Goal: Transaction & Acquisition: Book appointment/travel/reservation

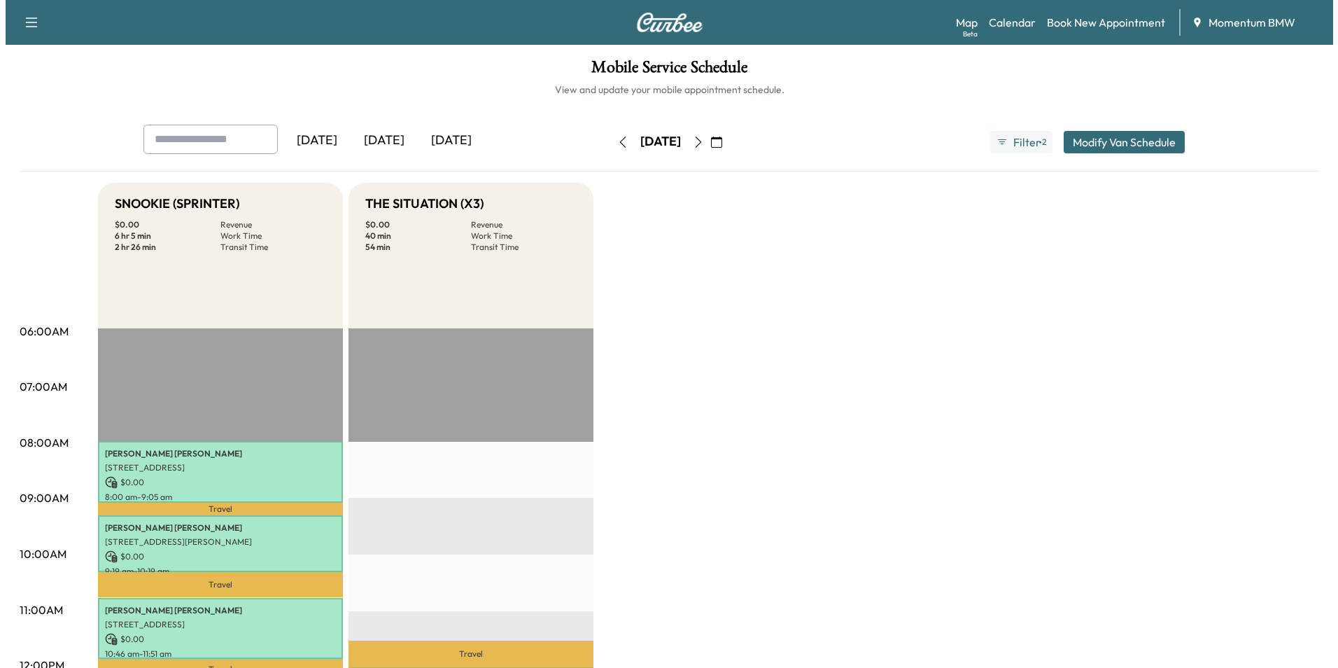
scroll to position [280, 0]
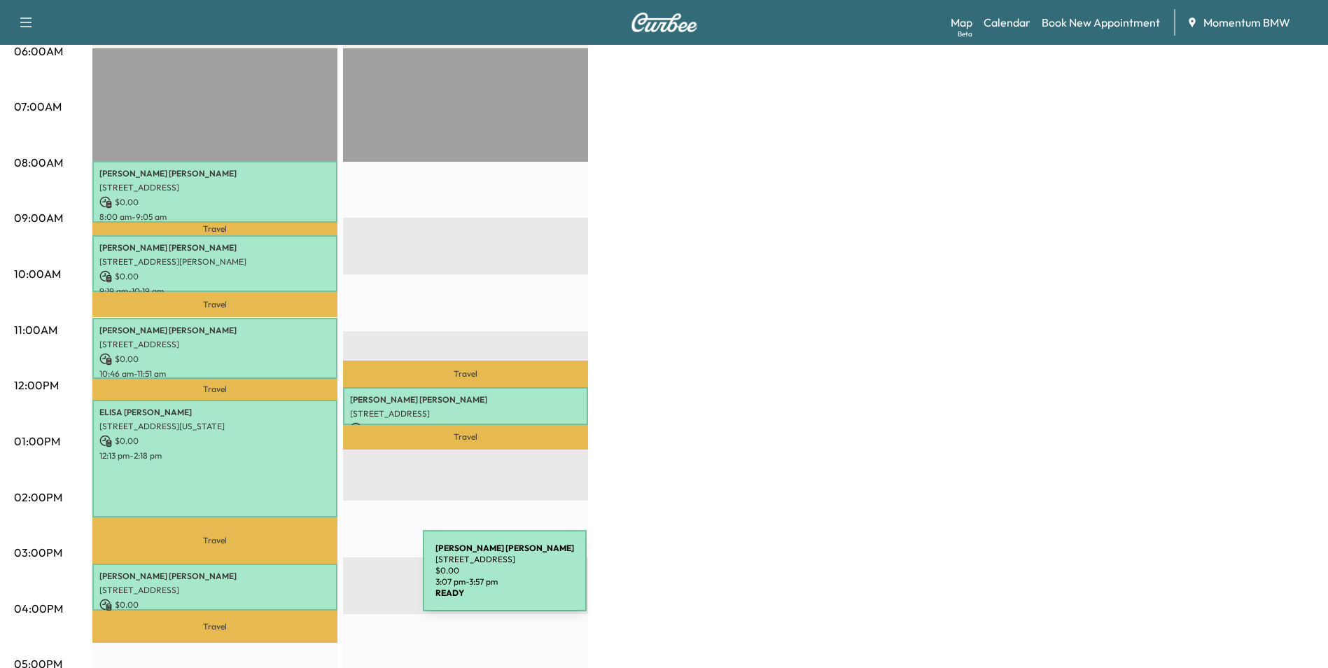
click at [318, 584] on p "[STREET_ADDRESS]" at bounding box center [214, 589] width 231 height 11
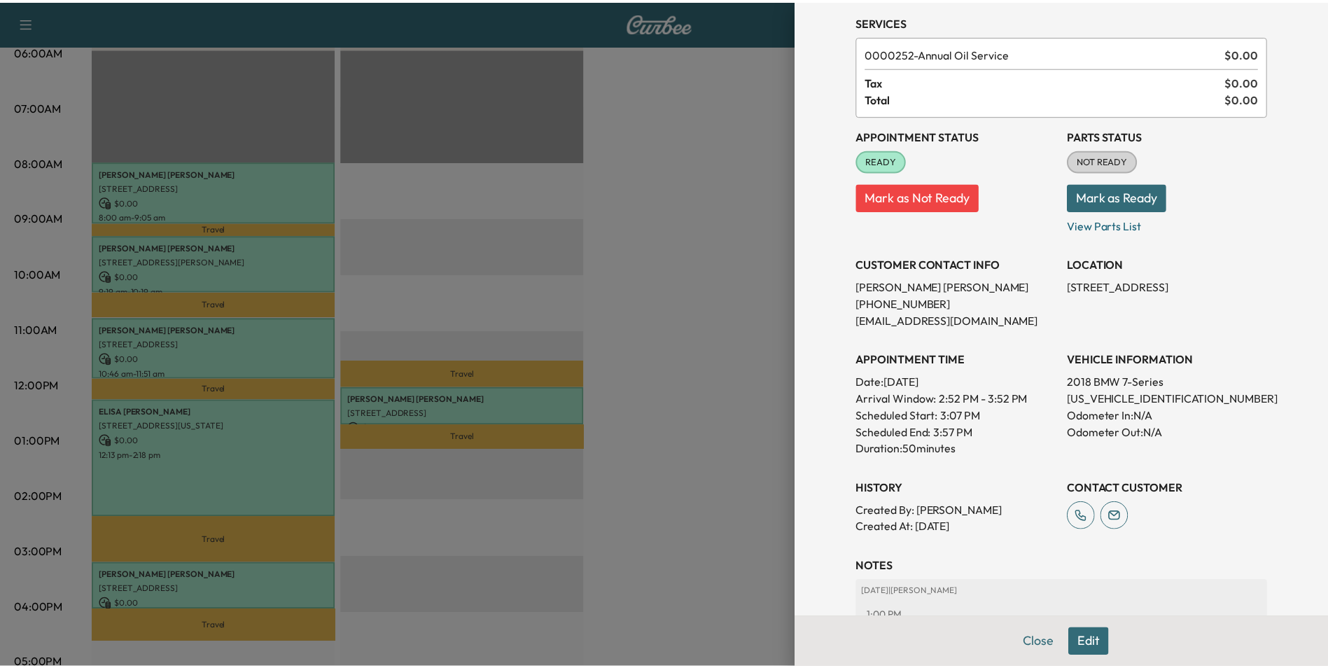
scroll to position [70, 0]
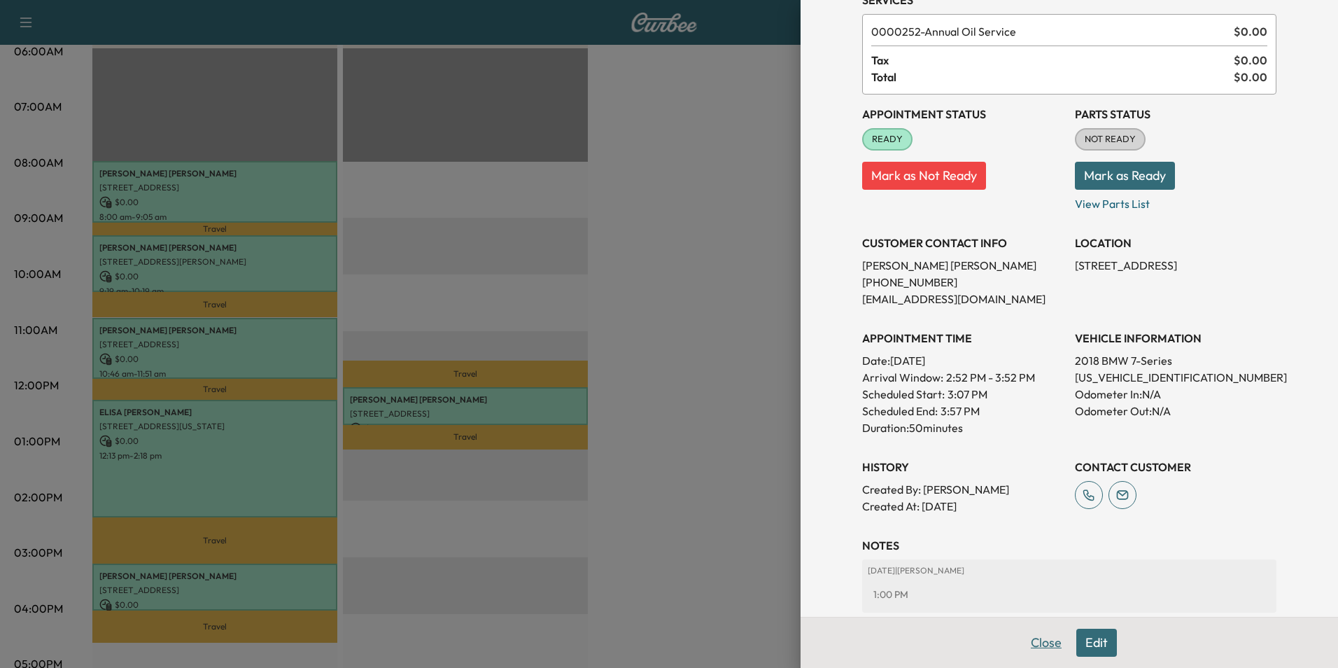
click at [1056, 647] on button "Close" at bounding box center [1046, 642] width 49 height 28
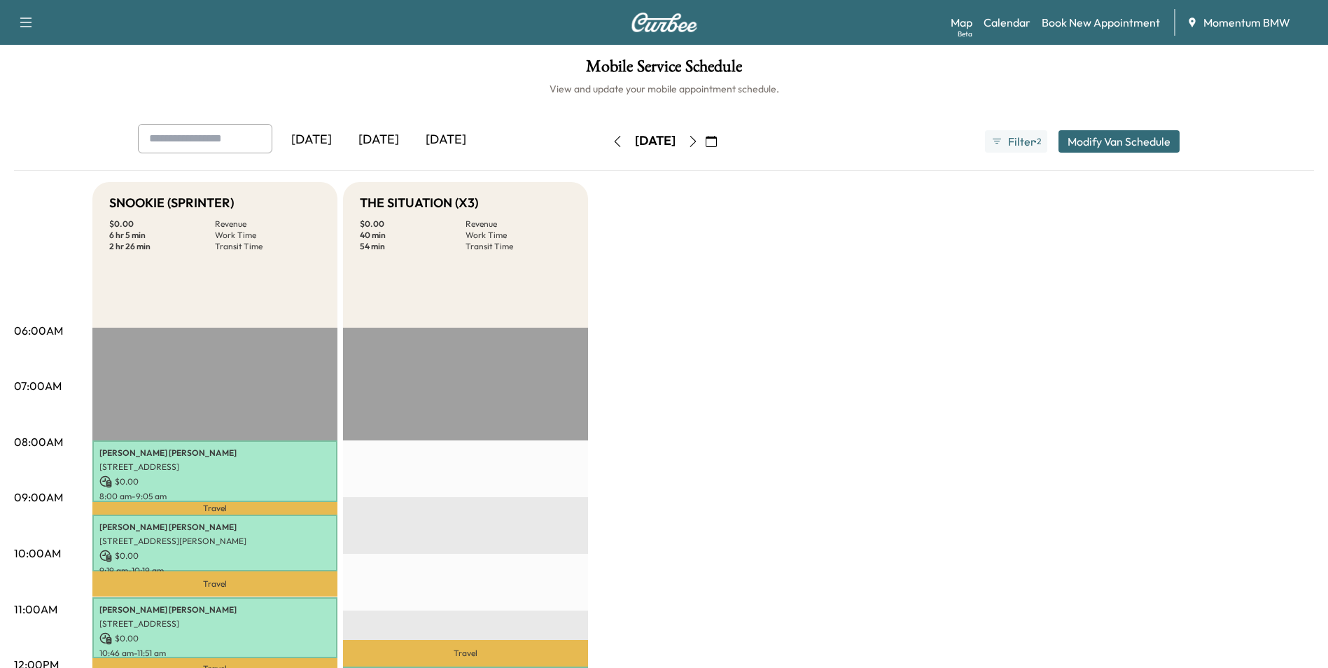
scroll to position [0, 0]
click at [717, 144] on icon "button" at bounding box center [710, 141] width 11 height 11
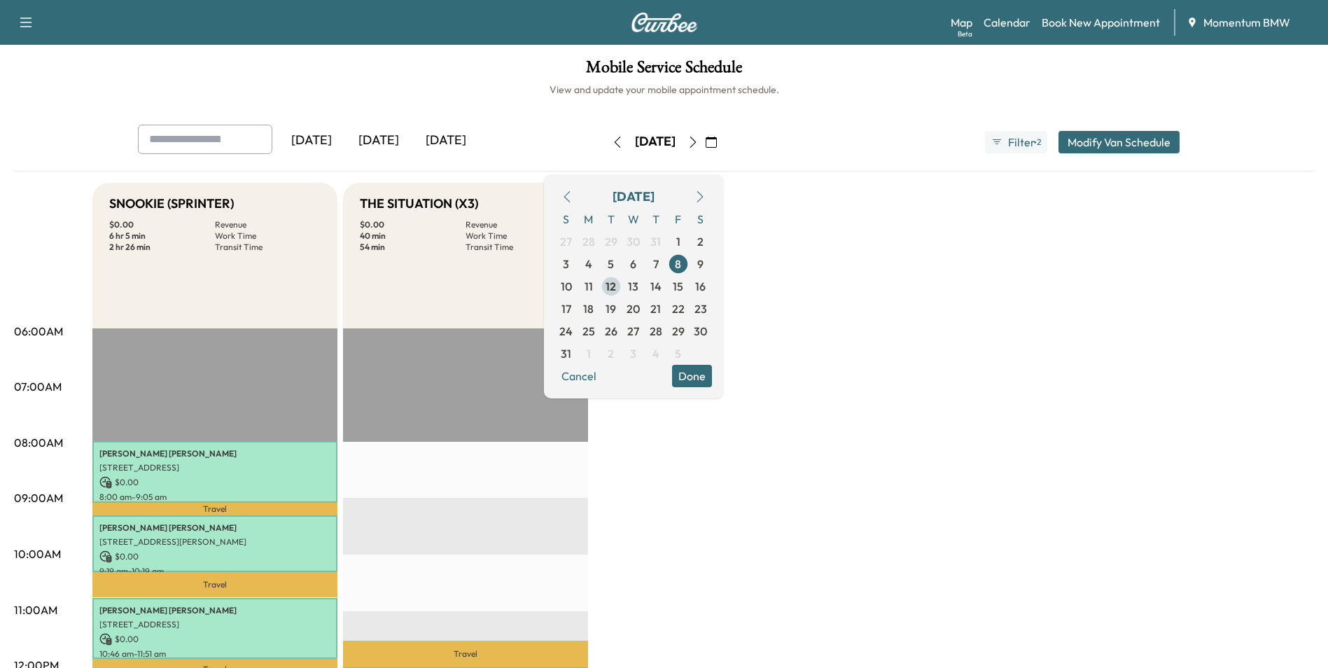
click at [616, 287] on span "12" at bounding box center [610, 286] width 10 height 17
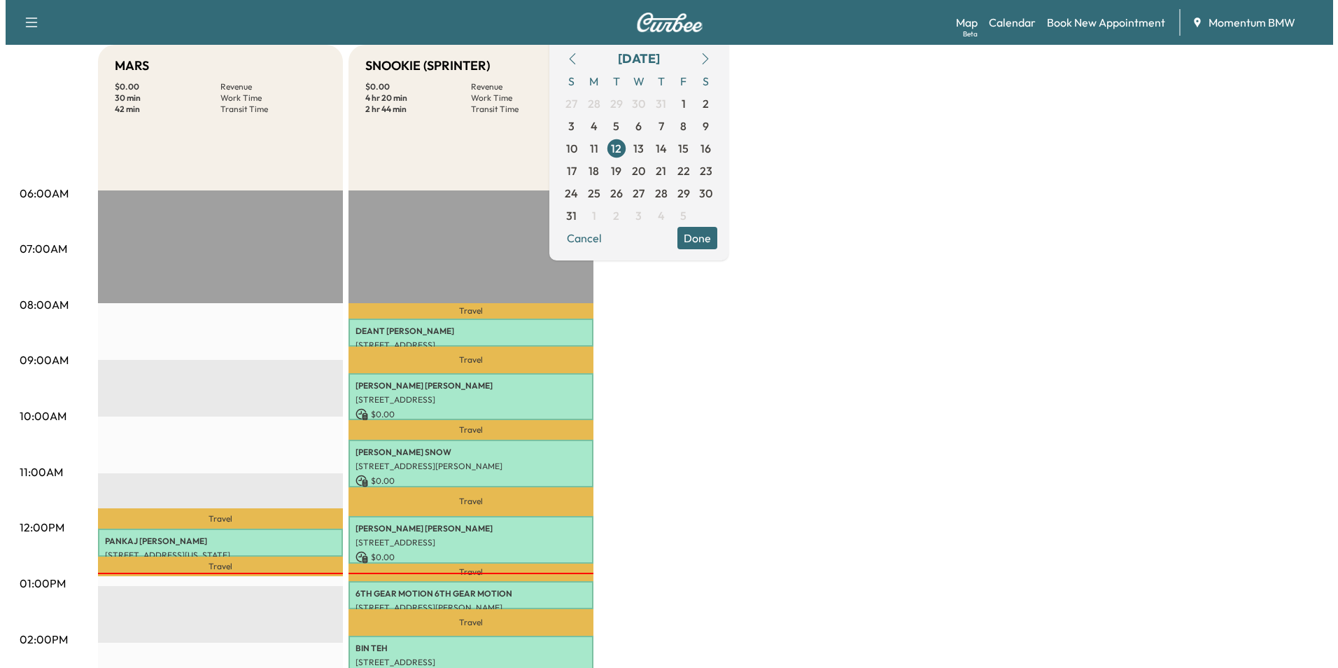
scroll to position [140, 0]
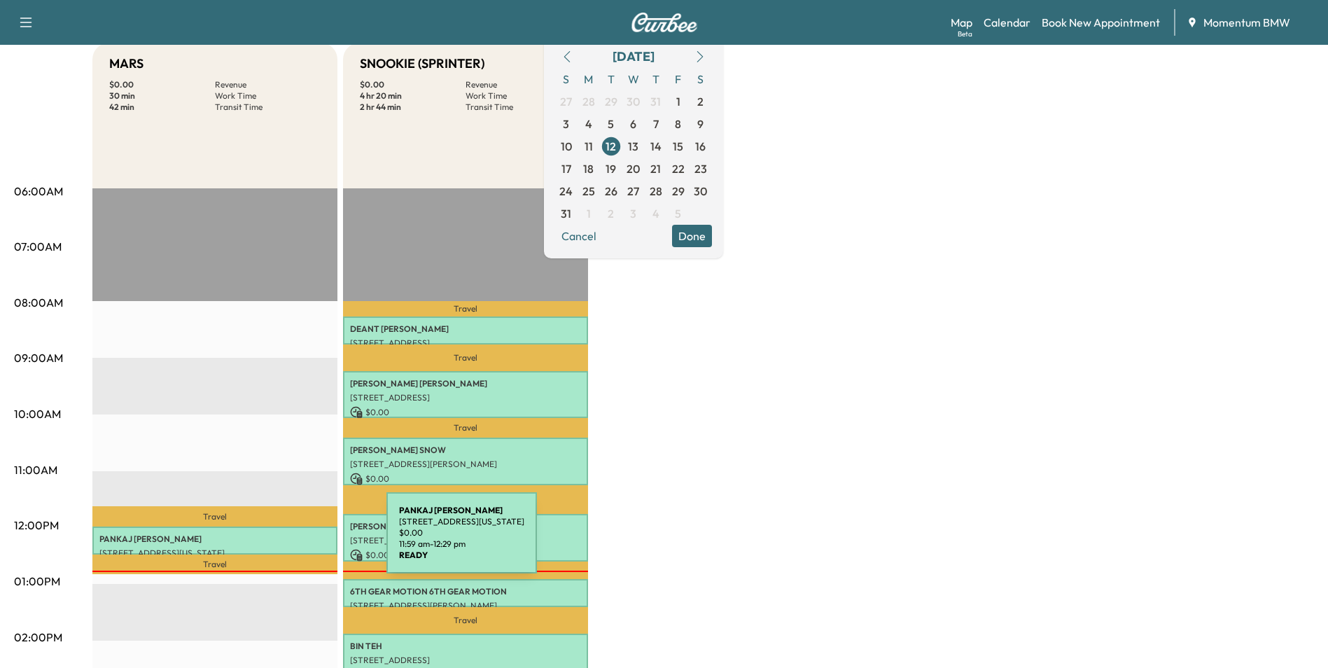
click at [282, 541] on div "[PERSON_NAME] [STREET_ADDRESS][US_STATE] $ 0.00 11:59 am - 12:29 pm" at bounding box center [214, 540] width 245 height 28
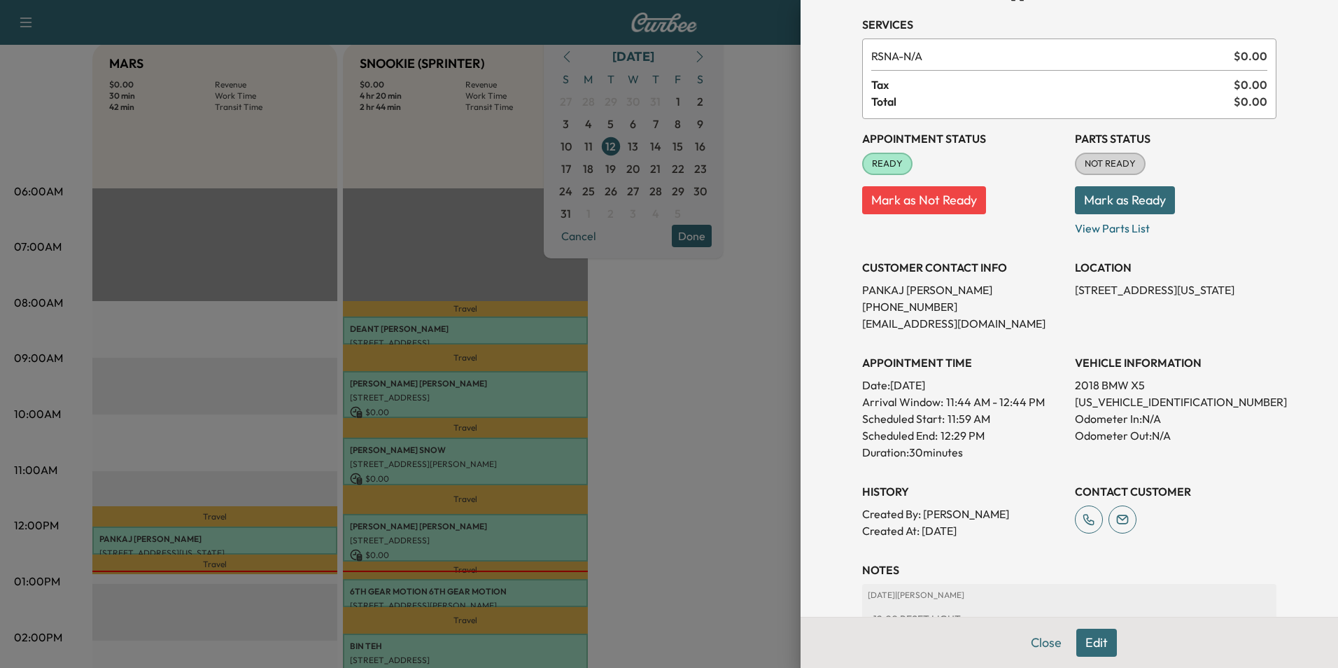
scroll to position [70, 0]
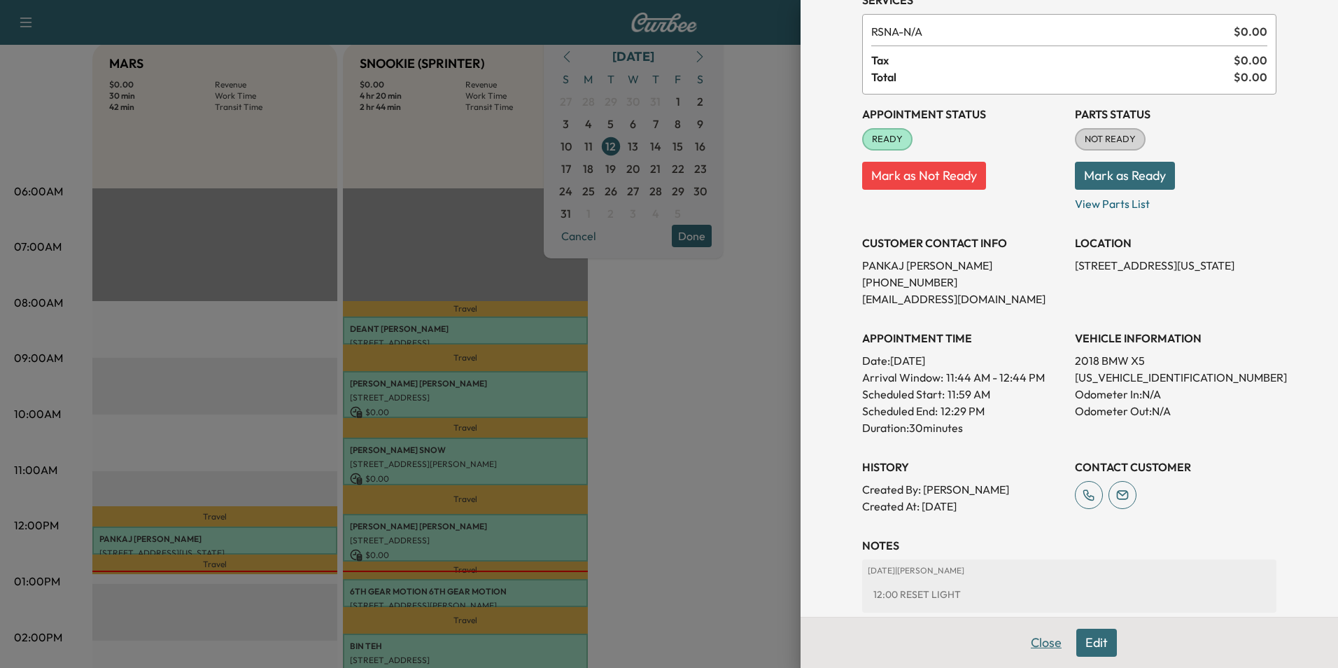
click at [1027, 642] on button "Close" at bounding box center [1046, 642] width 49 height 28
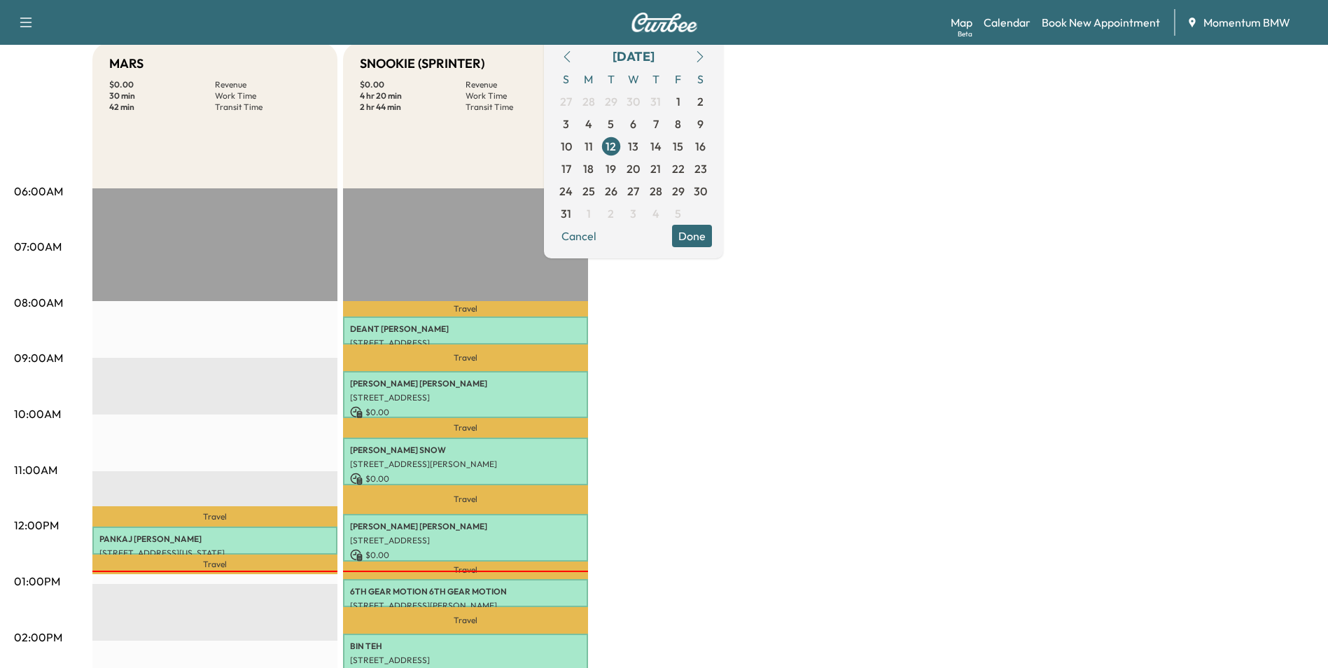
click at [712, 234] on button "Done" at bounding box center [692, 236] width 40 height 22
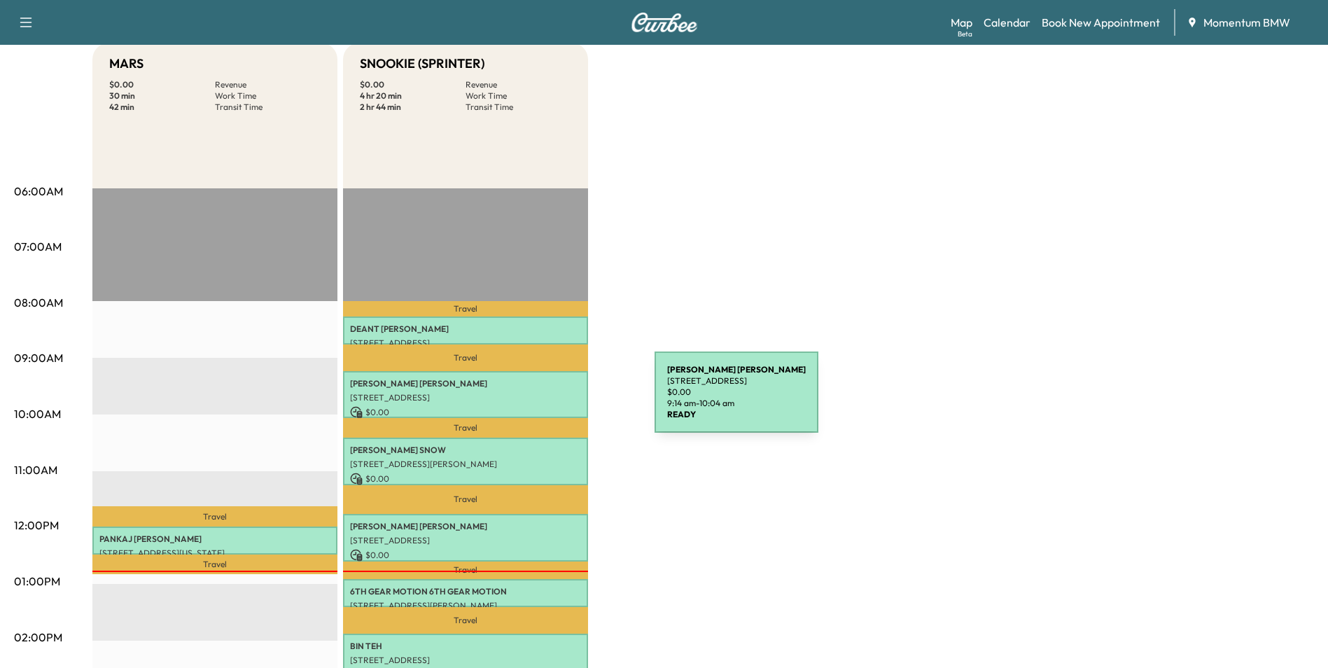
click at [549, 399] on p "[STREET_ADDRESS]" at bounding box center [465, 397] width 231 height 11
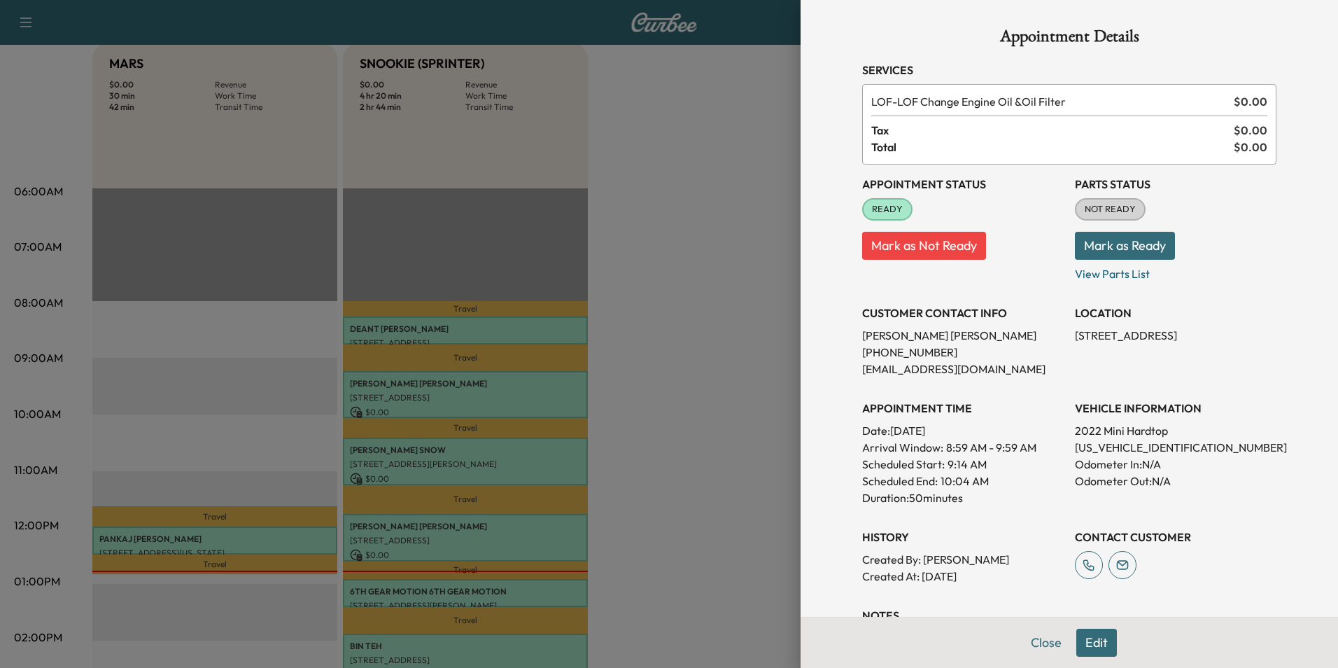
click at [535, 536] on div at bounding box center [669, 334] width 1338 height 668
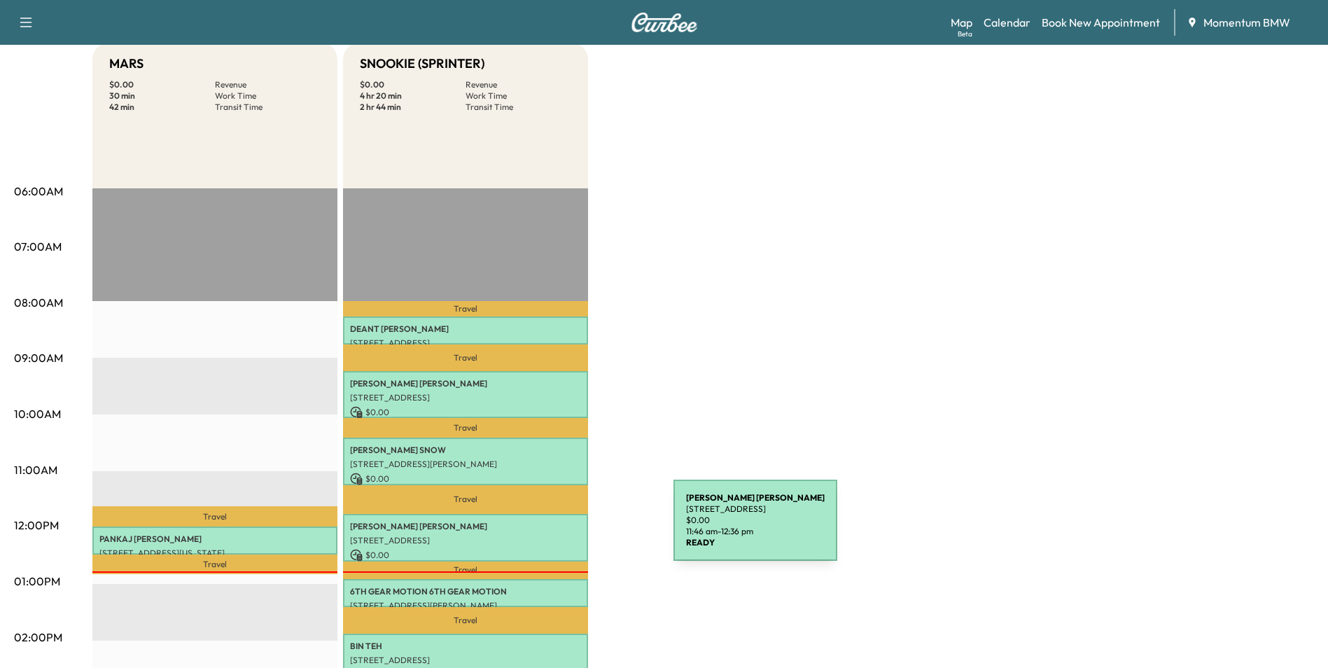
click at [568, 528] on div "[PERSON_NAME] [STREET_ADDRESS][PERSON_NAME] $ 0.00 11:46 am - 12:36 pm" at bounding box center [465, 537] width 245 height 47
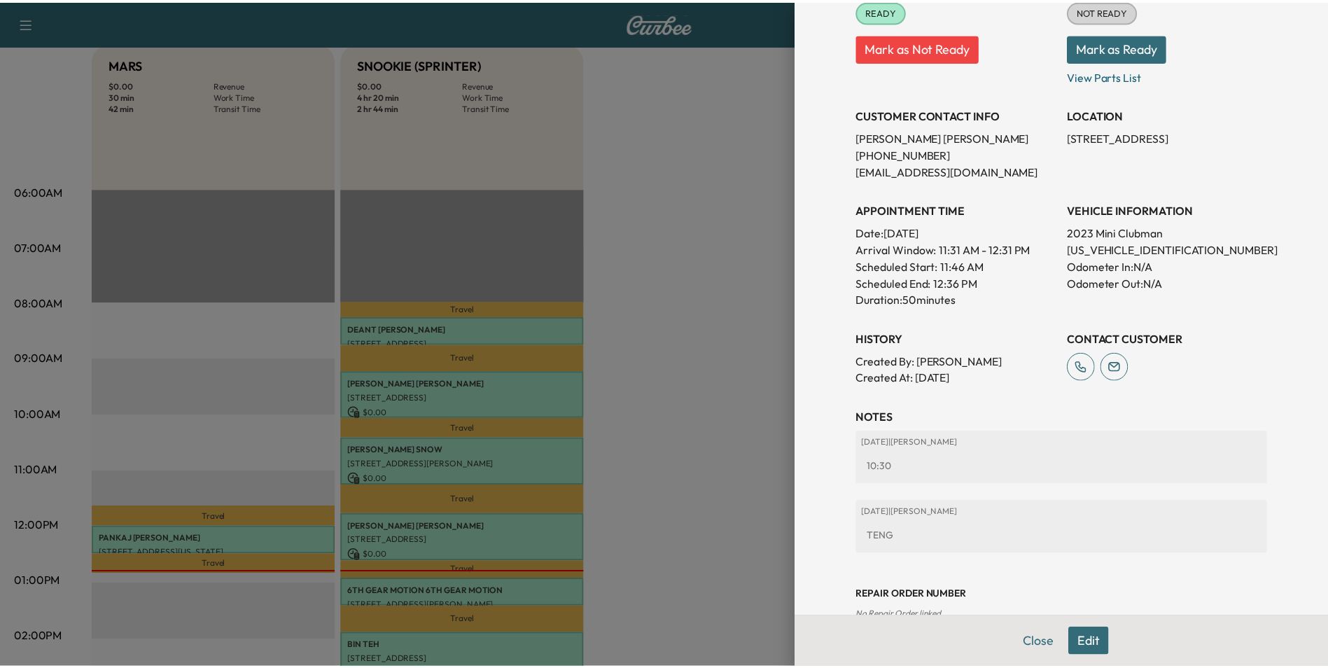
scroll to position [231, 0]
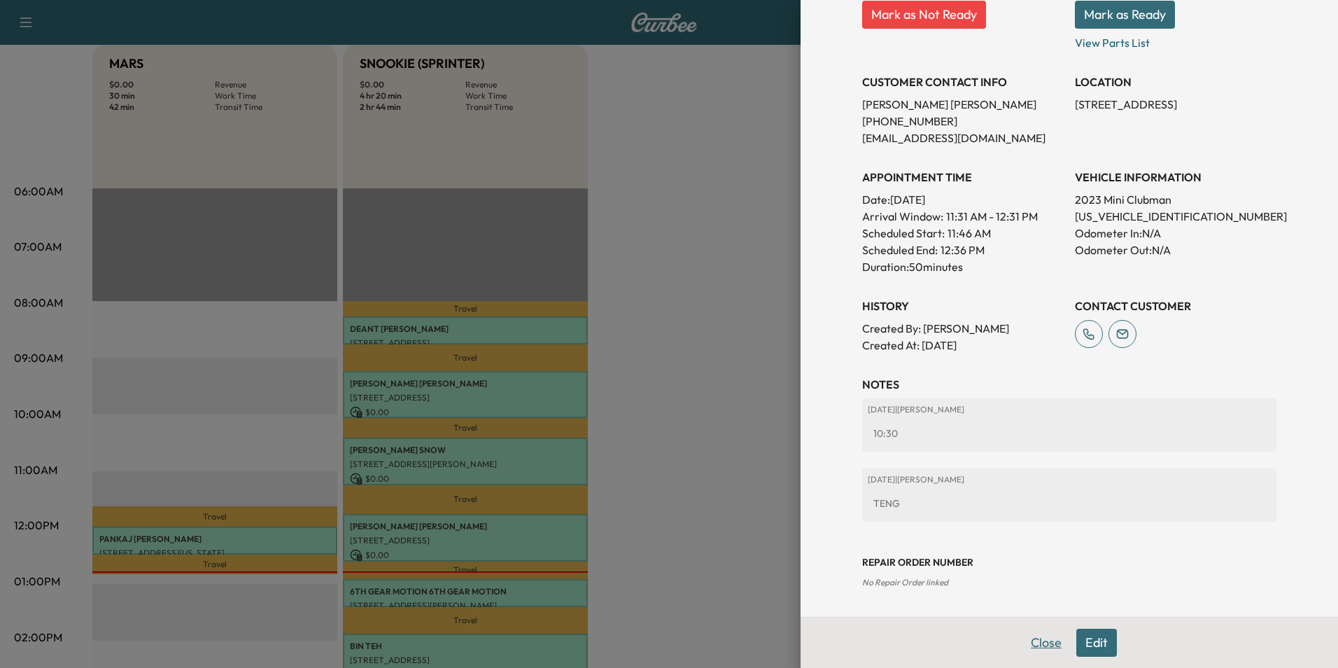
click at [1041, 645] on button "Close" at bounding box center [1046, 642] width 49 height 28
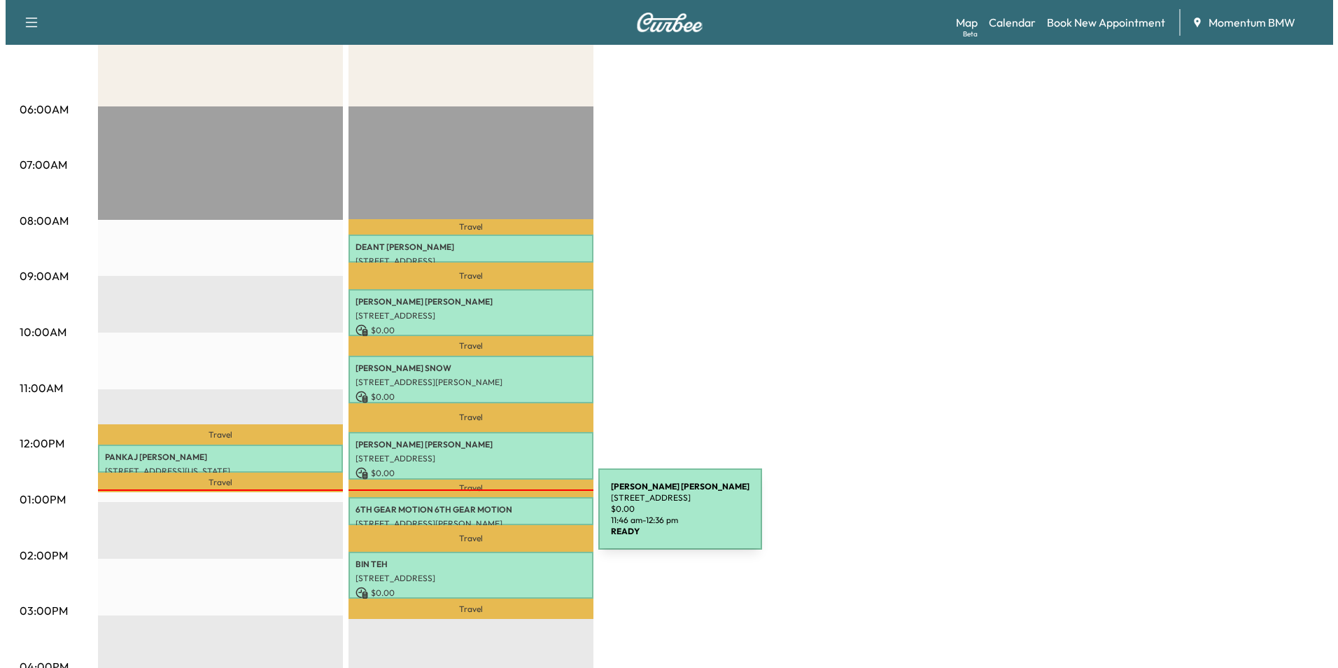
scroll to position [280, 0]
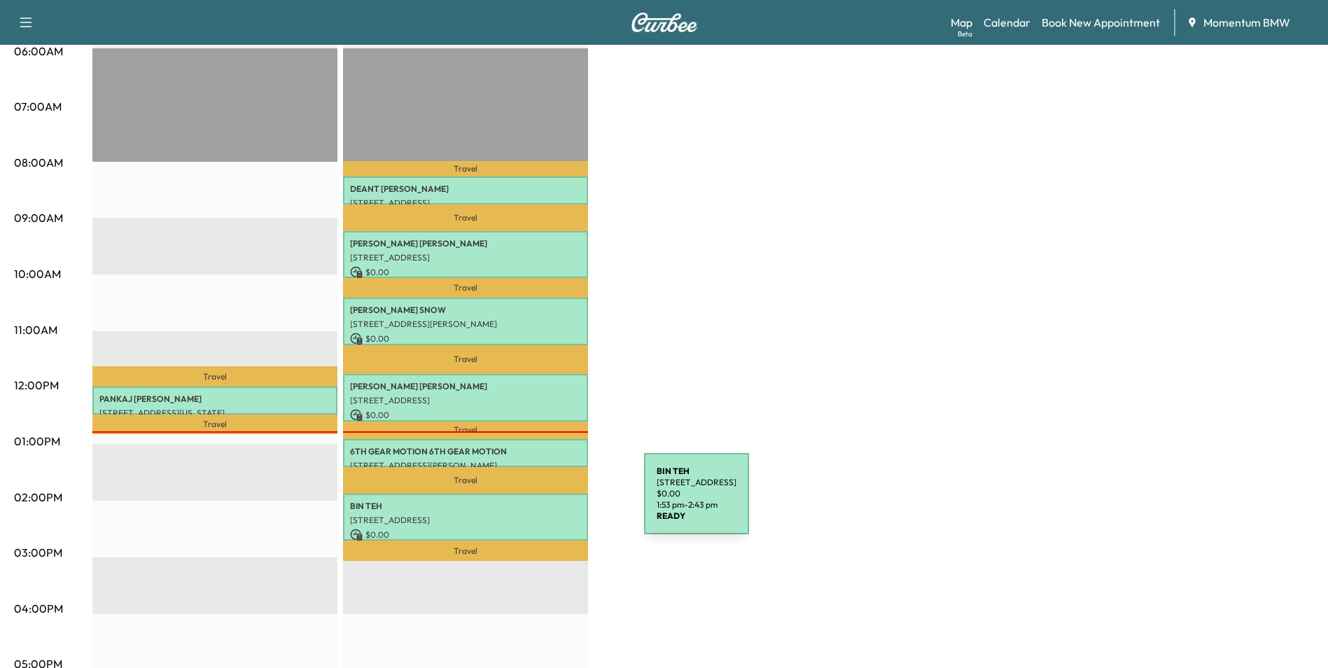
click at [539, 502] on p "[PERSON_NAME]" at bounding box center [465, 505] width 231 height 11
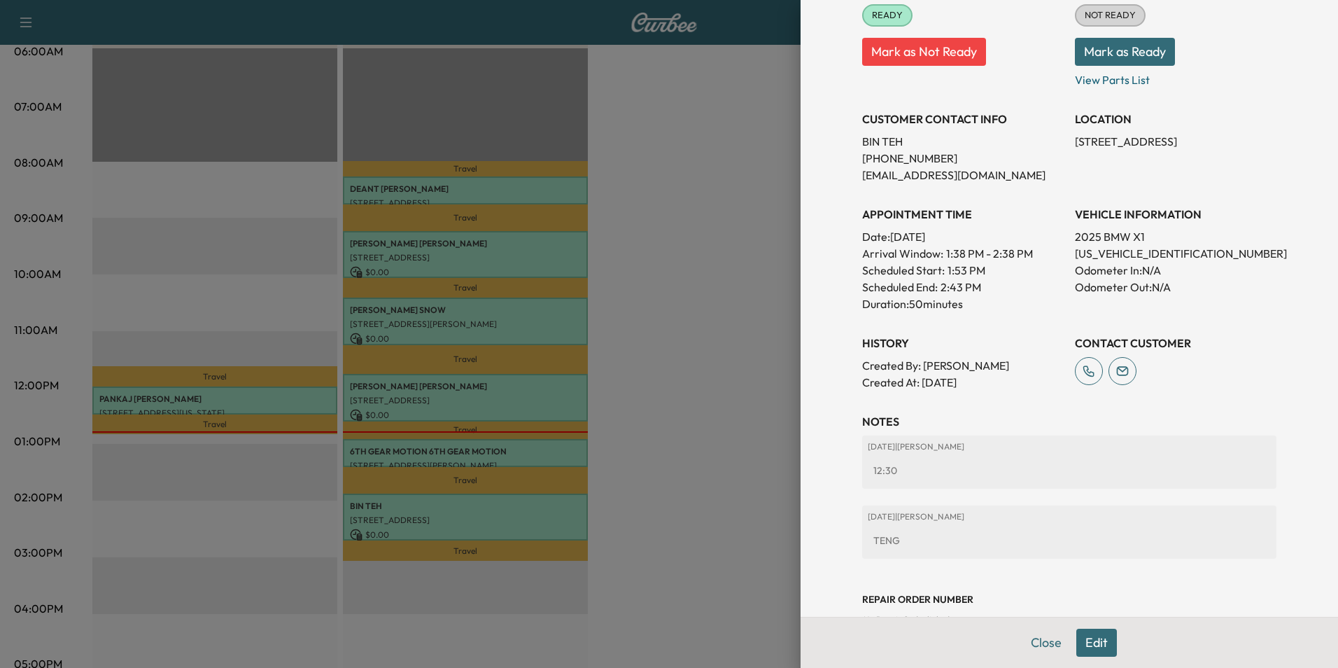
scroll to position [210, 0]
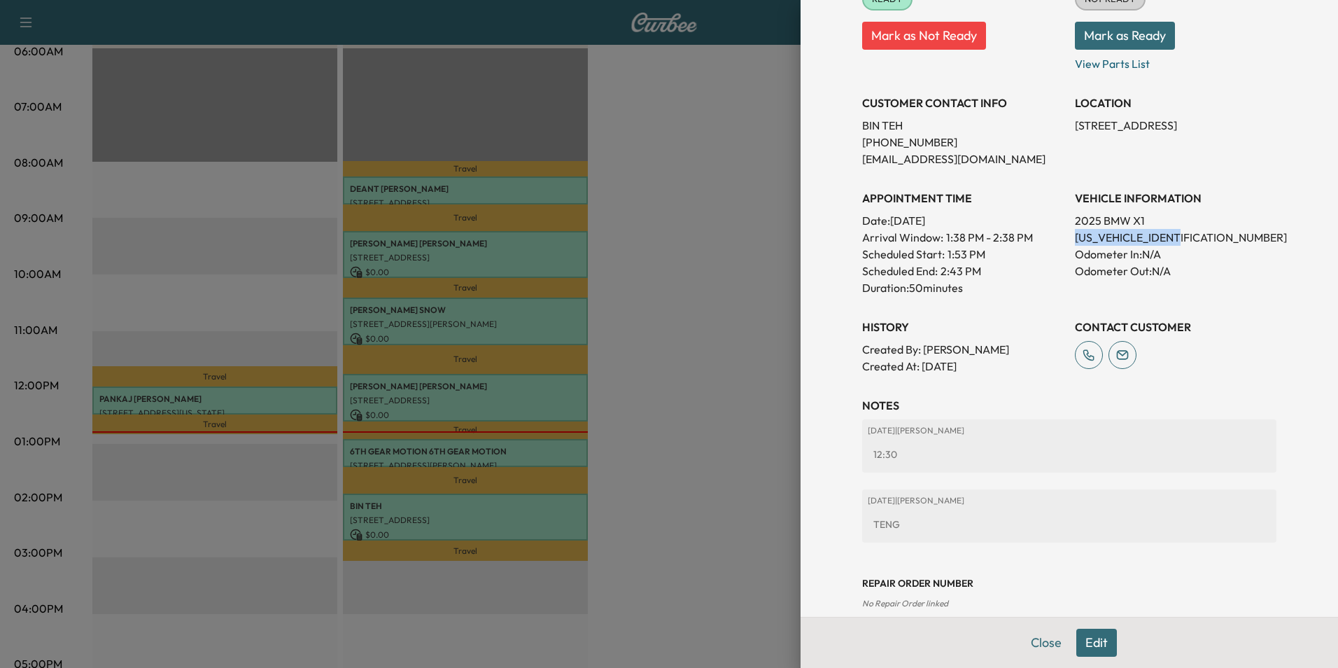
drag, startPoint x: 1180, startPoint y: 237, endPoint x: 1067, endPoint y: 239, distance: 112.7
click at [1075, 239] on p "[US_VEHICLE_IDENTIFICATION_NUMBER]" at bounding box center [1176, 237] width 202 height 17
drag, startPoint x: 1067, startPoint y: 239, endPoint x: 1155, endPoint y: 239, distance: 87.5
copy p "[US_VEHICLE_IDENTIFICATION_NUMBER]"
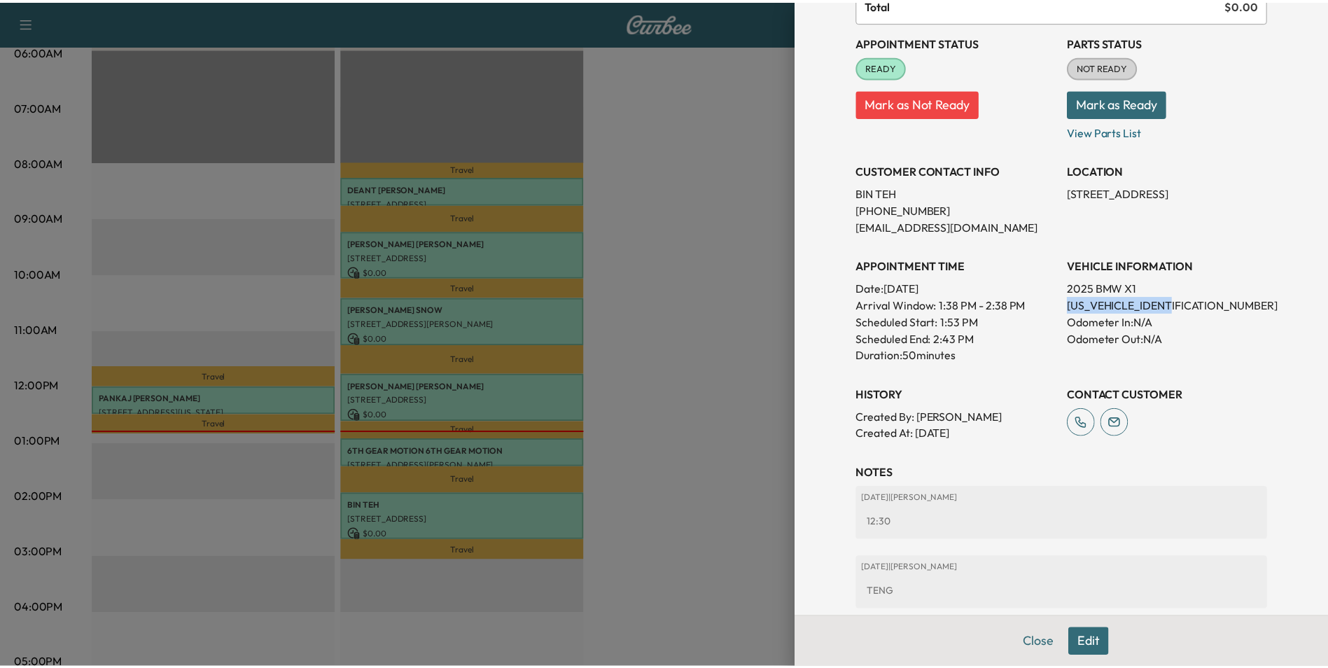
scroll to position [0, 0]
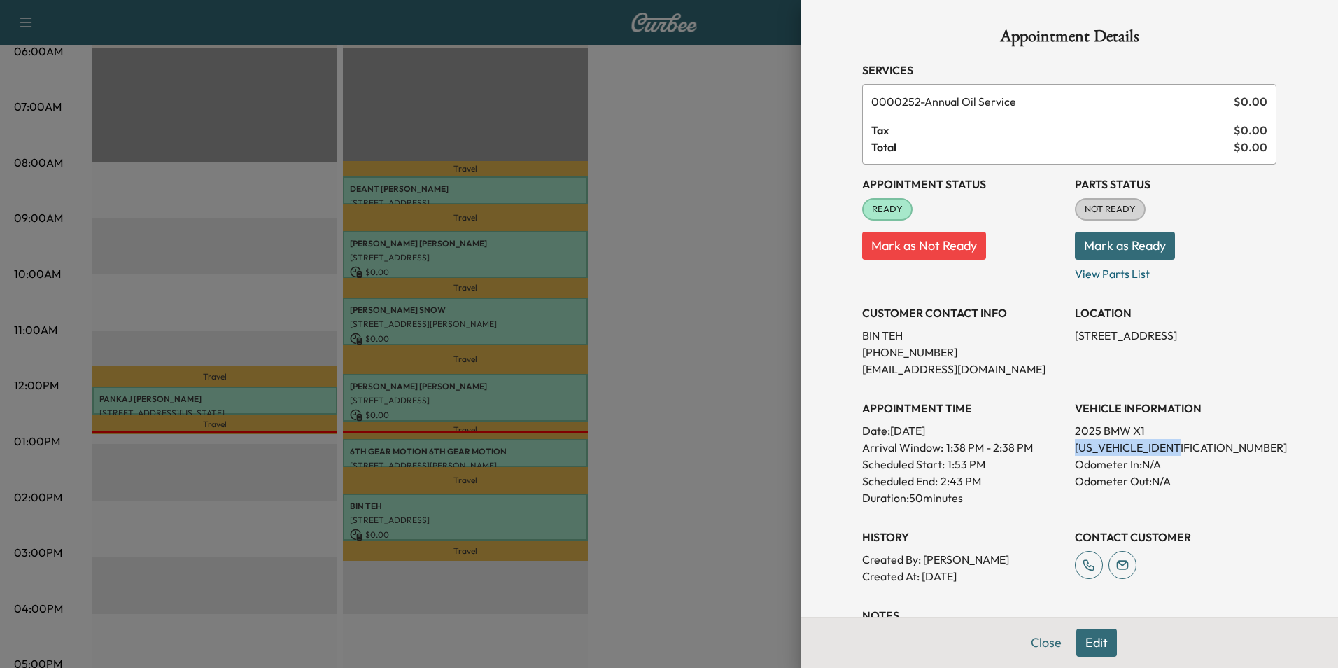
drag, startPoint x: 1179, startPoint y: 334, endPoint x: 1067, endPoint y: 335, distance: 112.0
click at [1075, 335] on p "[STREET_ADDRESS]" at bounding box center [1176, 335] width 202 height 17
drag, startPoint x: 1067, startPoint y: 335, endPoint x: 1146, endPoint y: 337, distance: 79.1
copy p "[STREET_ADDRESS]"
click at [1040, 635] on button "Close" at bounding box center [1046, 642] width 49 height 28
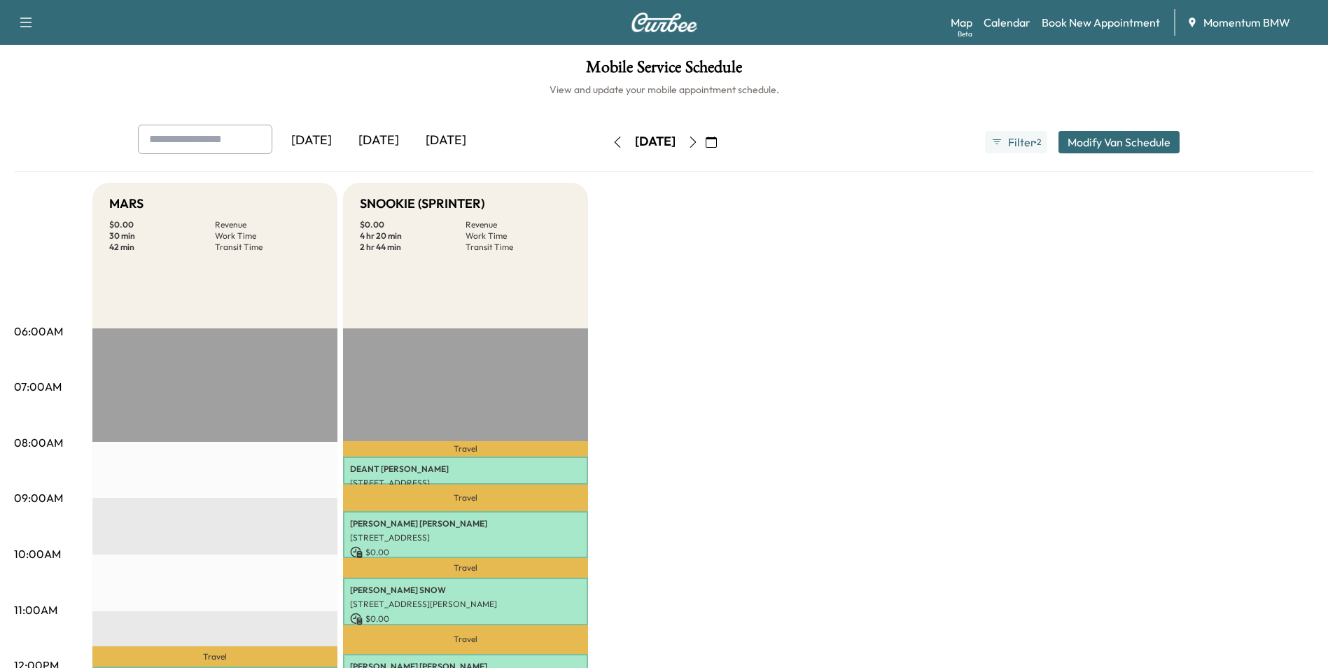
click at [717, 141] on icon "button" at bounding box center [710, 141] width 11 height 11
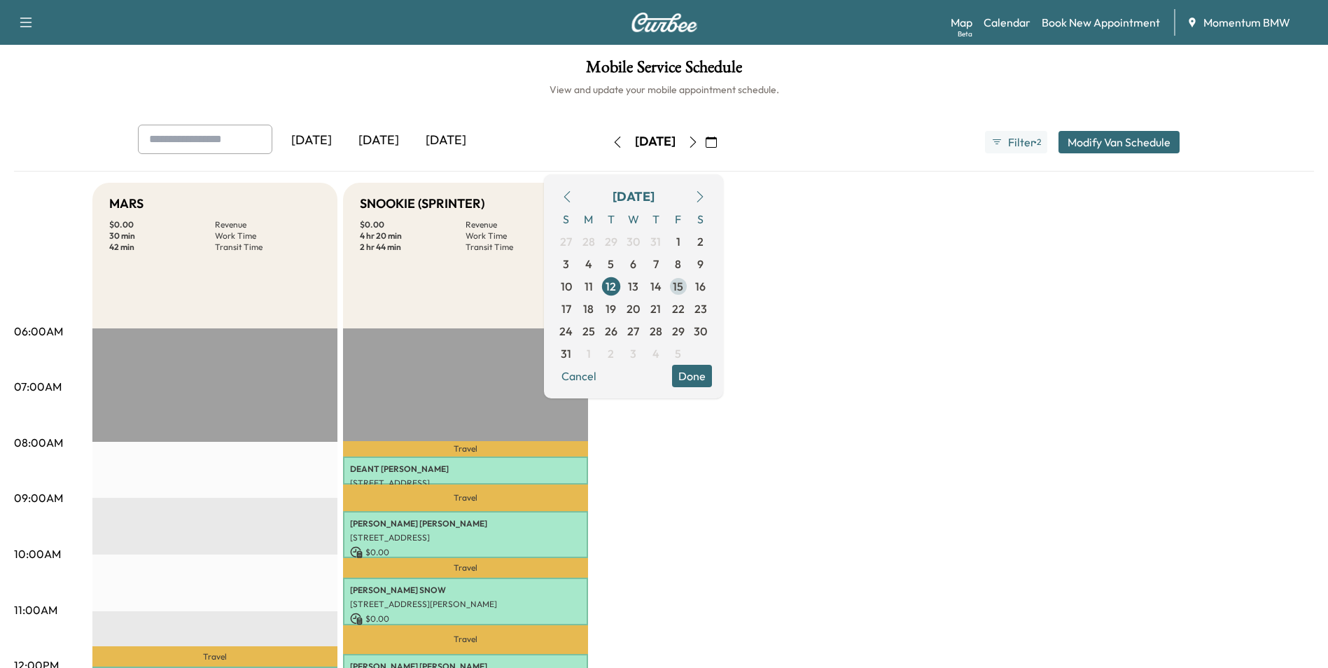
click at [683, 288] on span "15" at bounding box center [678, 286] width 10 height 17
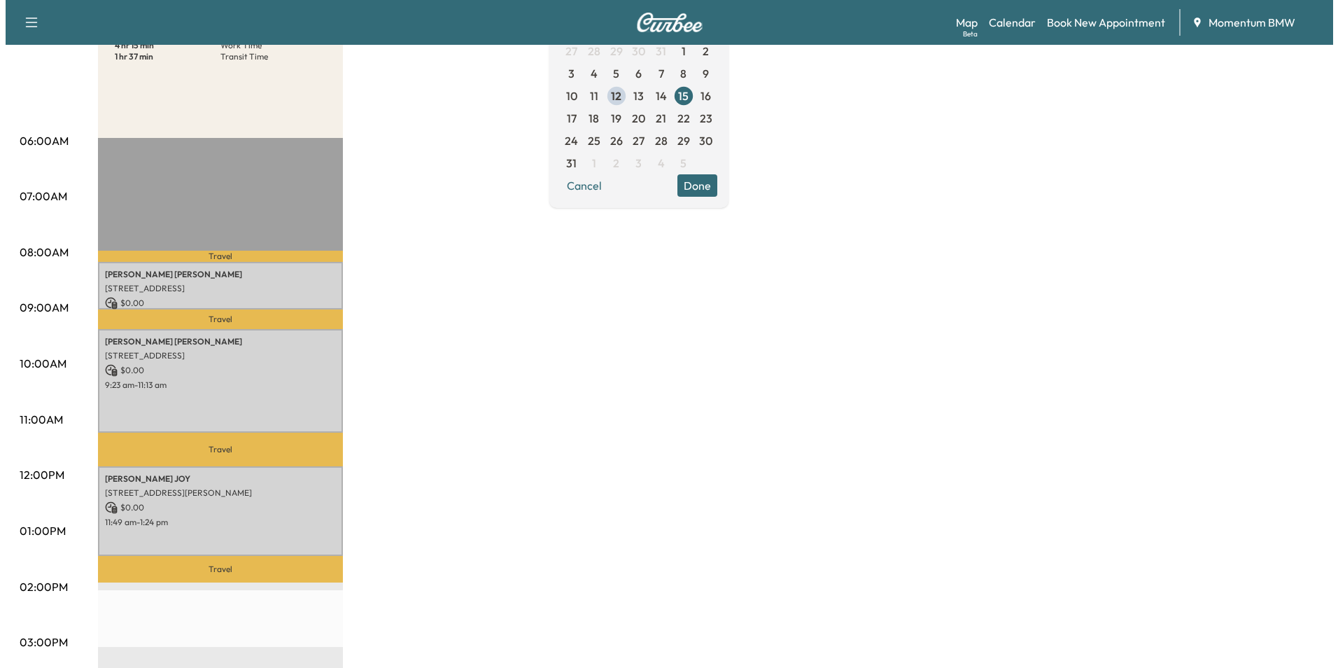
scroll to position [210, 0]
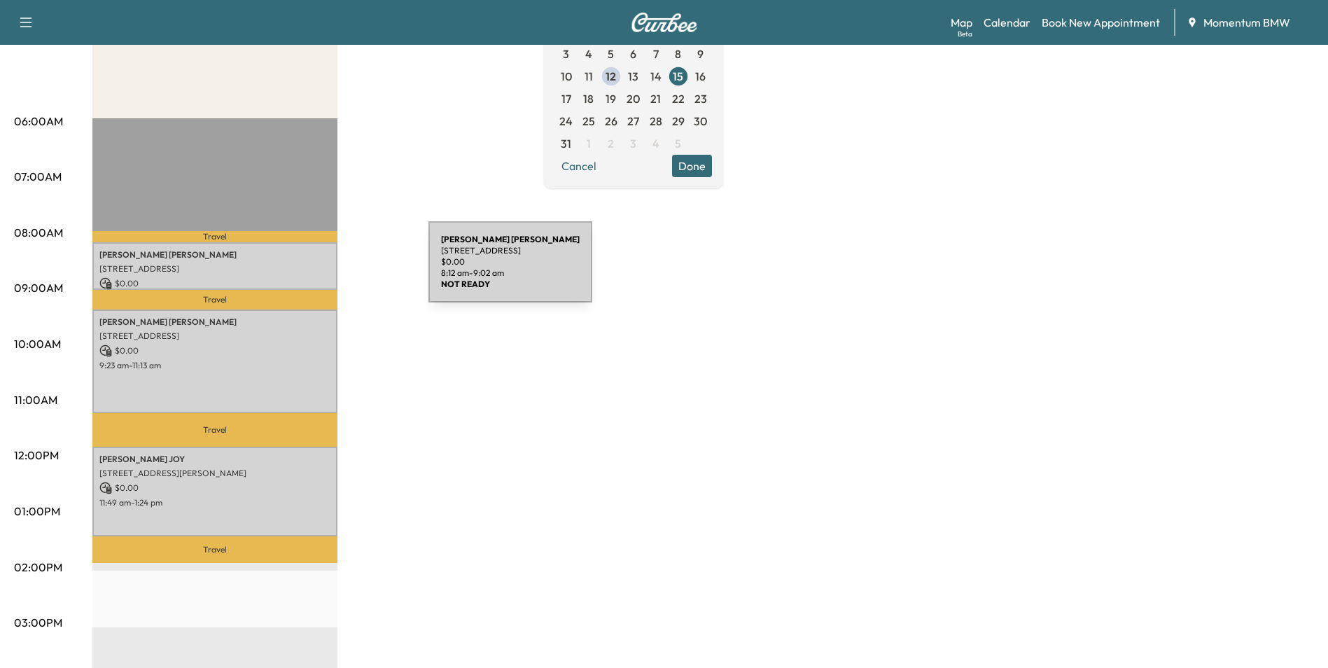
click at [323, 271] on p "[STREET_ADDRESS]" at bounding box center [214, 268] width 231 height 11
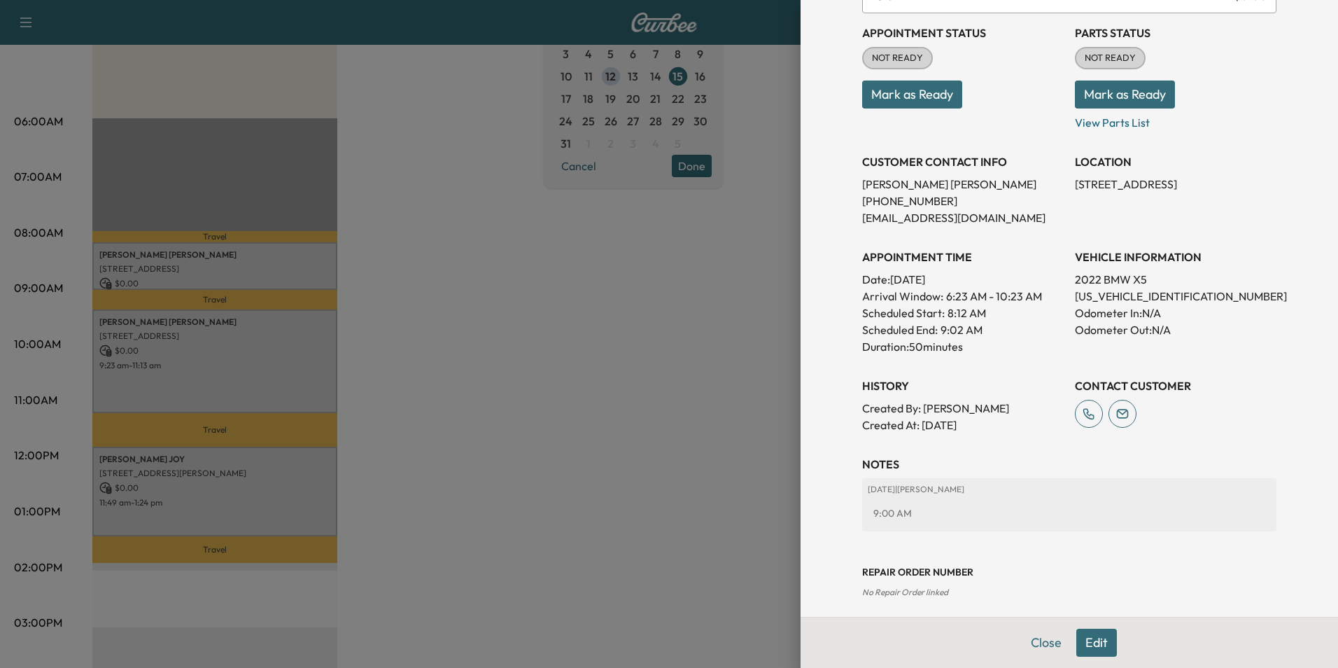
scroll to position [161, 0]
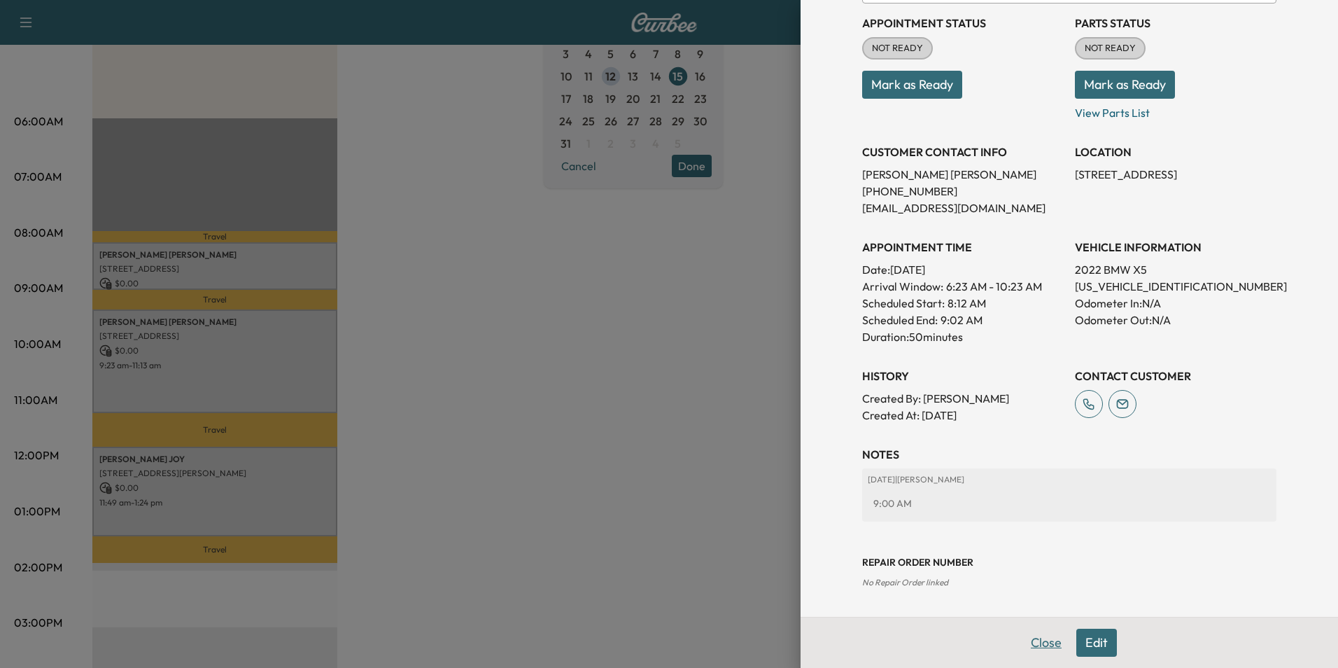
click at [1041, 649] on button "Close" at bounding box center [1046, 642] width 49 height 28
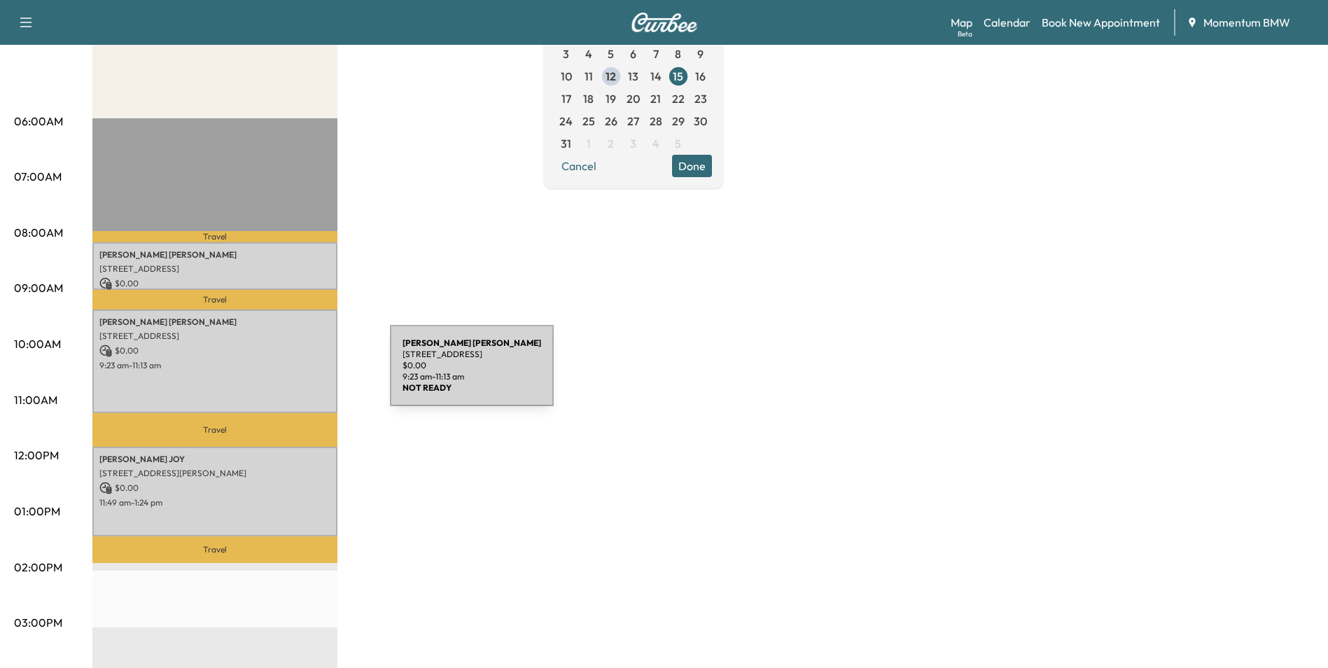
click at [285, 374] on div "[PERSON_NAME] [STREET_ADDRESS] $ 0.00 9:23 am - 11:13 am" at bounding box center [214, 361] width 245 height 104
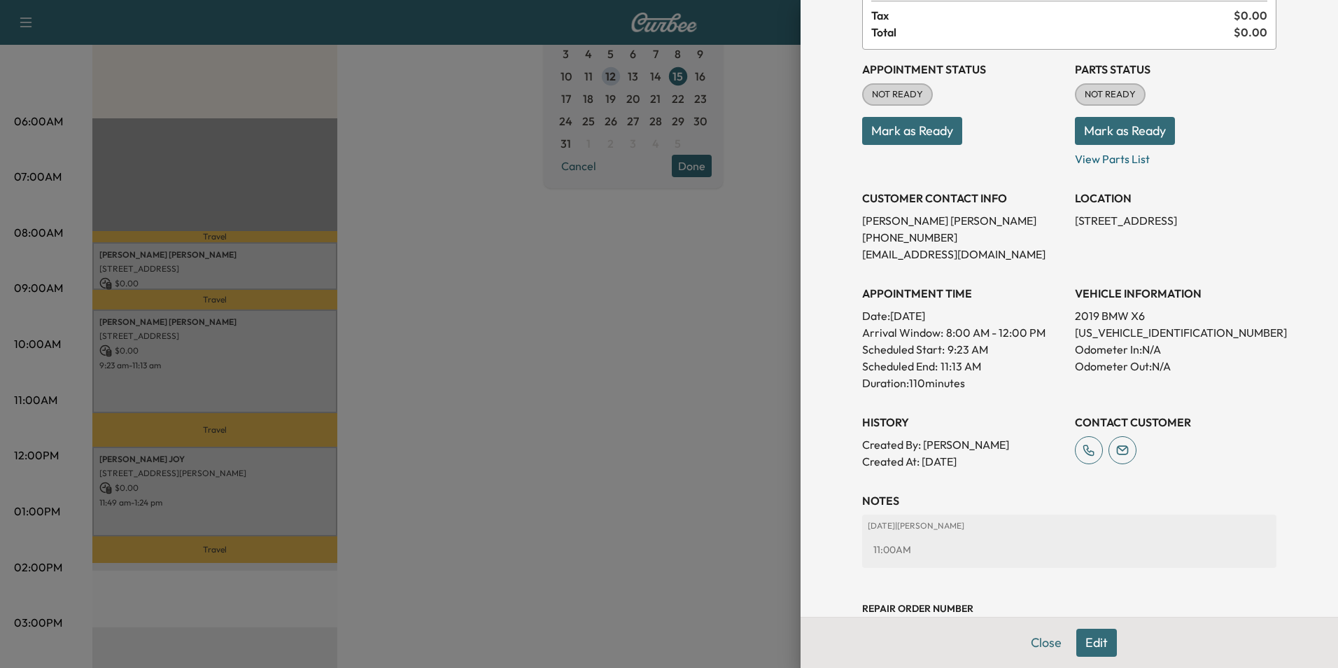
scroll to position [178, 0]
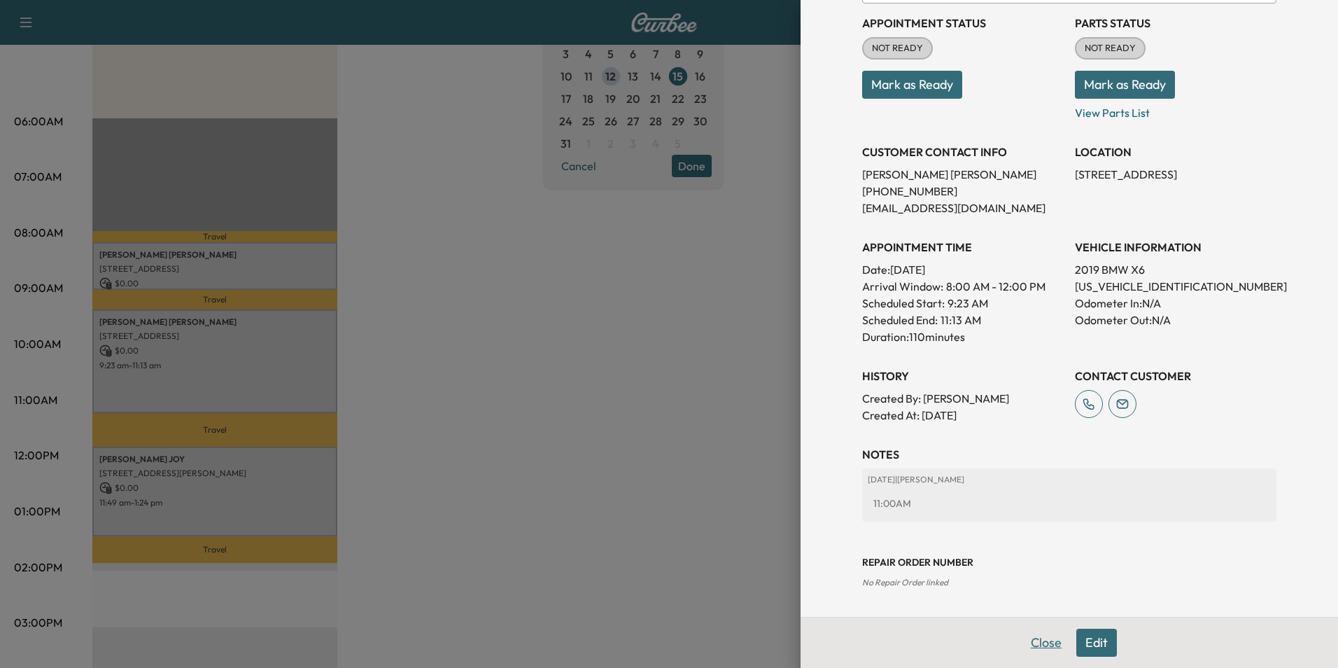
click at [1023, 653] on button "Close" at bounding box center [1046, 642] width 49 height 28
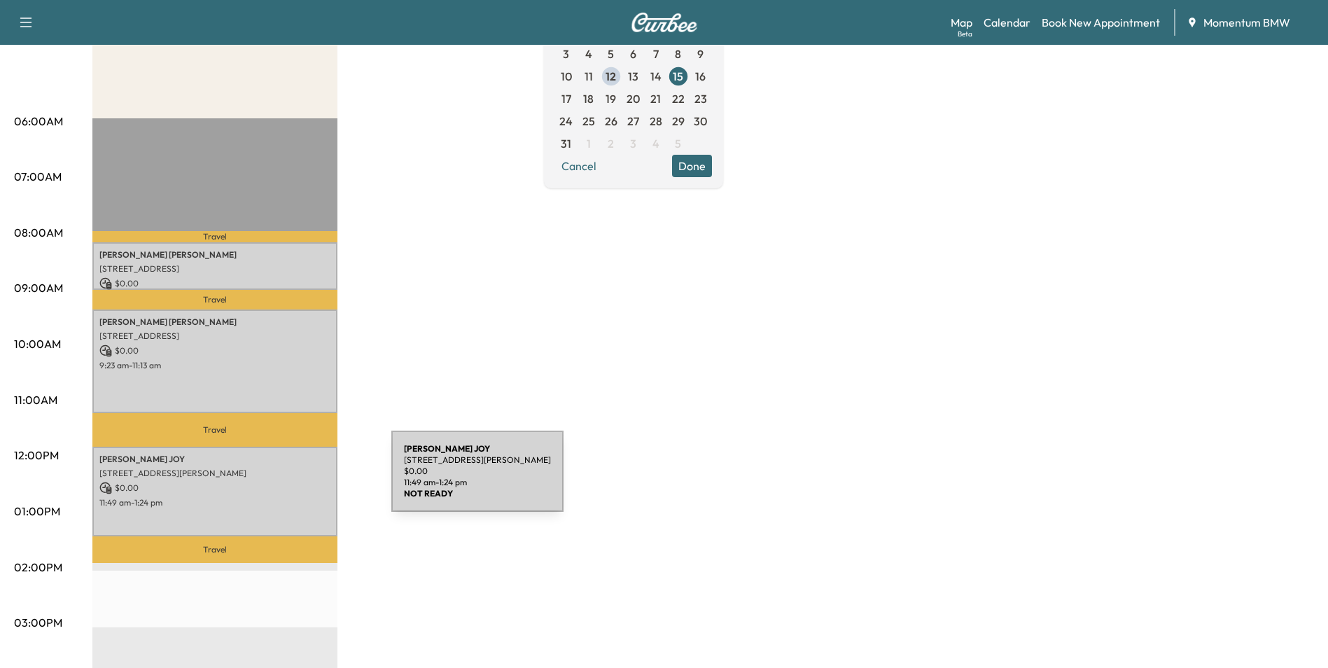
click at [286, 481] on p "$ 0.00" at bounding box center [214, 487] width 231 height 13
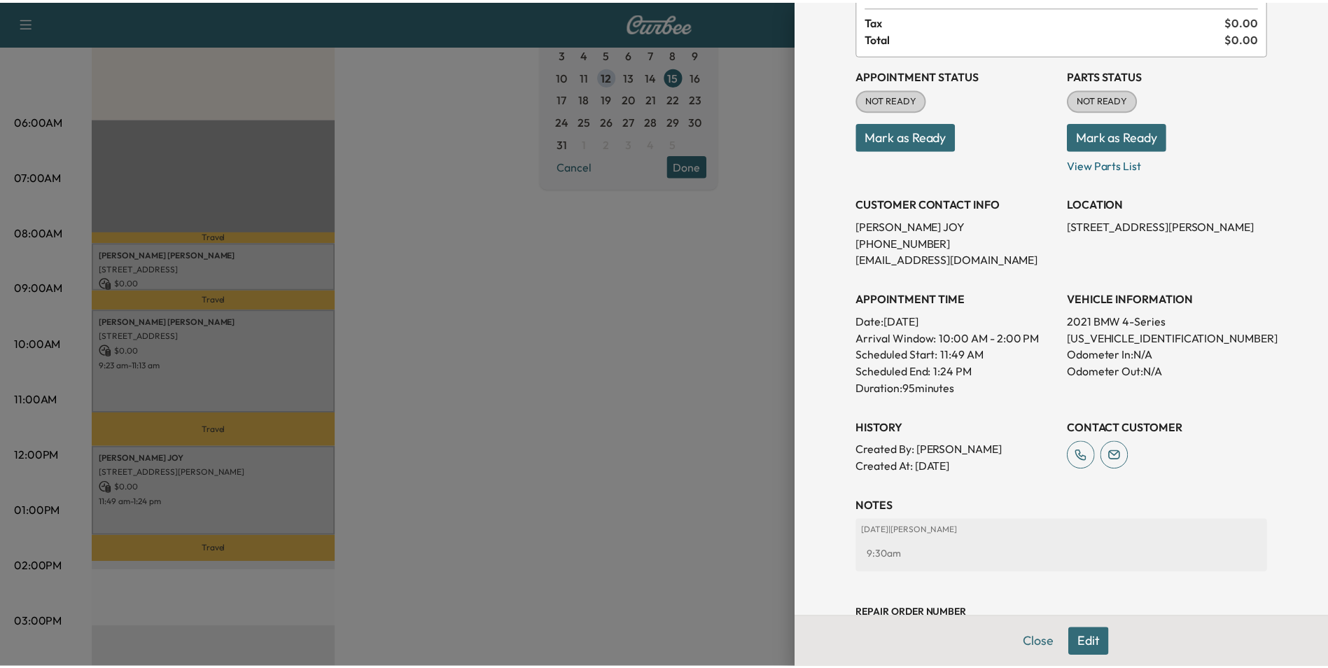
scroll to position [195, 0]
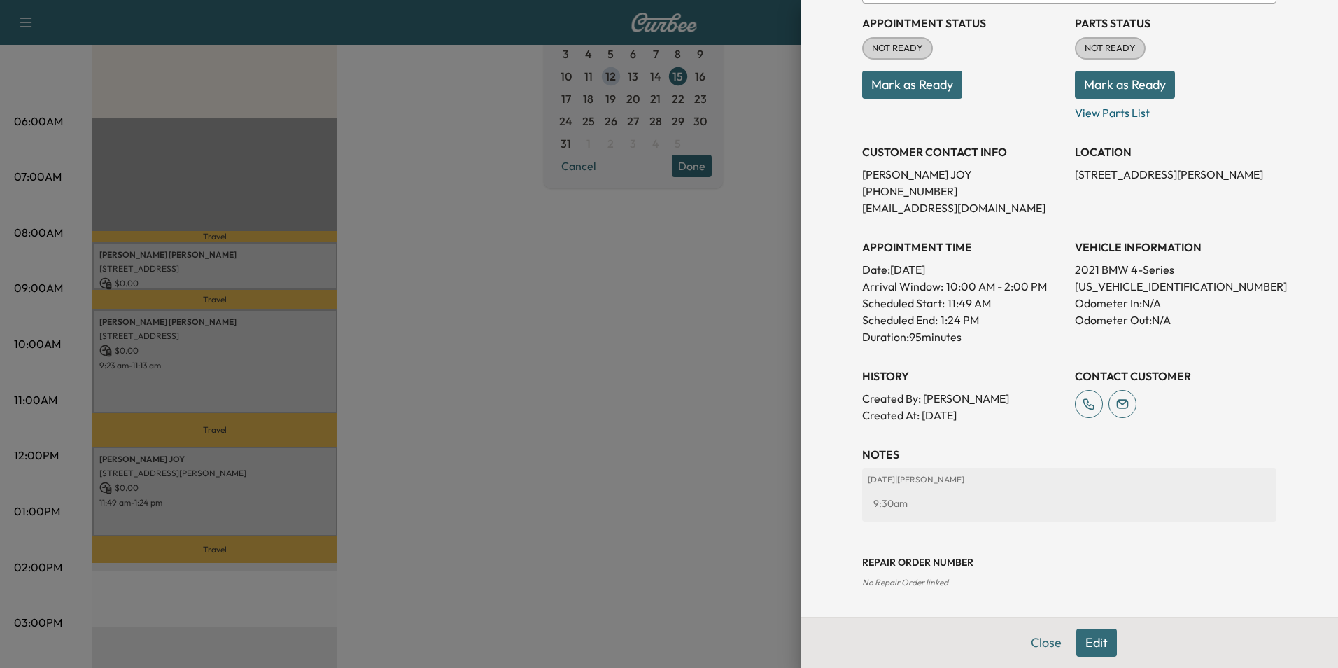
click at [1034, 649] on button "Close" at bounding box center [1046, 642] width 49 height 28
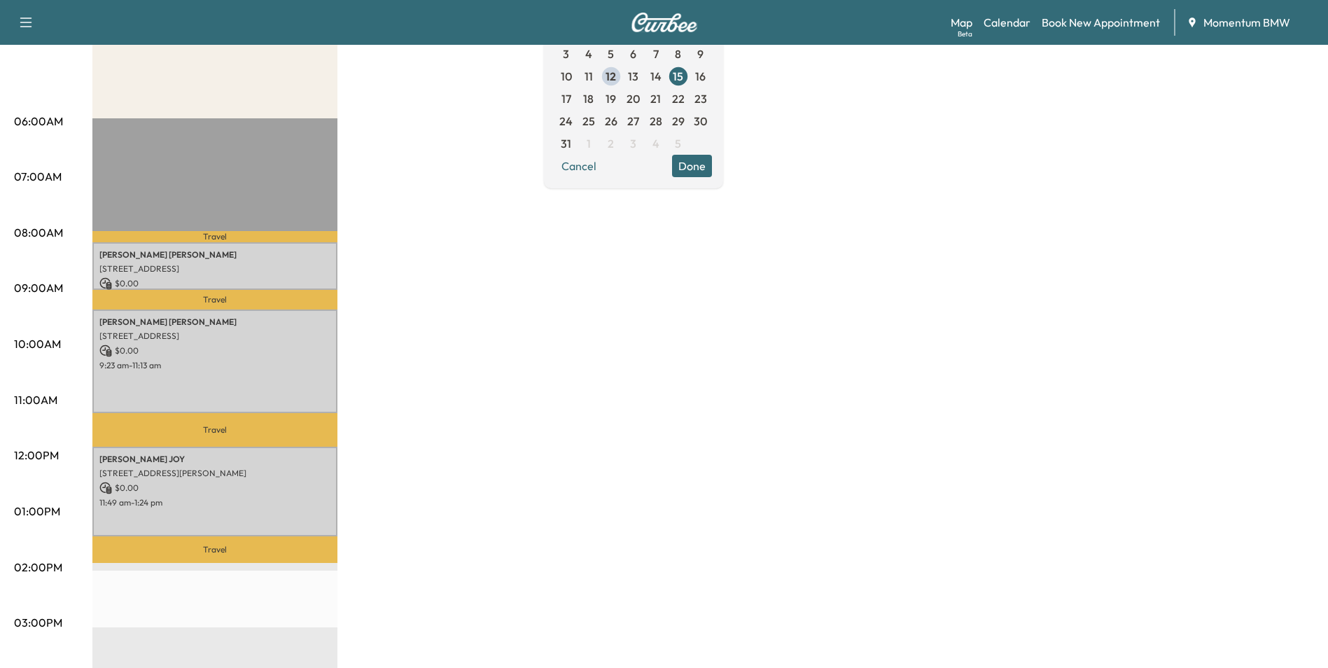
scroll to position [70, 0]
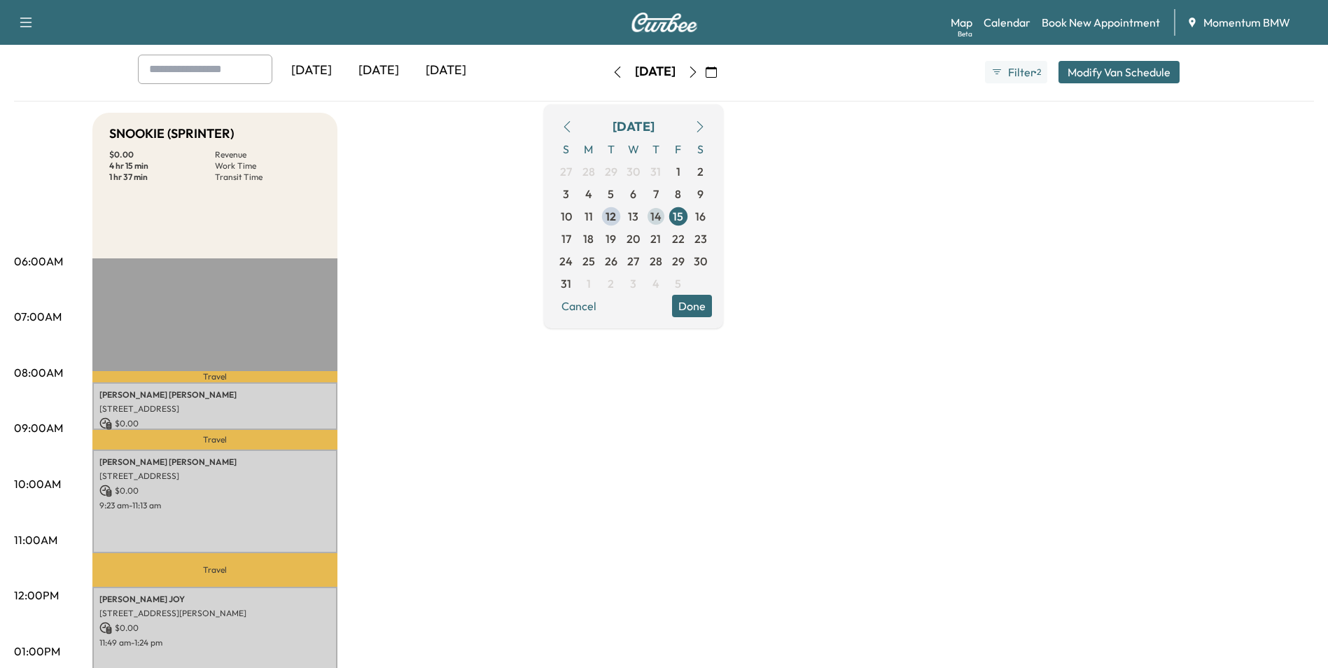
click at [661, 218] on span "14" at bounding box center [655, 216] width 11 height 17
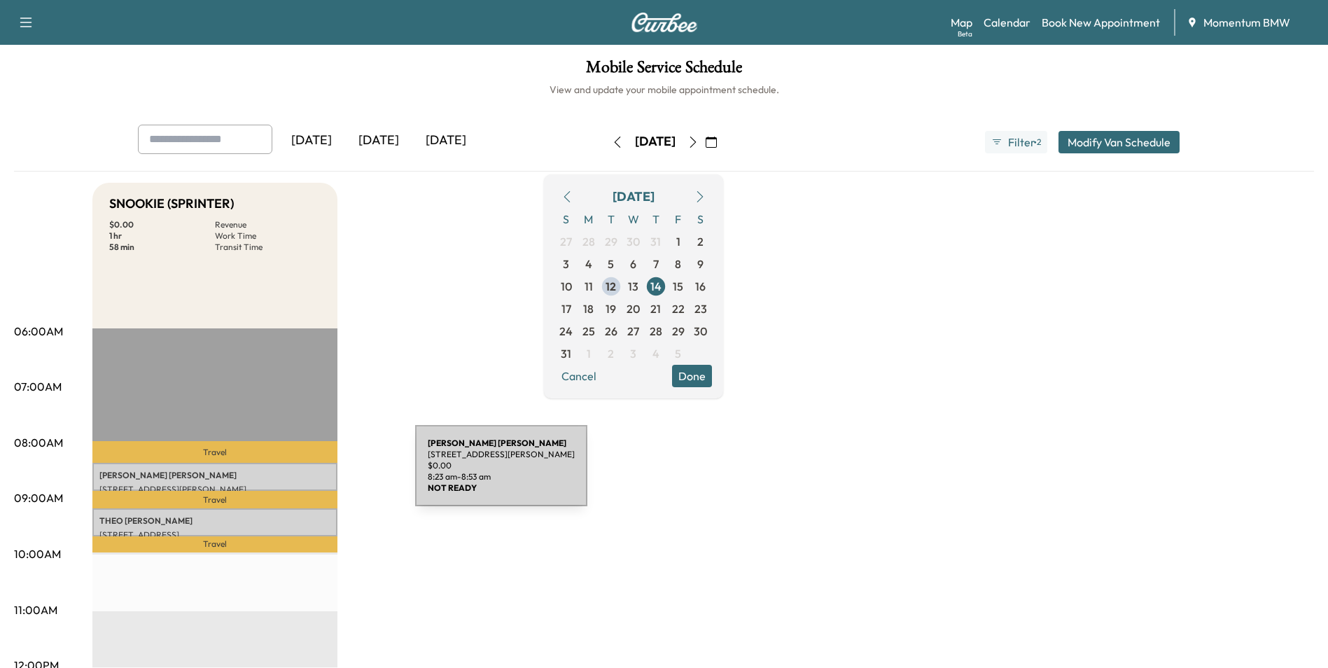
click at [310, 474] on p "[PERSON_NAME]" at bounding box center [214, 475] width 231 height 11
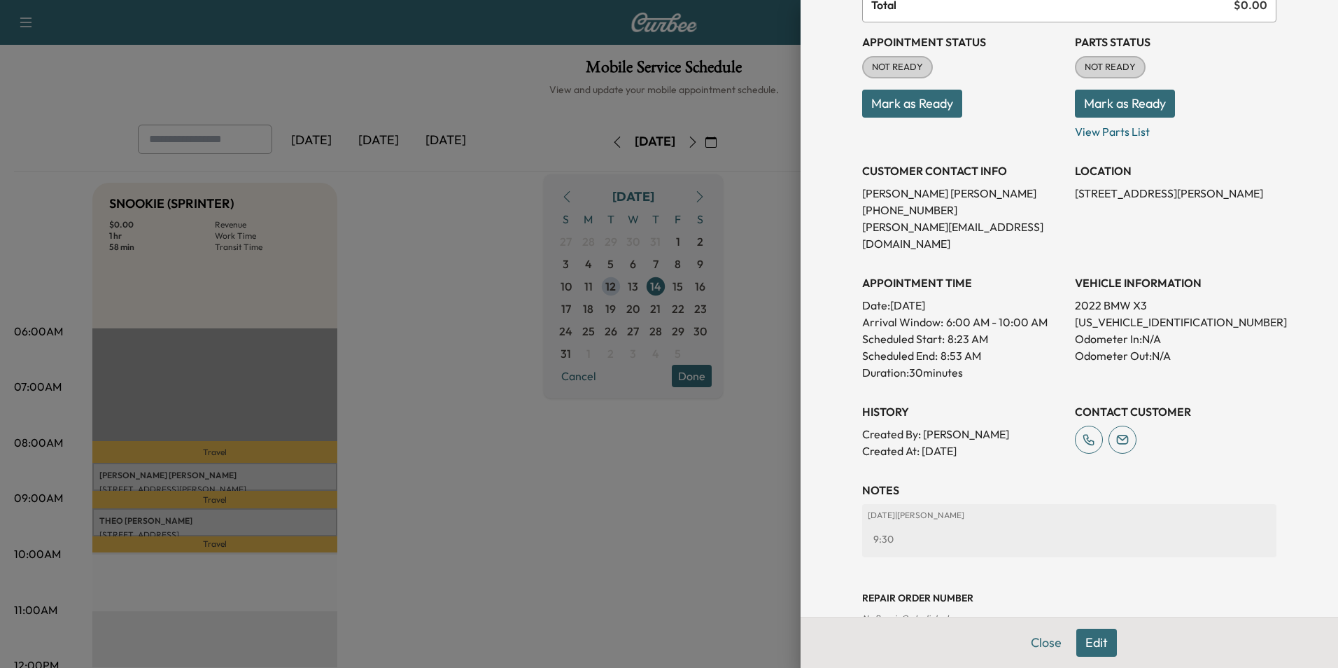
scroll to position [161, 0]
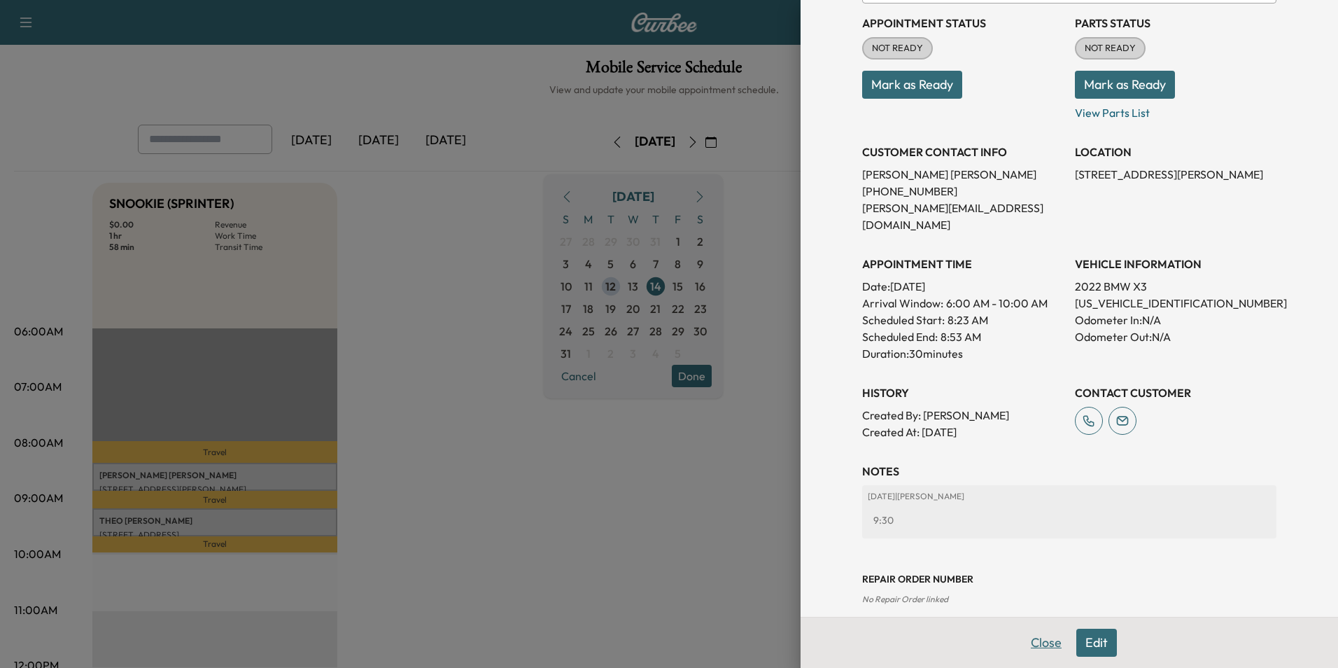
click at [1034, 645] on button "Close" at bounding box center [1046, 642] width 49 height 28
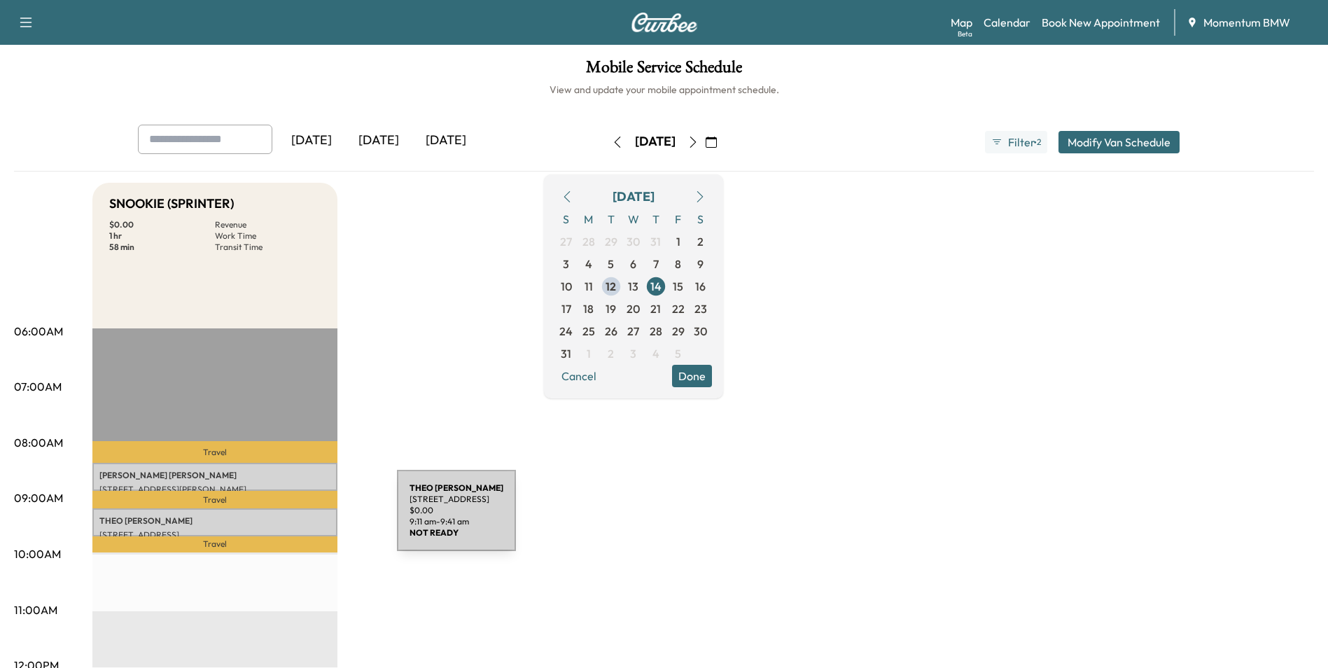
click at [293, 519] on p "[PERSON_NAME]" at bounding box center [214, 520] width 231 height 11
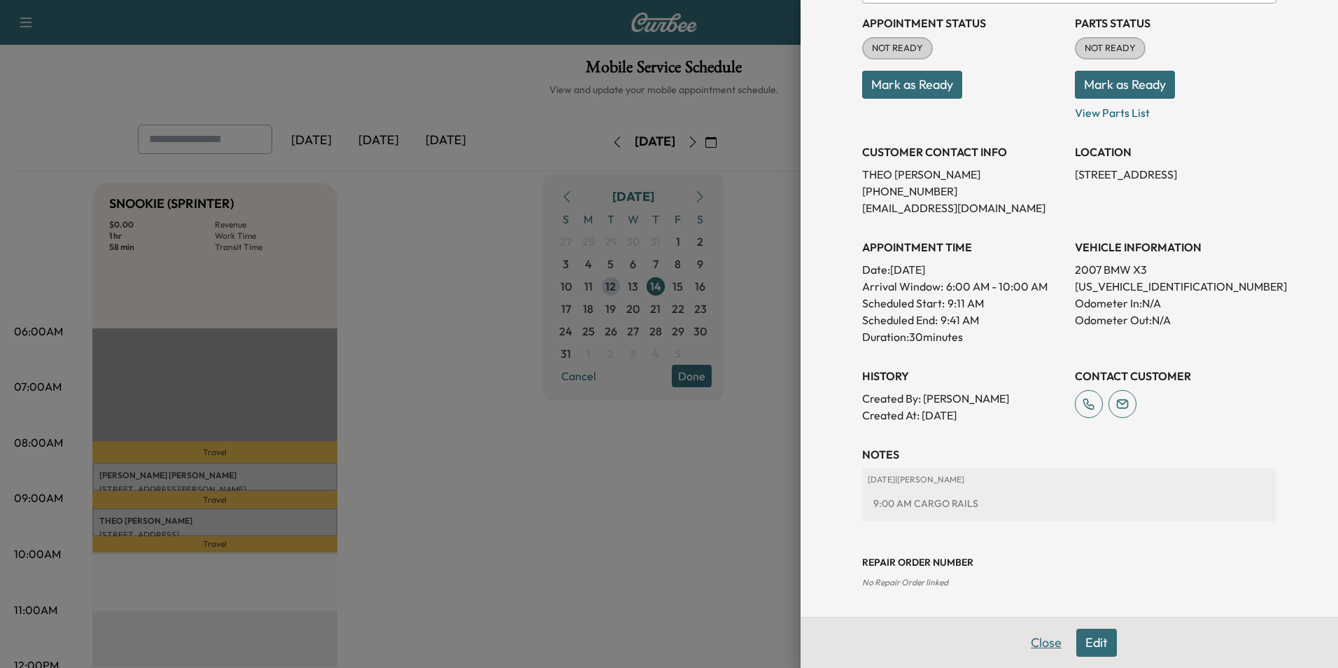
click at [1040, 644] on button "Close" at bounding box center [1046, 642] width 49 height 28
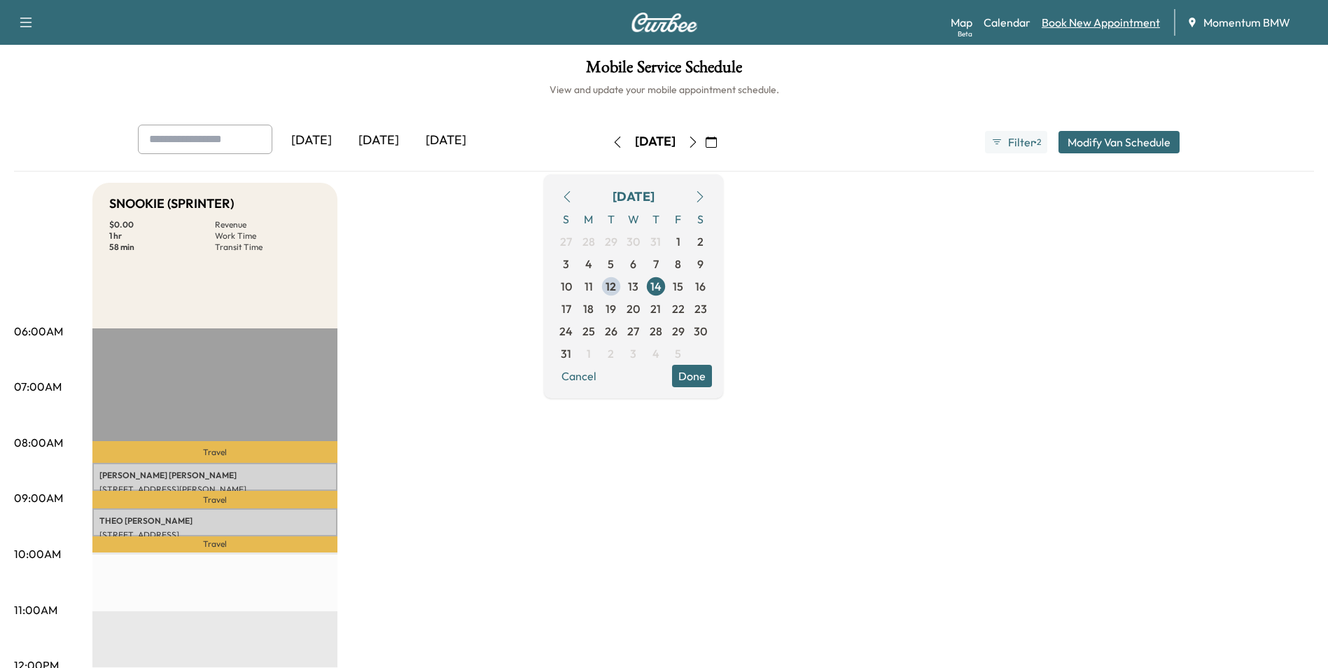
click at [1104, 26] on link "Book New Appointment" at bounding box center [1100, 22] width 118 height 17
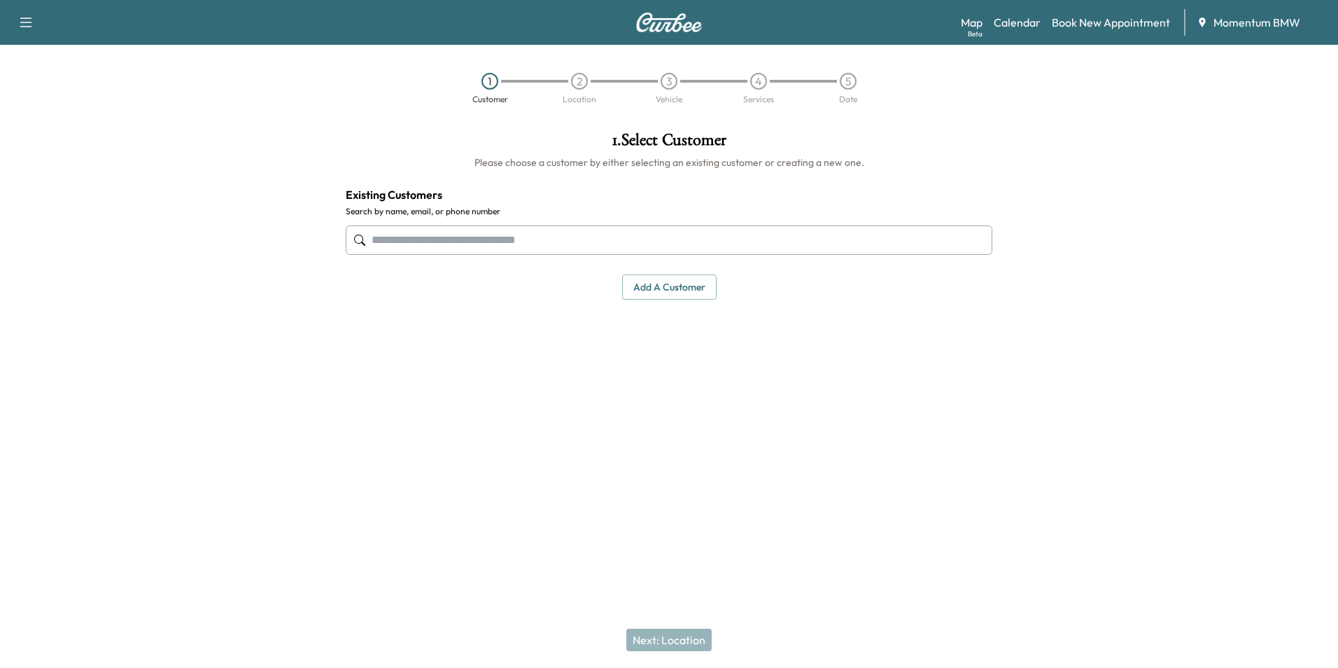
click at [582, 237] on input "text" at bounding box center [669, 239] width 647 height 29
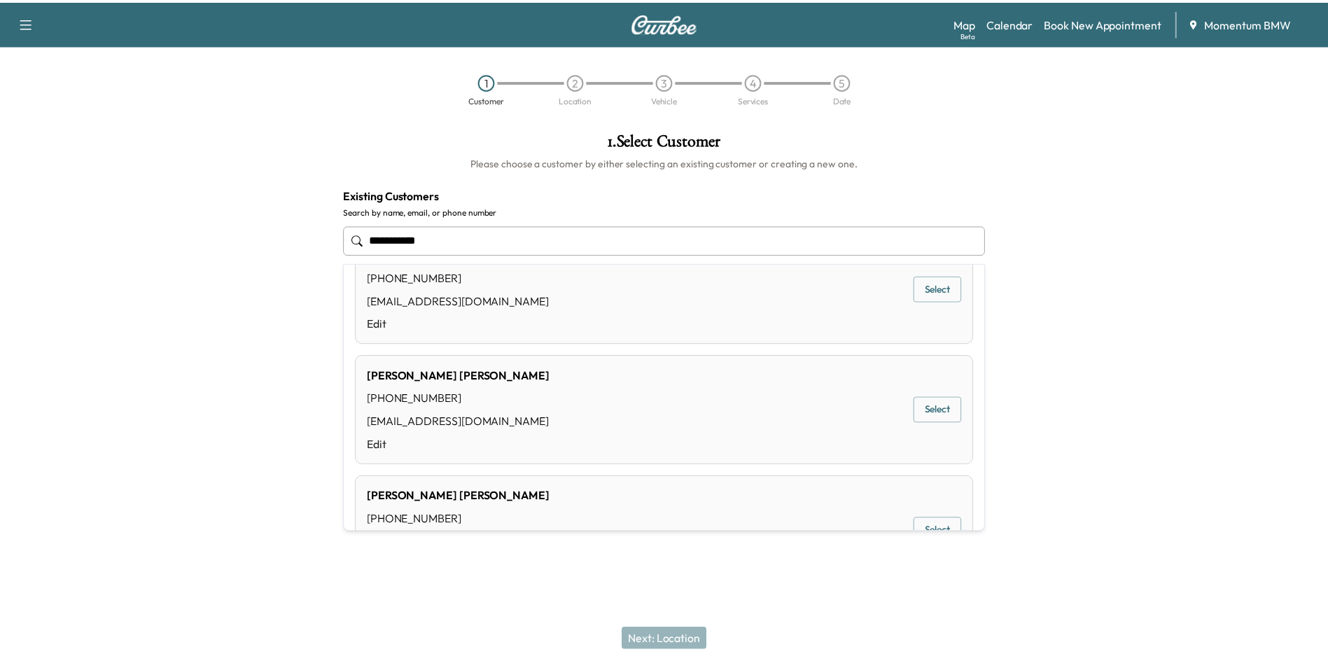
scroll to position [118, 0]
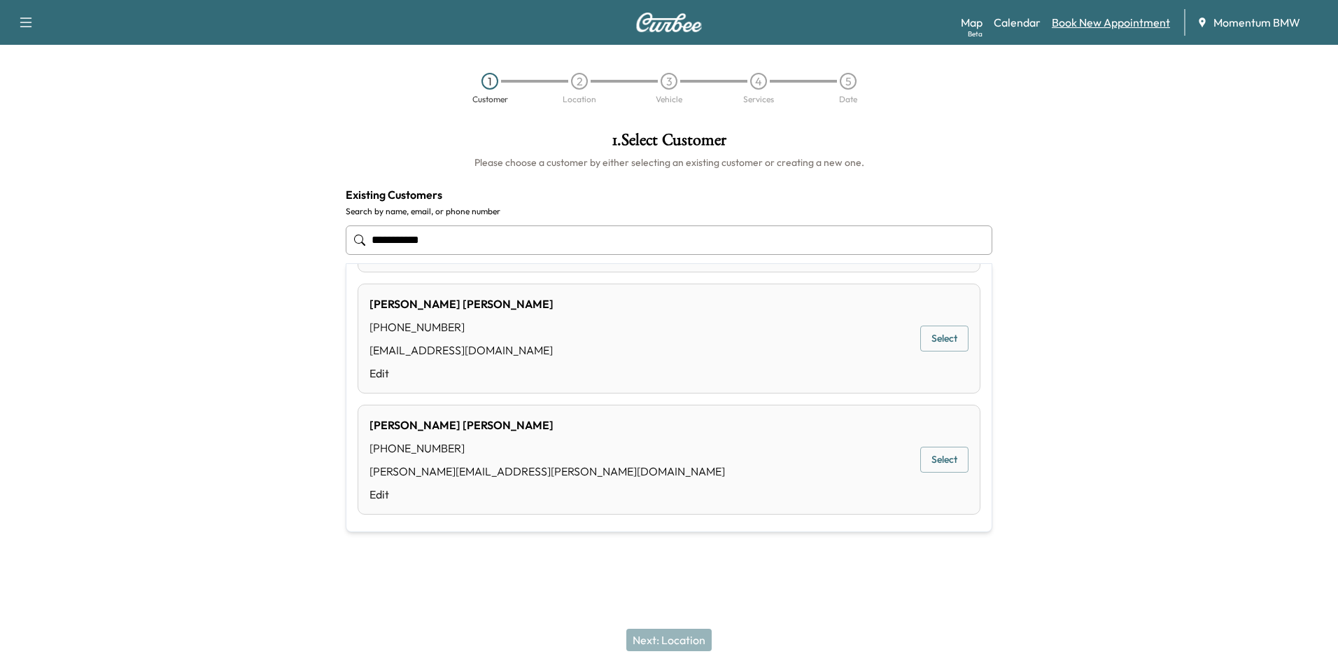
type input "**********"
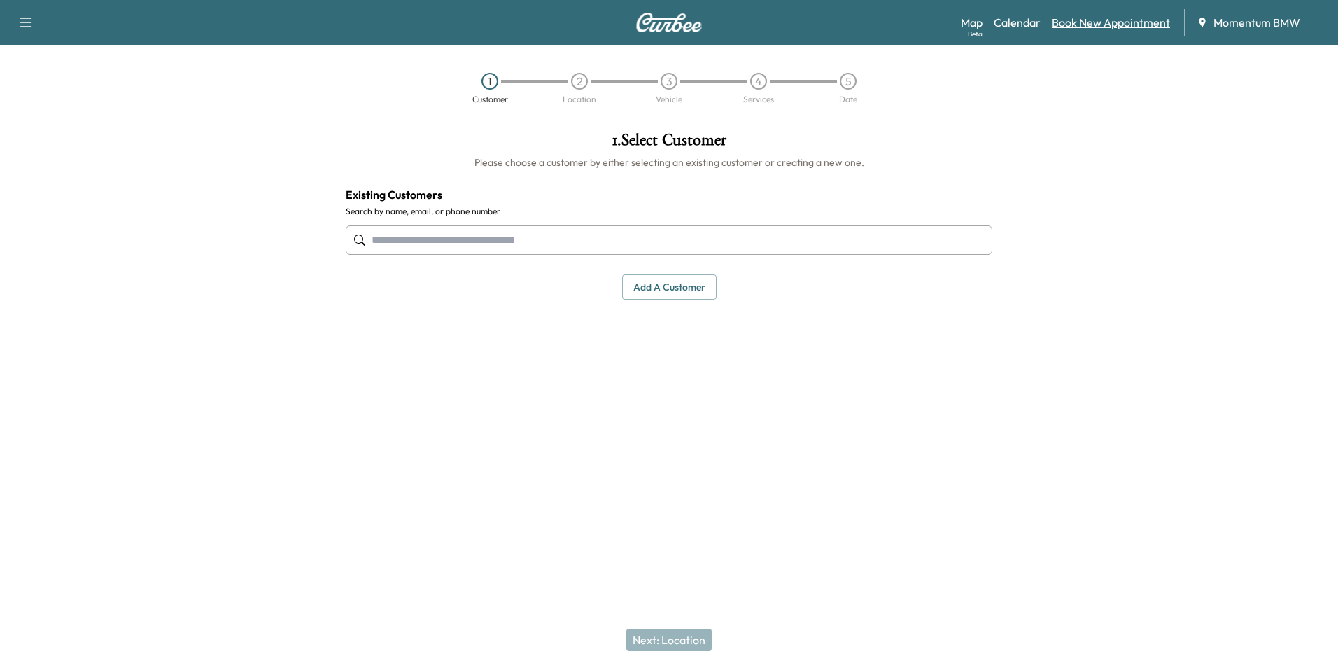
click at [1102, 28] on link "Book New Appointment" at bounding box center [1111, 22] width 118 height 17
click at [673, 288] on button "Add a customer" at bounding box center [669, 287] width 94 height 26
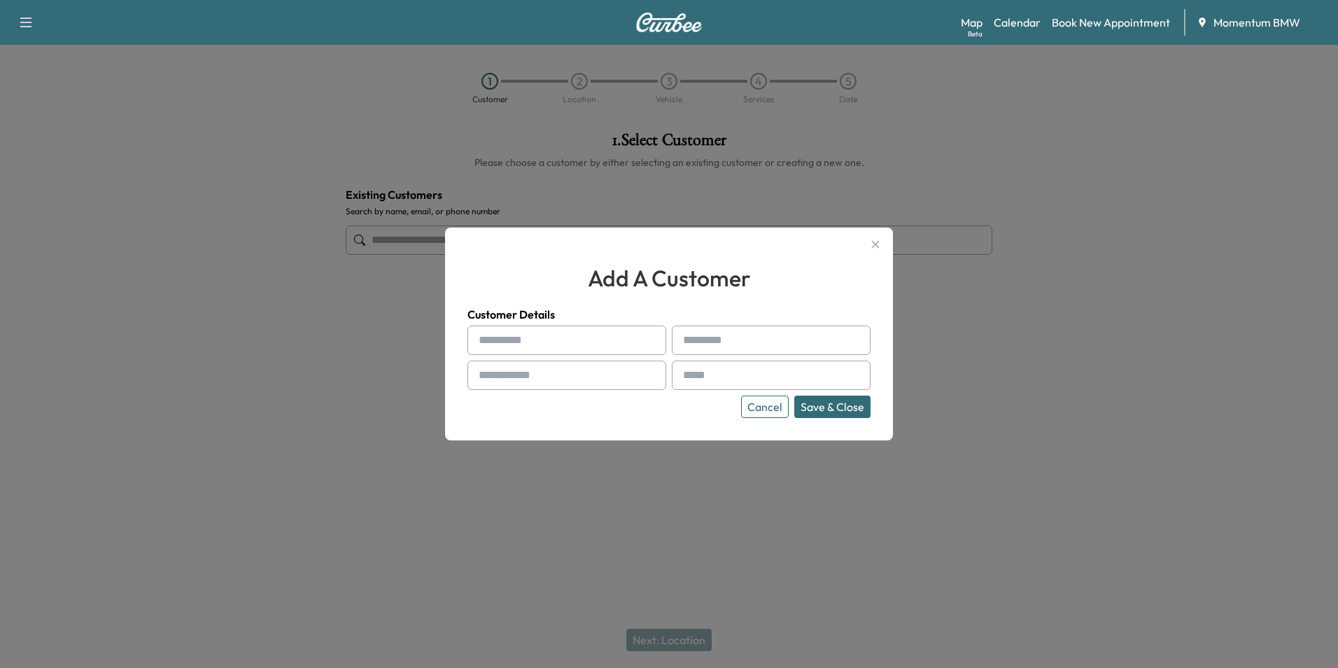
click at [586, 339] on input "text" at bounding box center [566, 339] width 199 height 29
type input "****"
type input "******"
type input "**********"
click at [717, 374] on input "text" at bounding box center [771, 374] width 199 height 29
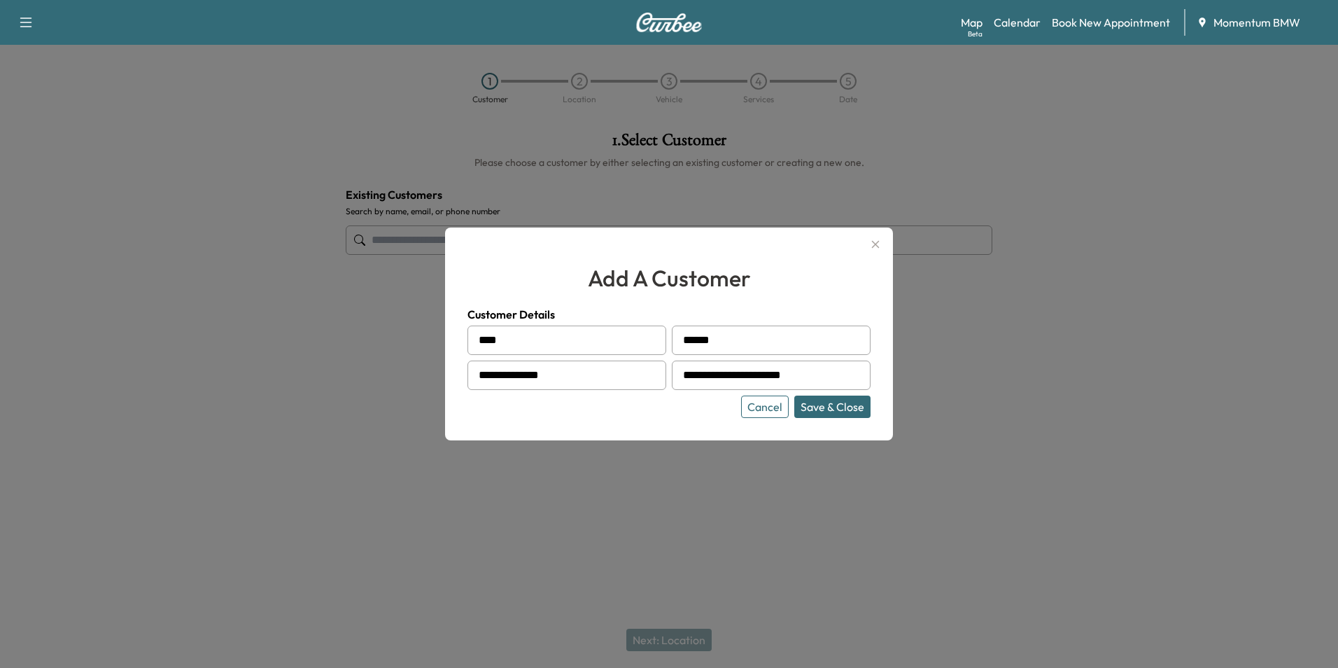
type input "**********"
click at [821, 410] on button "Save & Close" at bounding box center [832, 406] width 76 height 22
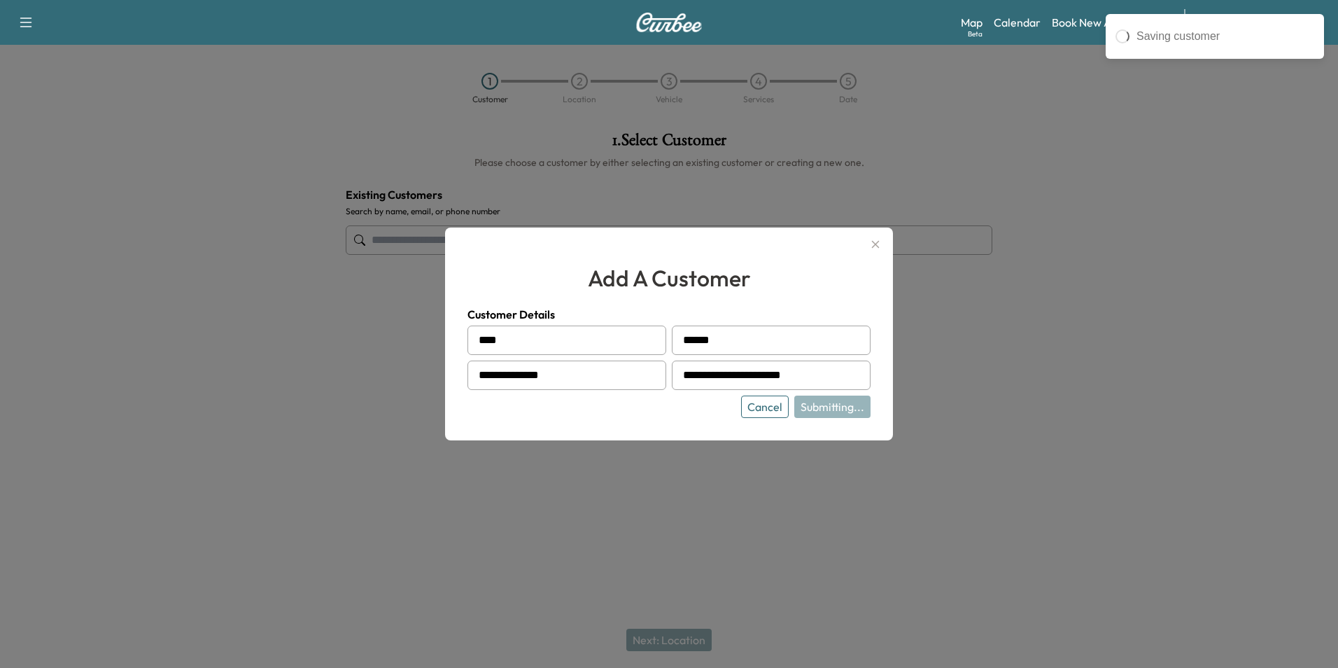
type input "**********"
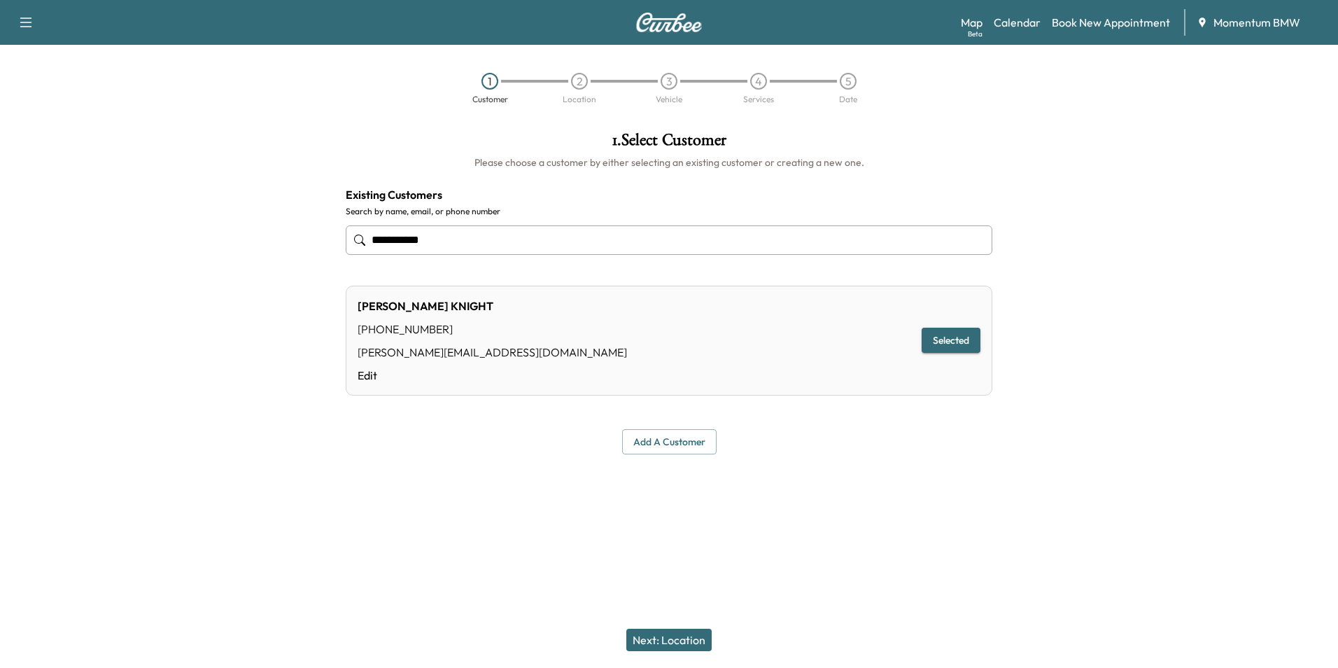
click at [676, 646] on button "Next: Location" at bounding box center [668, 639] width 85 height 22
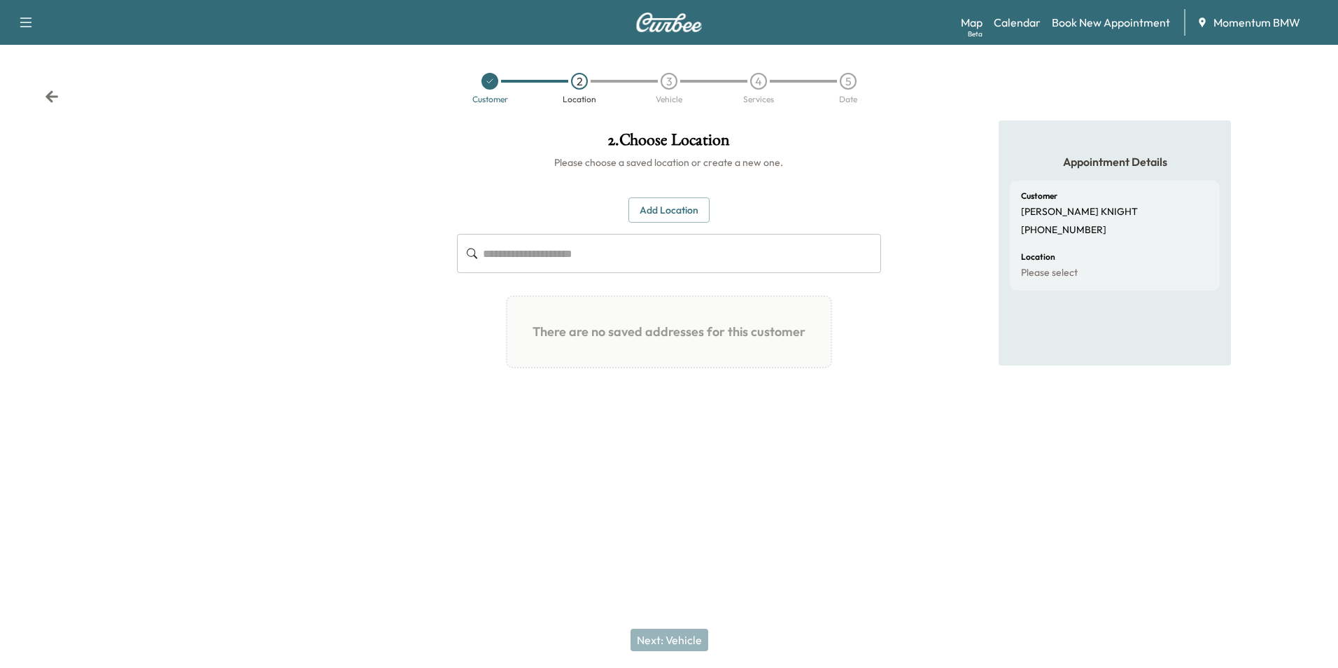
click at [667, 204] on button "Add Location" at bounding box center [668, 210] width 81 height 26
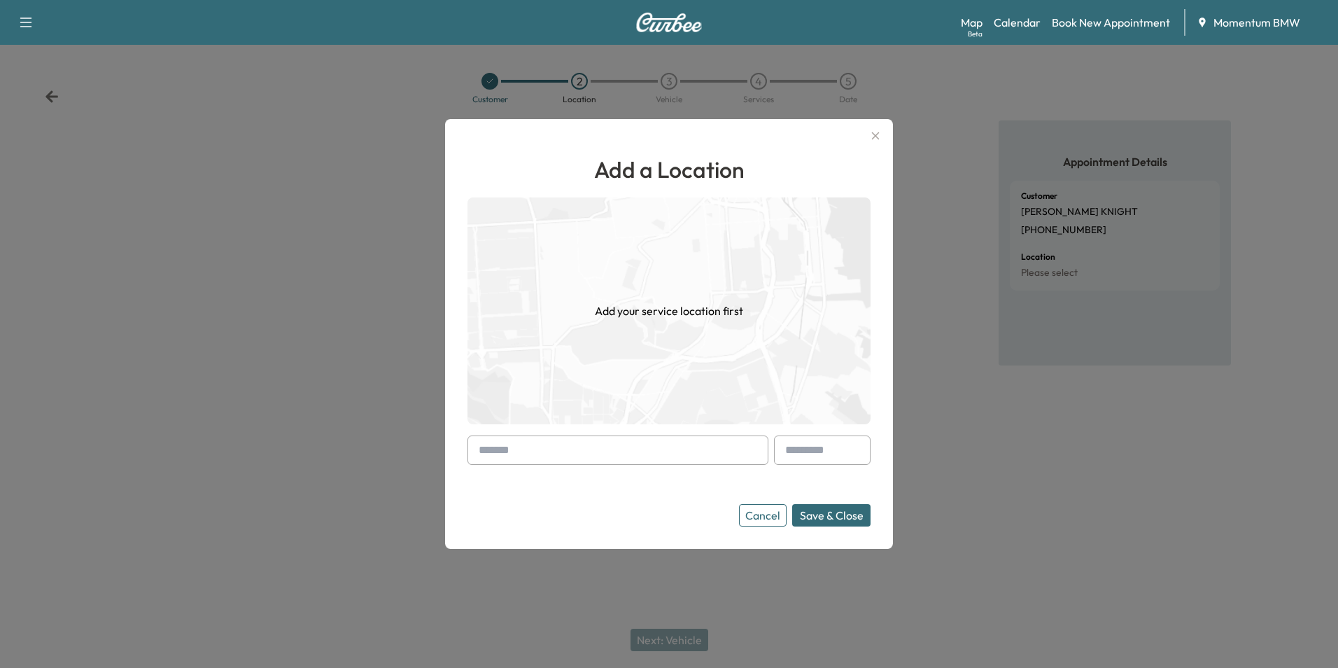
click at [608, 448] on input "text" at bounding box center [617, 449] width 301 height 29
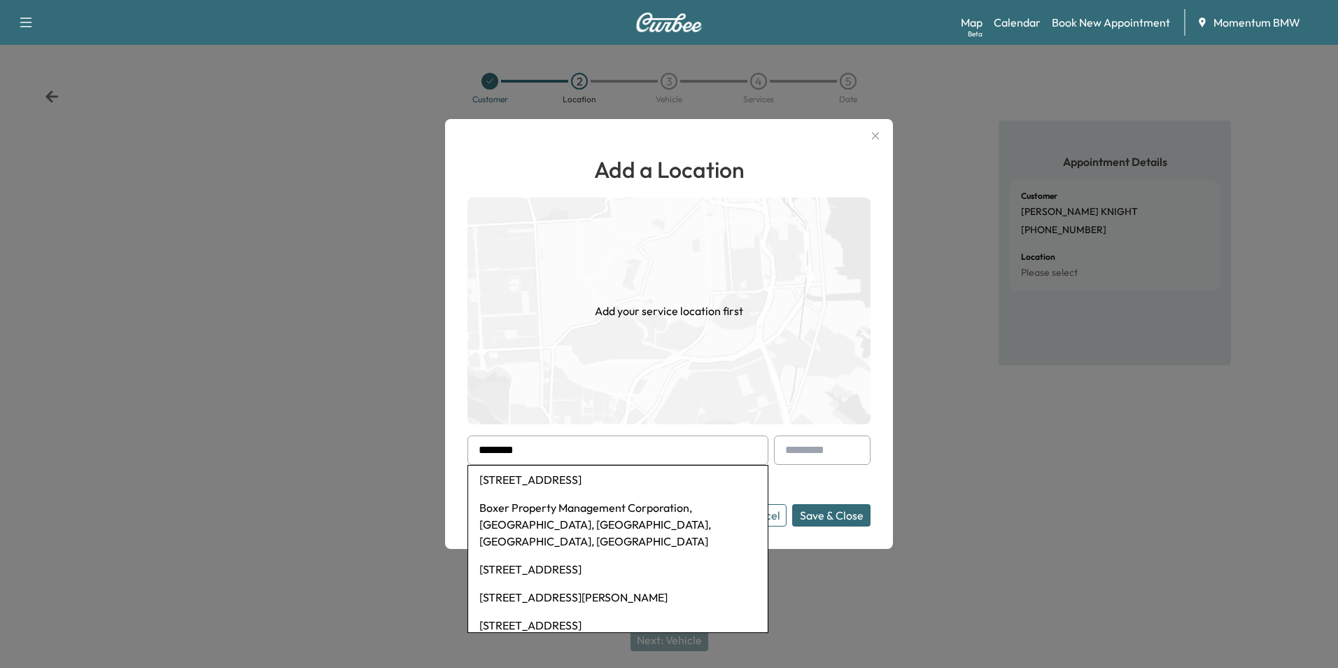
click at [616, 482] on li "[STREET_ADDRESS]" at bounding box center [618, 479] width 300 height 28
type input "**********"
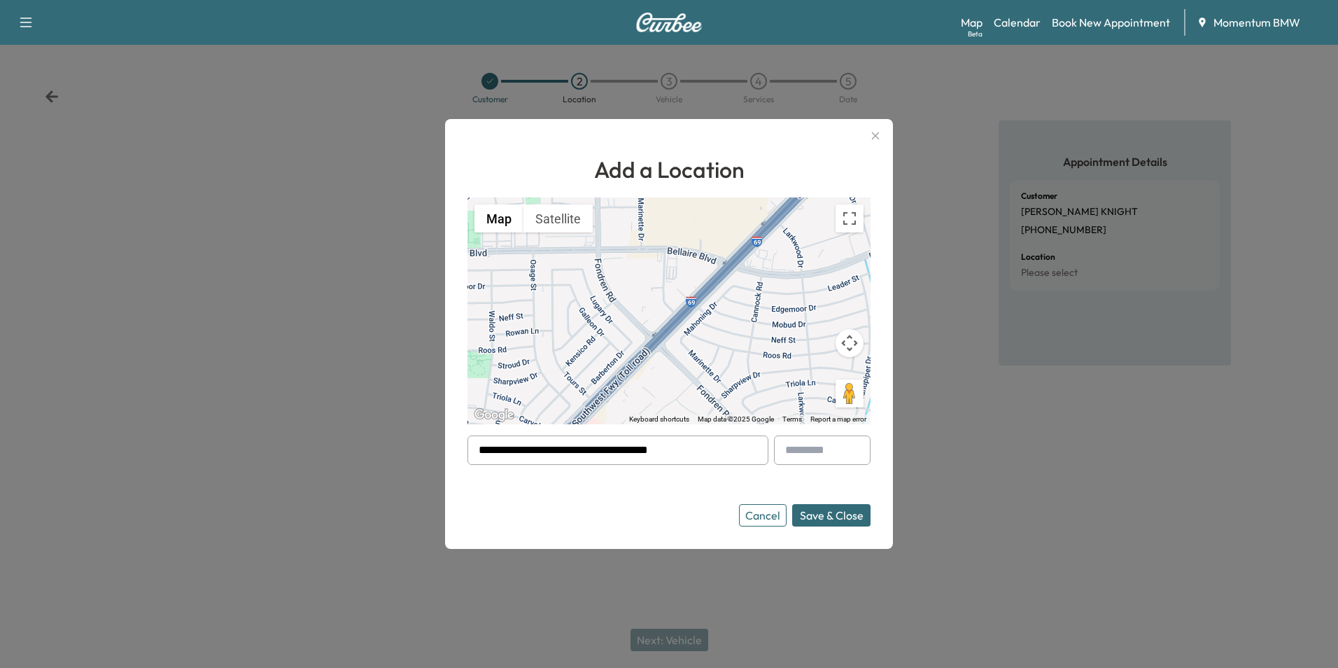
click at [836, 516] on button "Save & Close" at bounding box center [831, 515] width 78 height 22
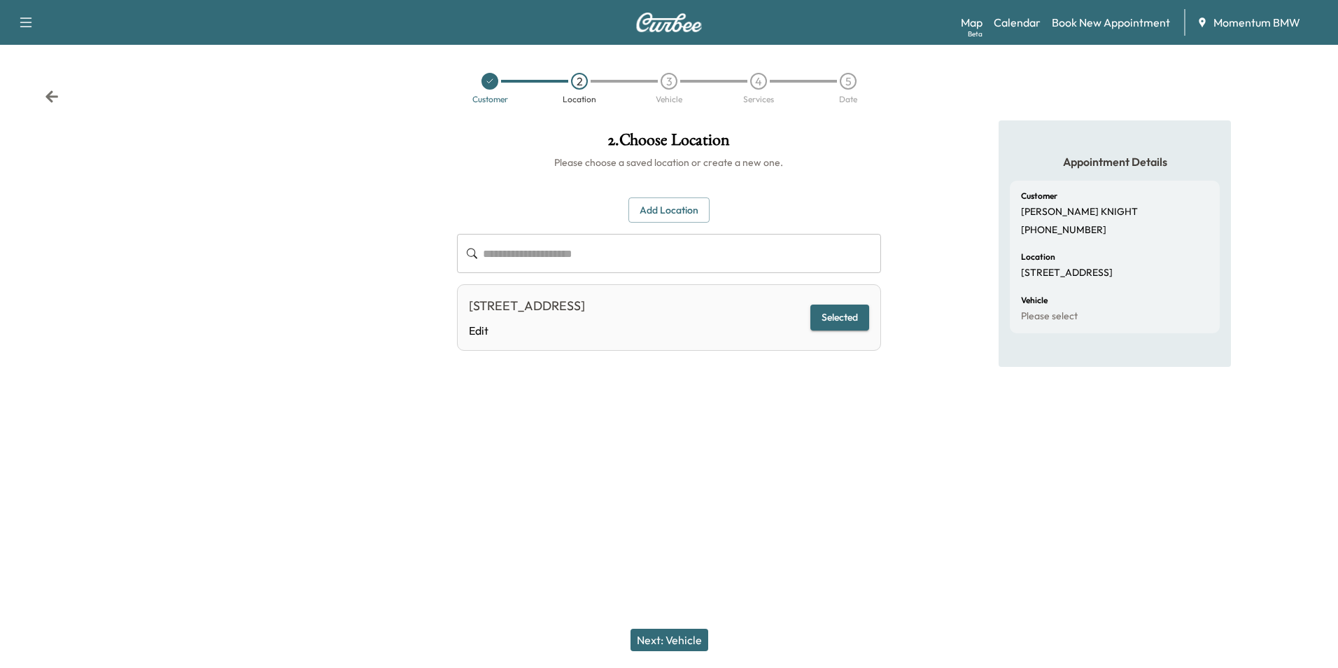
click at [667, 648] on button "Next: Vehicle" at bounding box center [670, 639] width 78 height 22
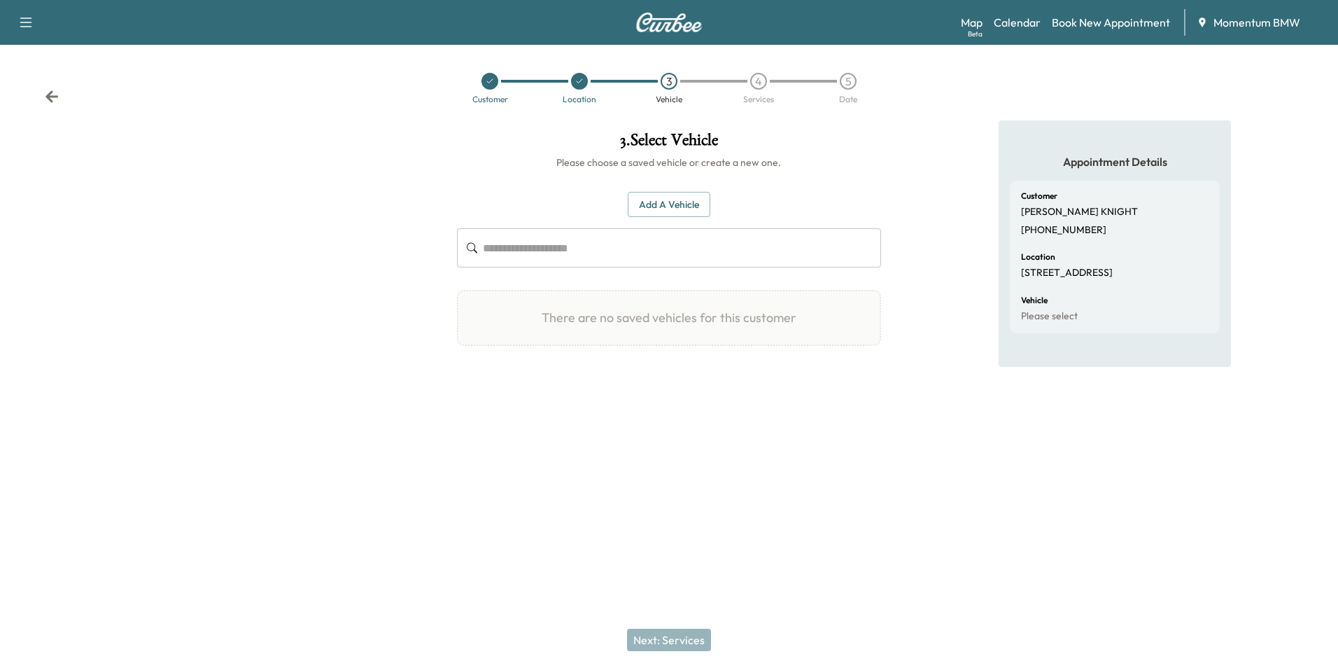
click at [677, 206] on button "Add a Vehicle" at bounding box center [669, 205] width 83 height 26
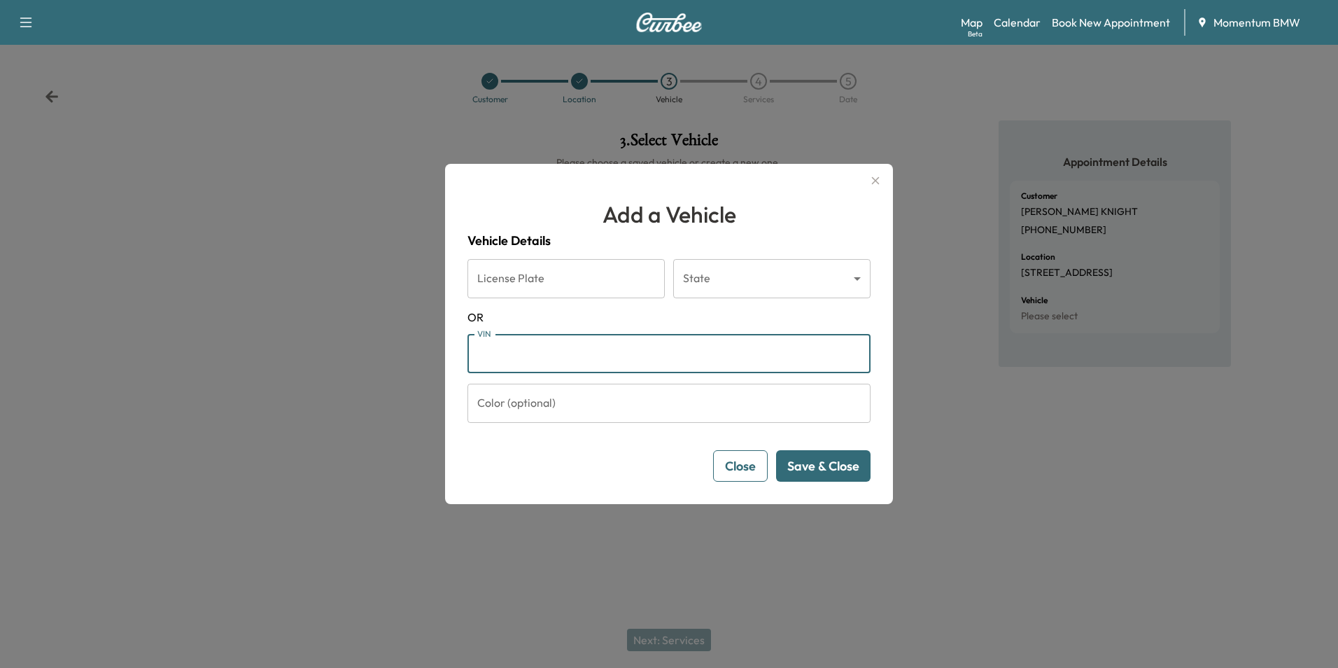
paste input "**********"
type input "**********"
click at [832, 471] on button "Save & Close" at bounding box center [823, 465] width 94 height 31
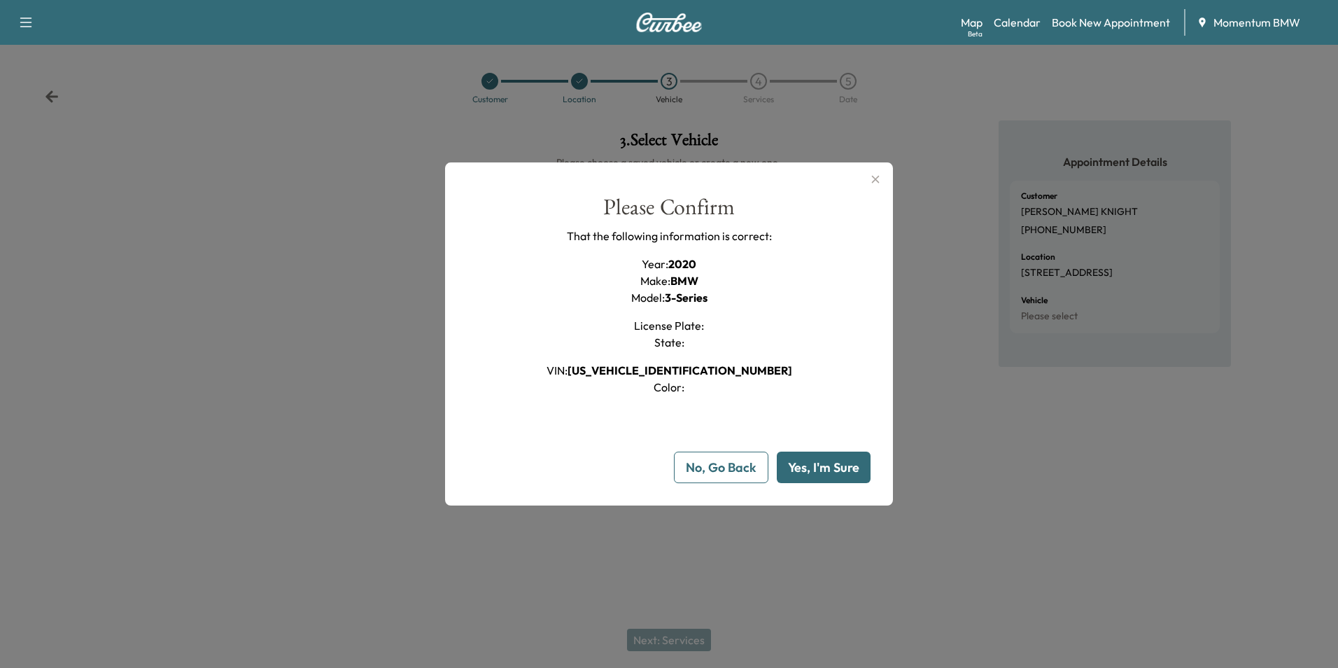
click at [832, 471] on button "Yes, I'm Sure" at bounding box center [824, 466] width 94 height 31
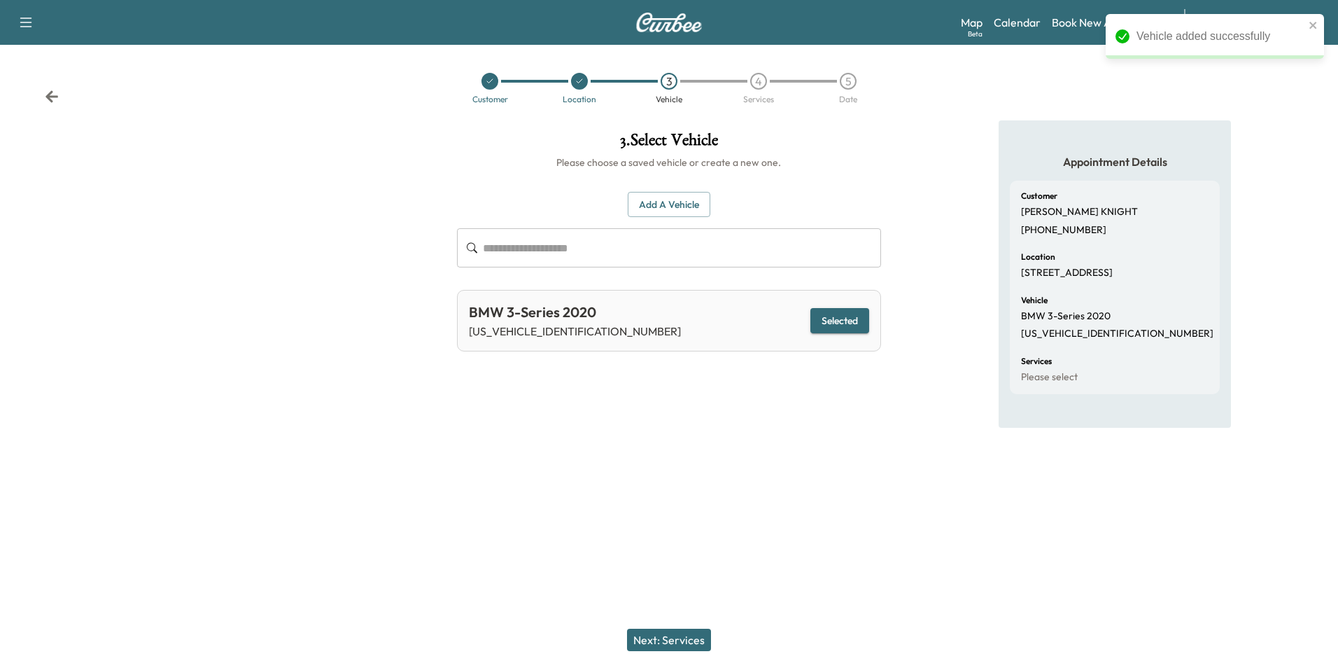
click at [697, 640] on button "Next: Services" at bounding box center [669, 639] width 84 height 22
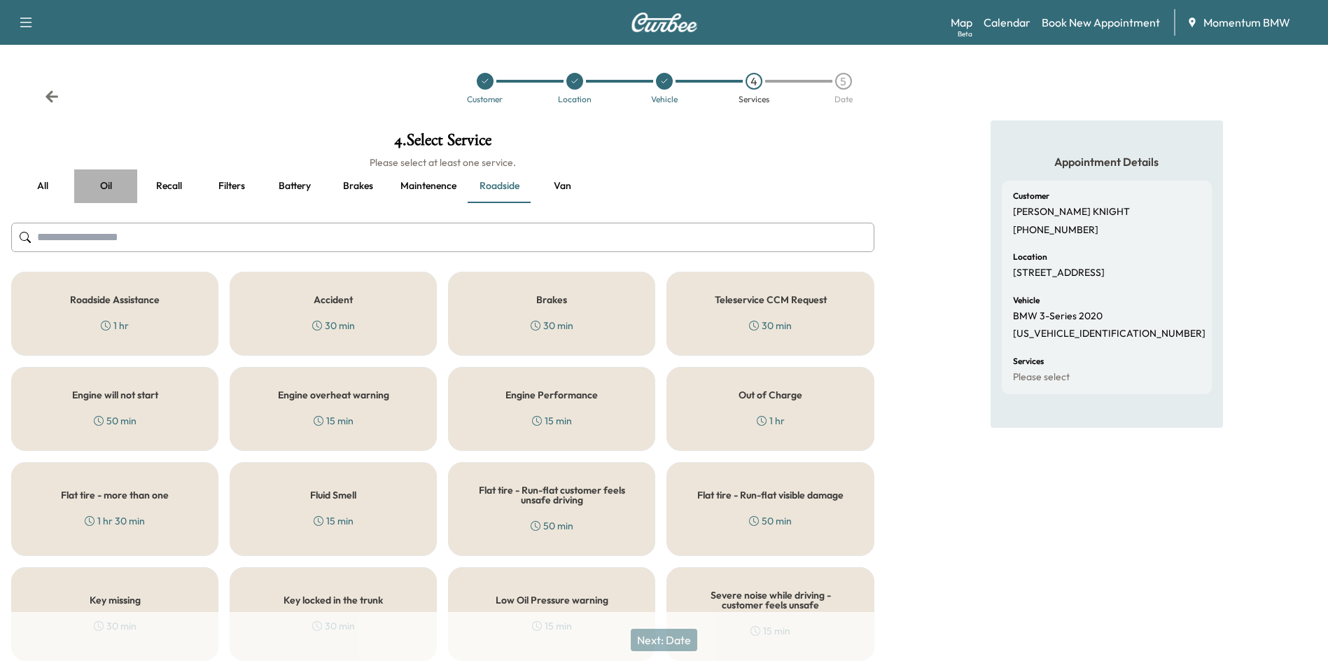
click at [104, 189] on button "Oil" at bounding box center [105, 186] width 63 height 34
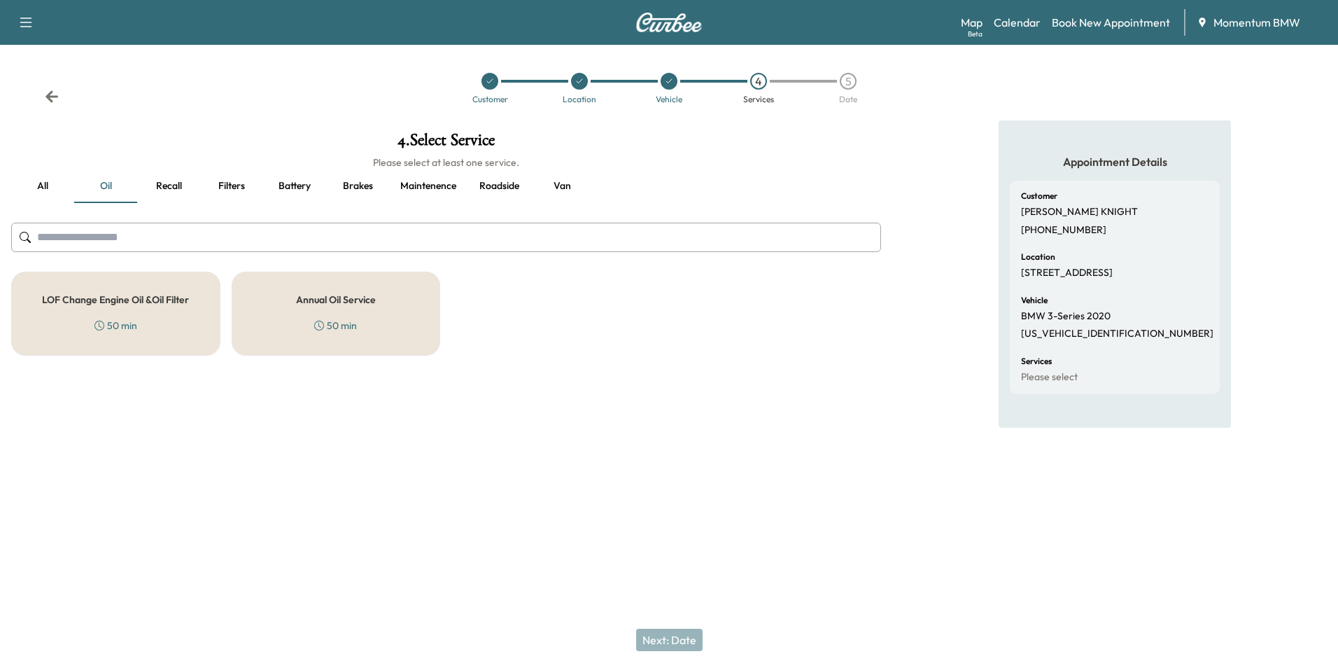
click at [316, 298] on h5 "Annual Oil Service" at bounding box center [336, 300] width 80 height 10
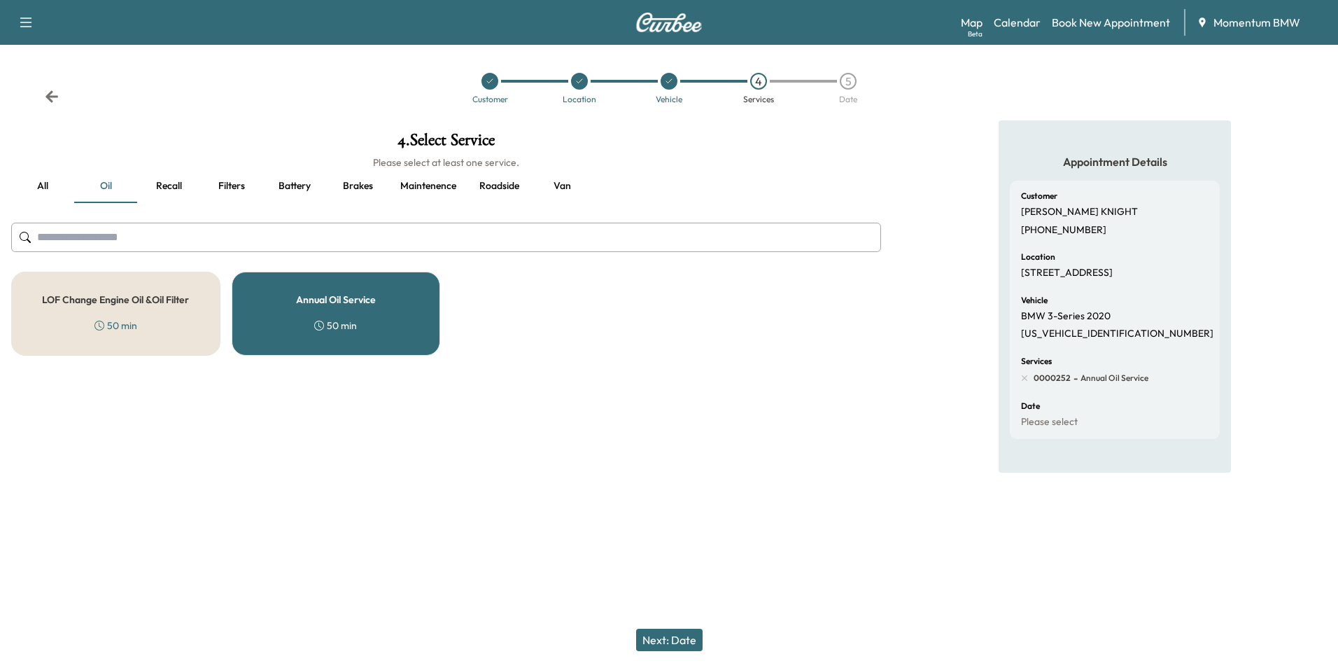
click at [676, 637] on button "Next: Date" at bounding box center [669, 639] width 66 height 22
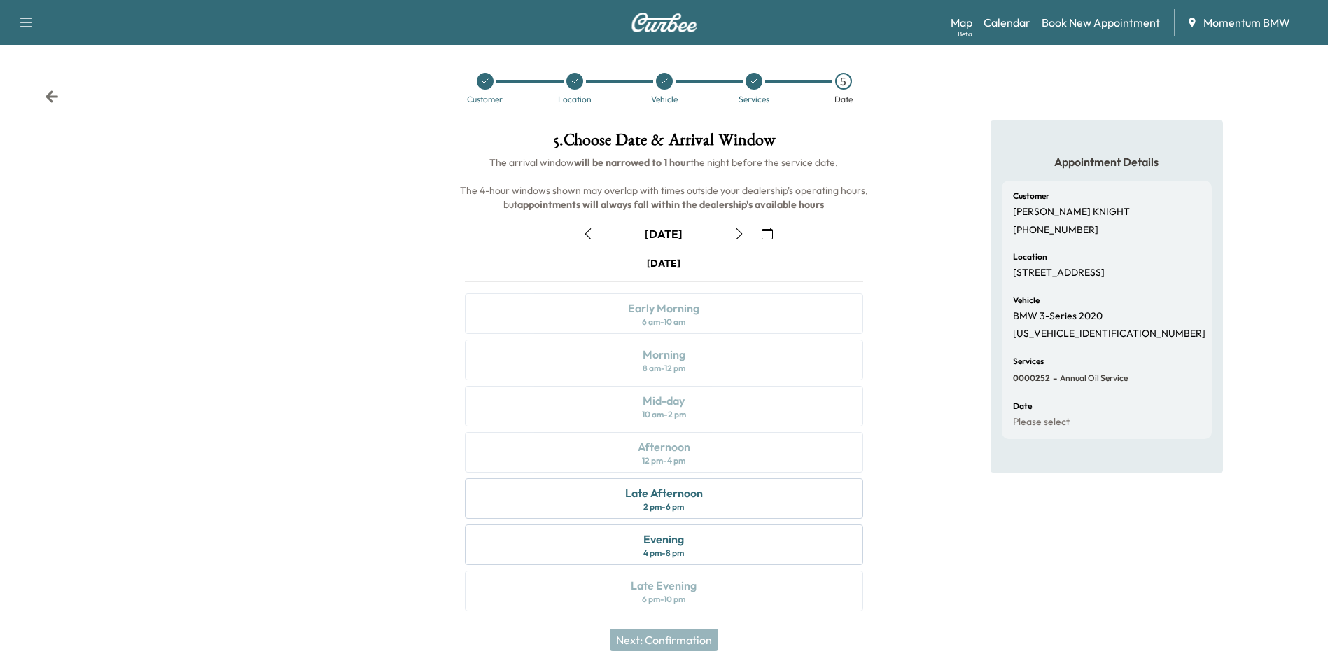
click at [741, 232] on icon "button" at bounding box center [739, 233] width 6 height 11
click at [691, 360] on div "Morning 8 am - 12 pm" at bounding box center [664, 359] width 398 height 41
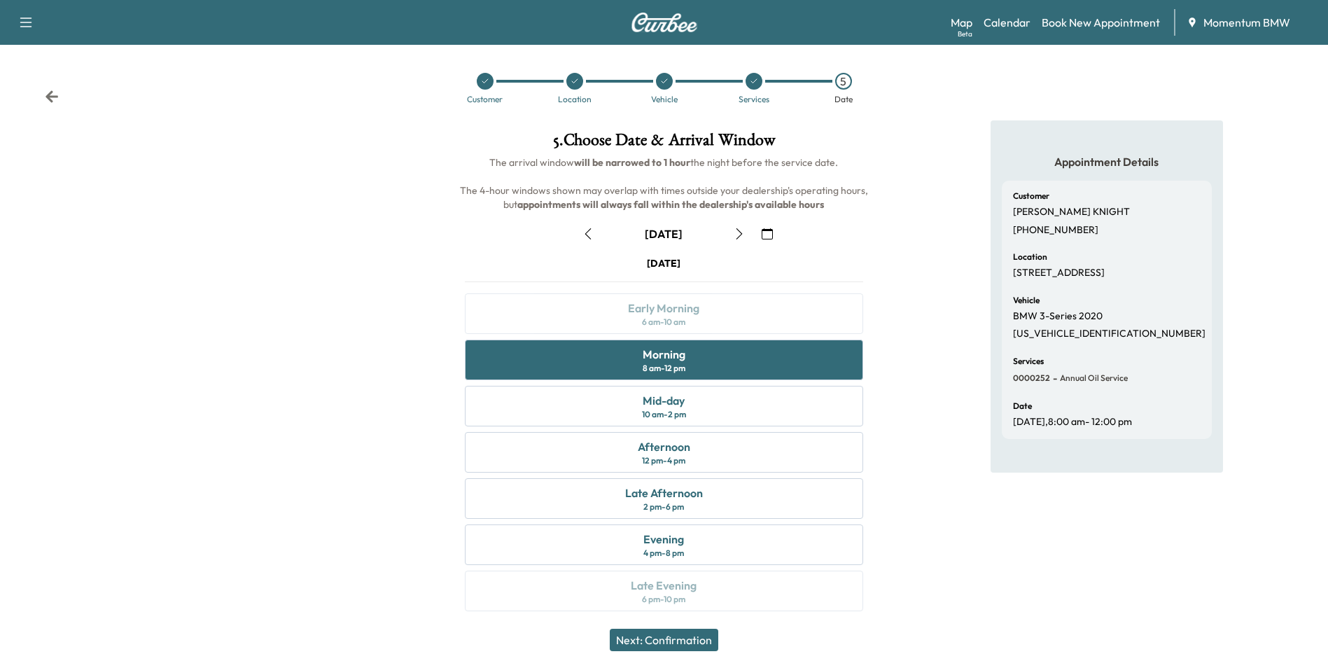
click at [685, 640] on button "Next: Confirmation" at bounding box center [664, 639] width 108 height 22
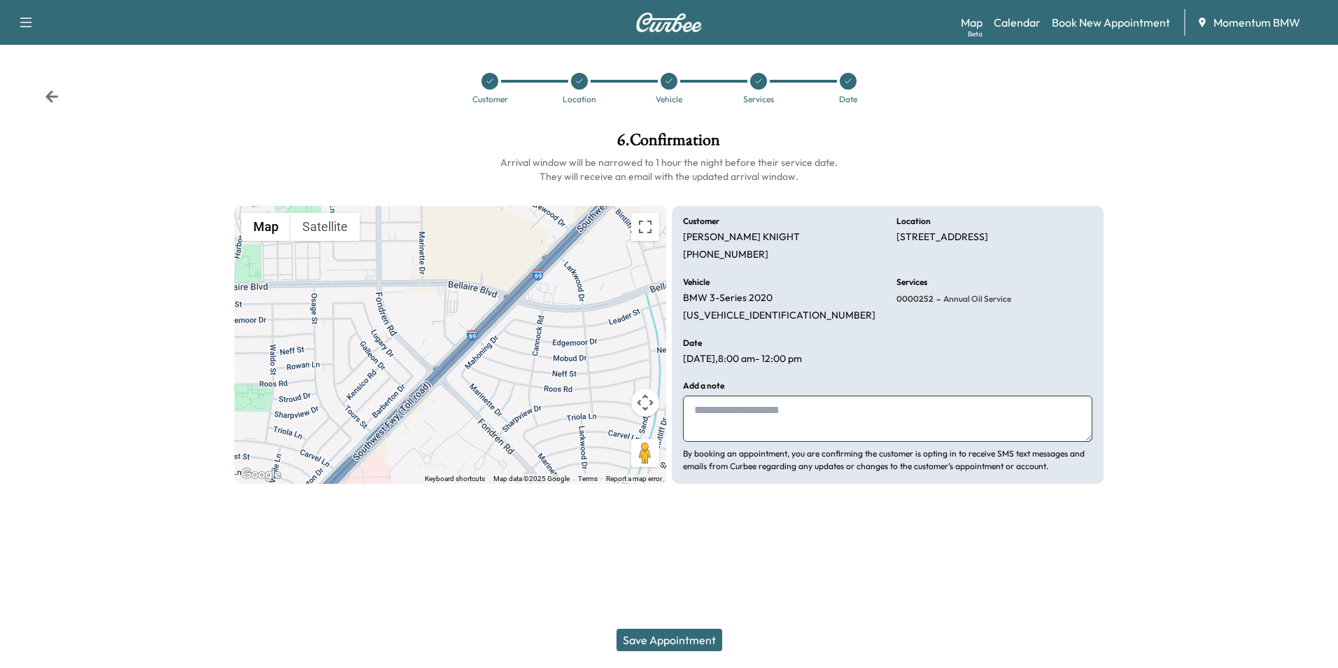
click at [796, 416] on textarea at bounding box center [887, 418] width 409 height 46
type textarea "*****"
click at [692, 639] on button "Save Appointment" at bounding box center [670, 639] width 106 height 22
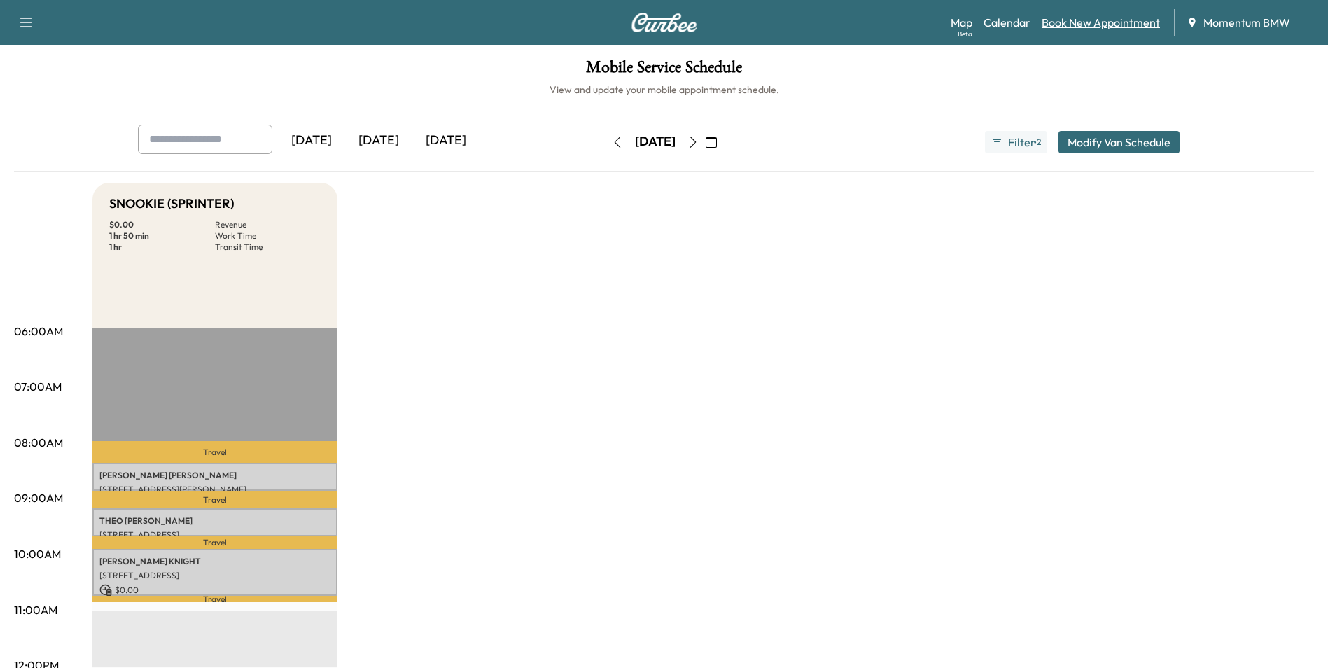
click at [1098, 30] on link "Book New Appointment" at bounding box center [1100, 22] width 118 height 17
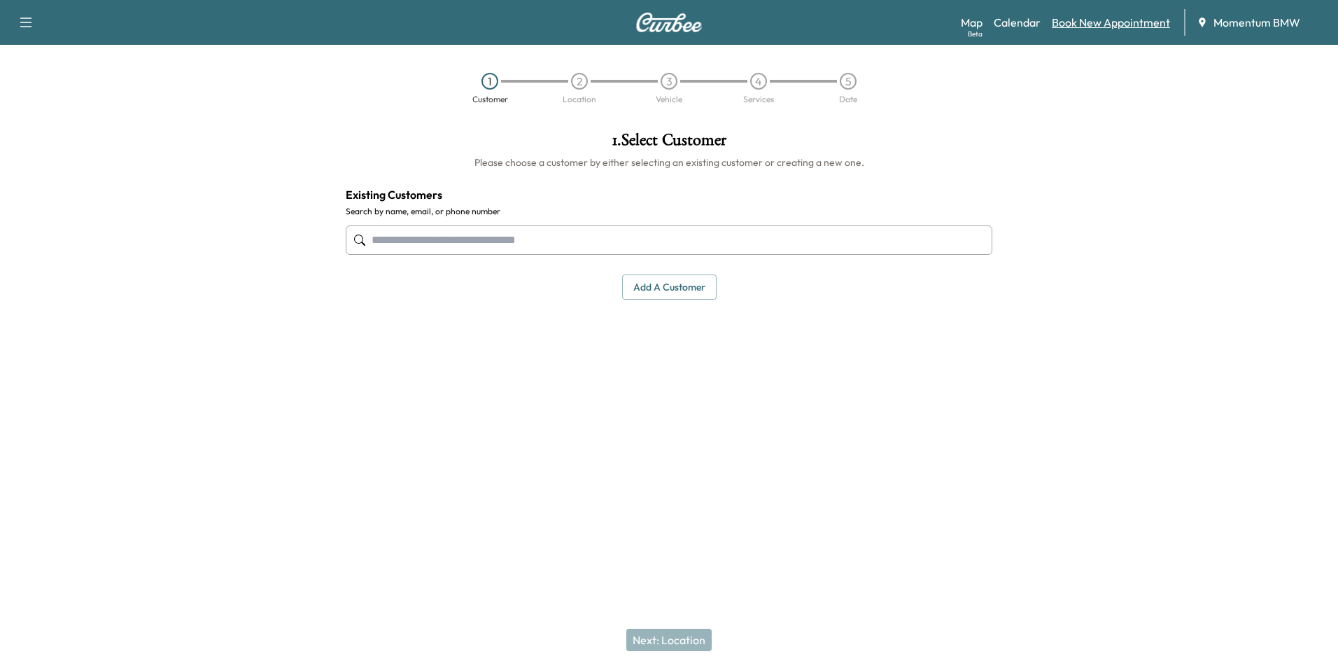
click at [1106, 27] on link "Book New Appointment" at bounding box center [1111, 22] width 118 height 17
click at [682, 286] on button "Add a customer" at bounding box center [669, 287] width 94 height 26
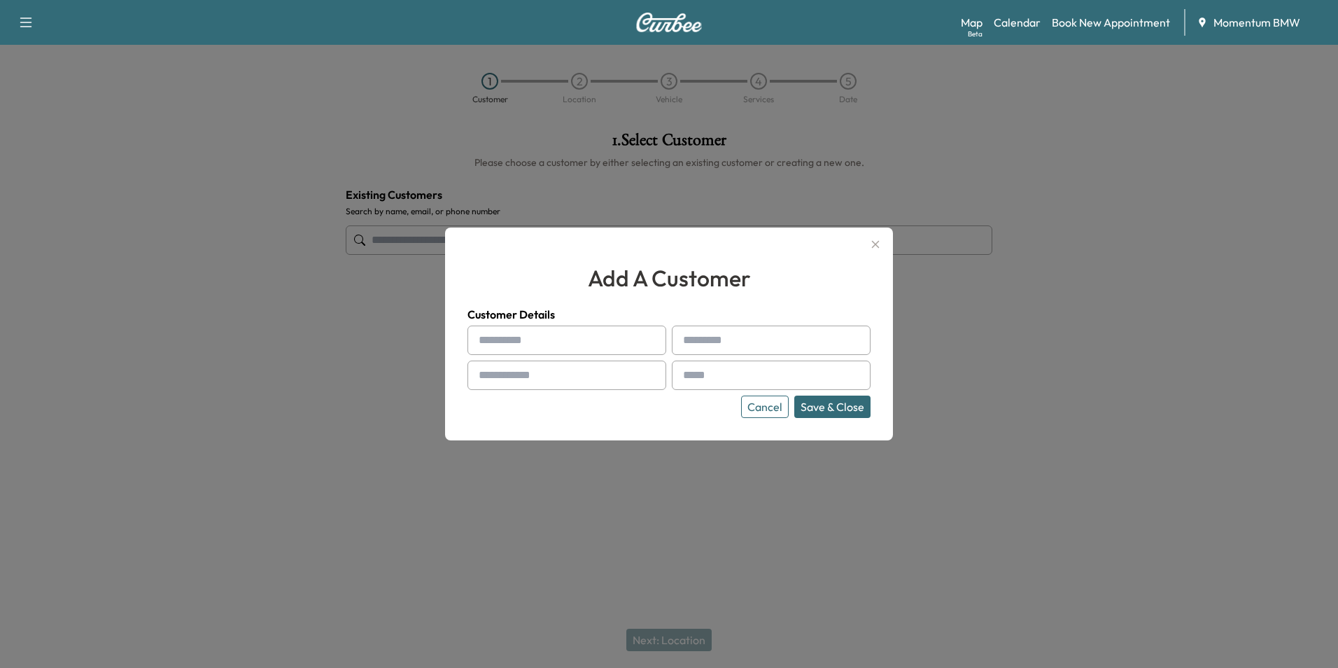
click at [578, 335] on input "text" at bounding box center [566, 339] width 199 height 29
type input "******"
type input "**********"
type input "**"
type input "**********"
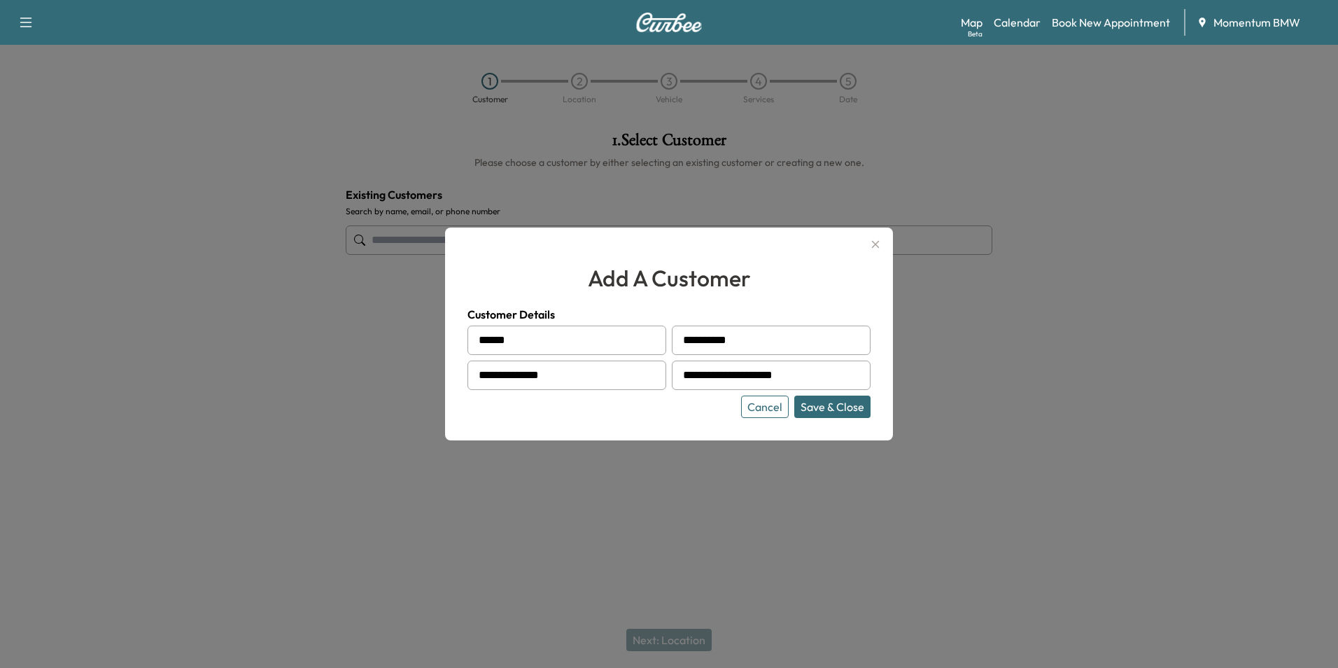
type input "**********"
click at [831, 408] on button "Save & Close" at bounding box center [832, 406] width 76 height 22
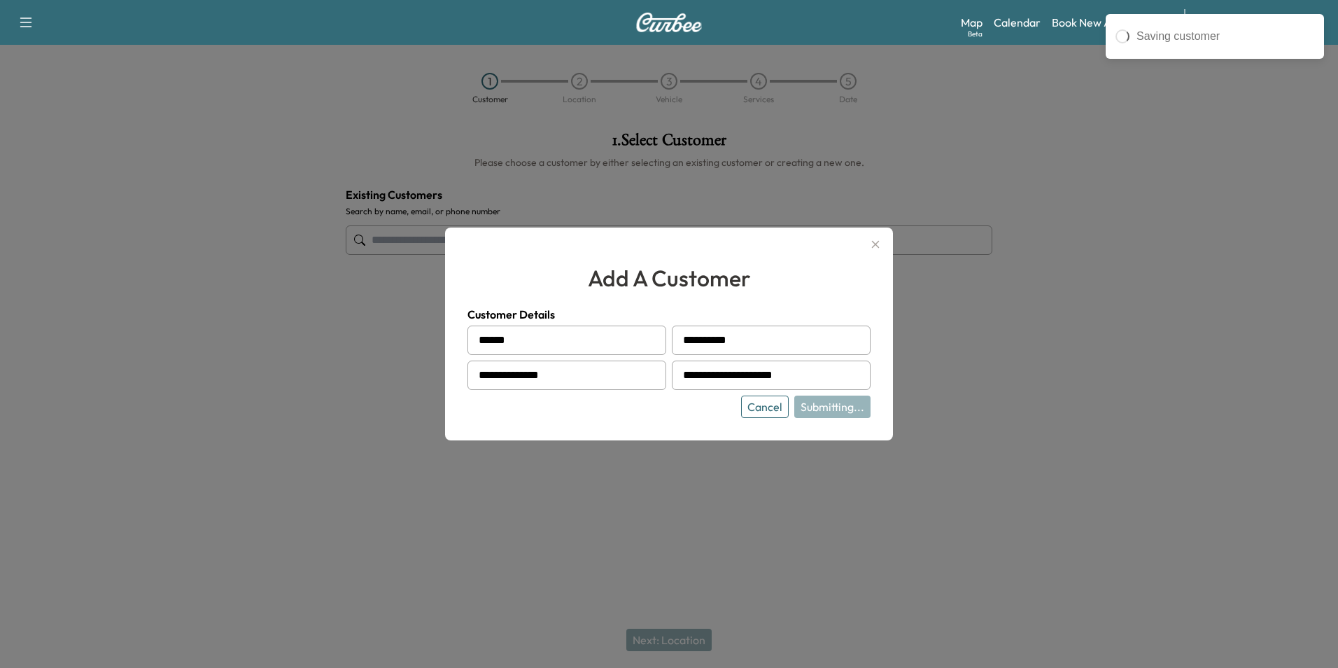
type input "**********"
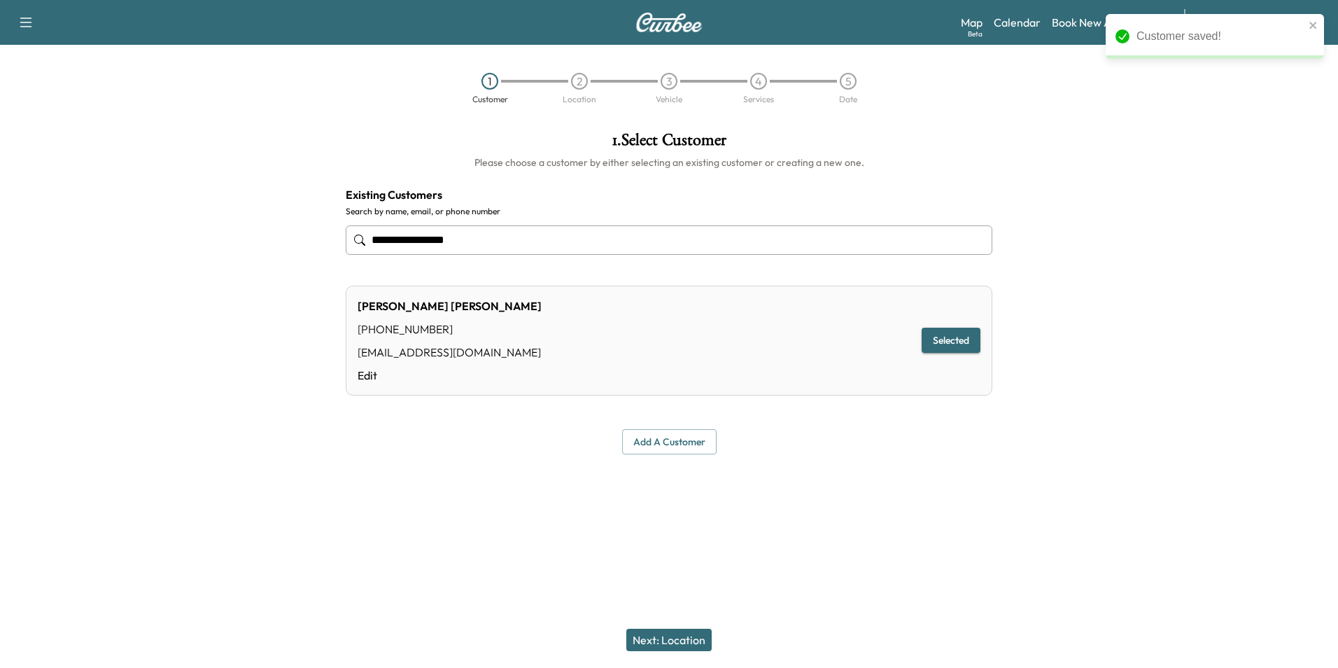
click at [684, 641] on button "Next: Location" at bounding box center [668, 639] width 85 height 22
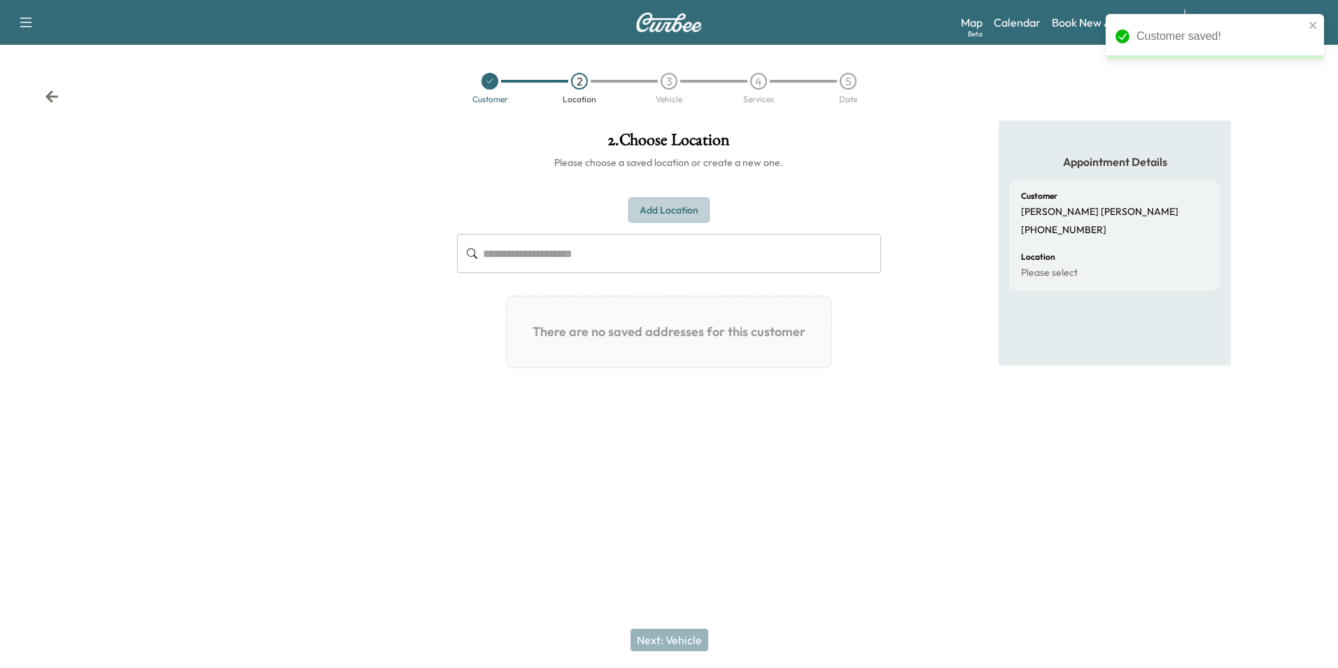
click at [655, 209] on button "Add Location" at bounding box center [668, 210] width 81 height 26
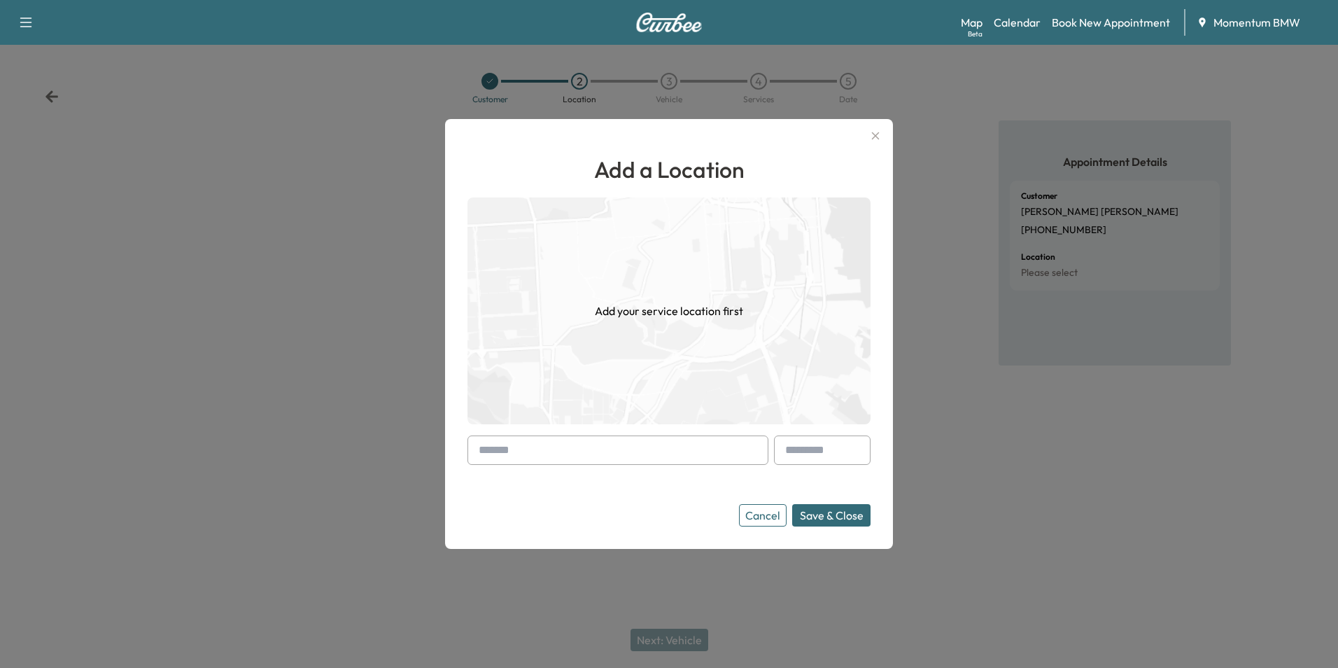
click at [665, 460] on input "text" at bounding box center [617, 449] width 301 height 29
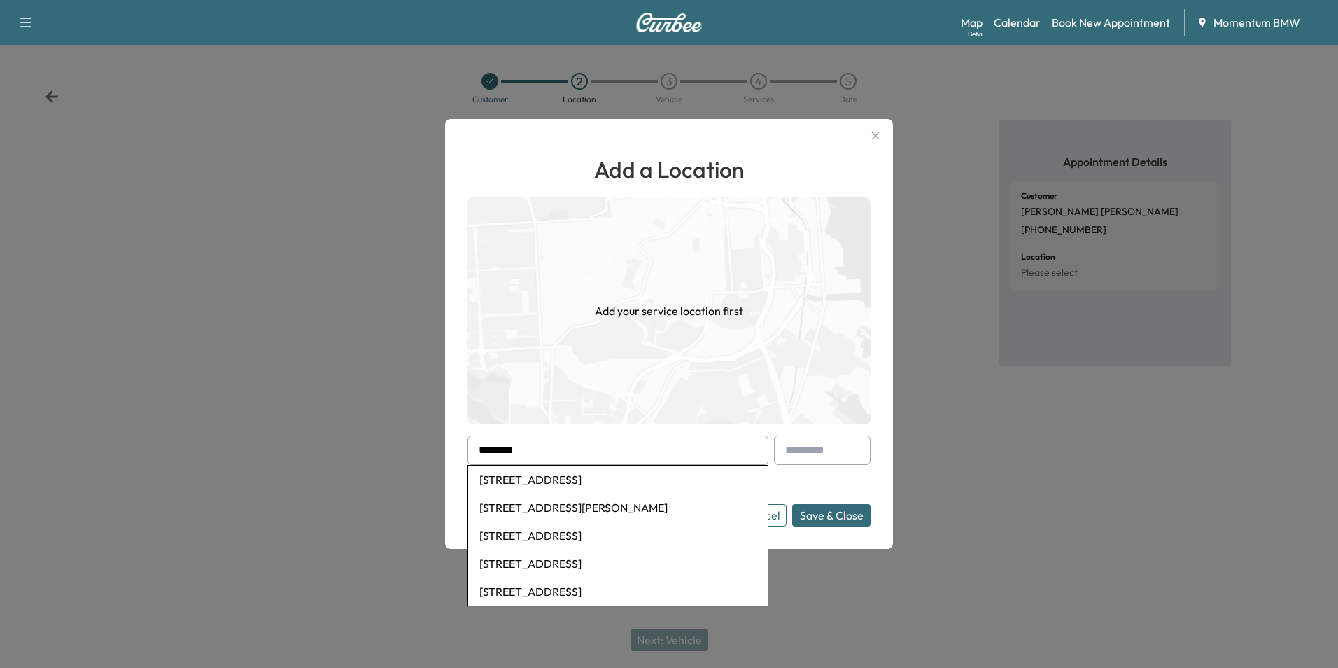
click at [612, 484] on li "[STREET_ADDRESS]" at bounding box center [618, 479] width 300 height 28
type input "**********"
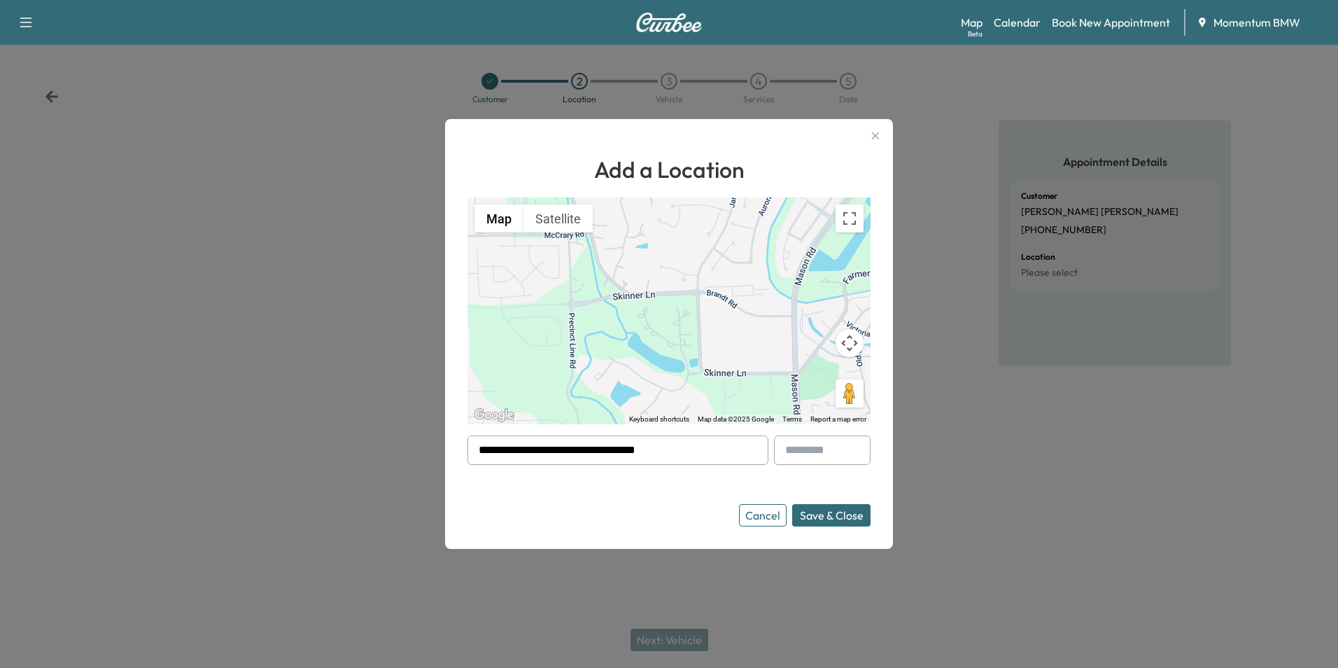
click at [850, 509] on button "Save & Close" at bounding box center [831, 515] width 78 height 22
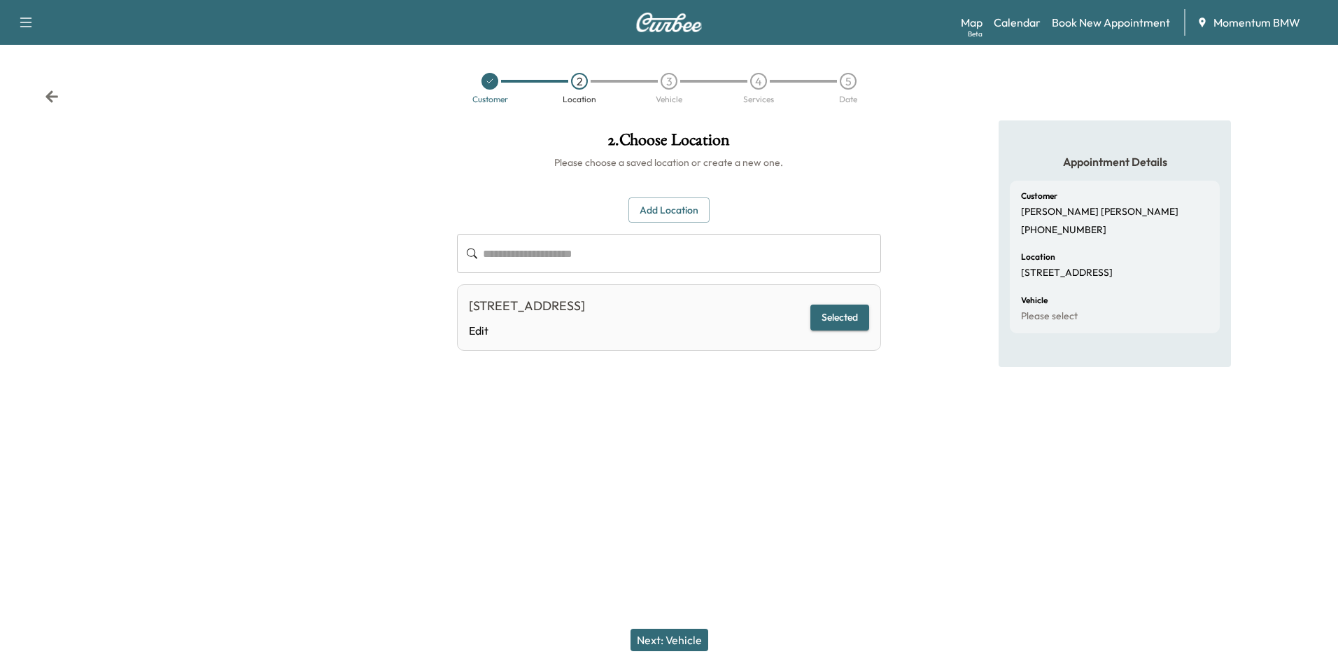
click at [679, 642] on button "Next: Vehicle" at bounding box center [670, 639] width 78 height 22
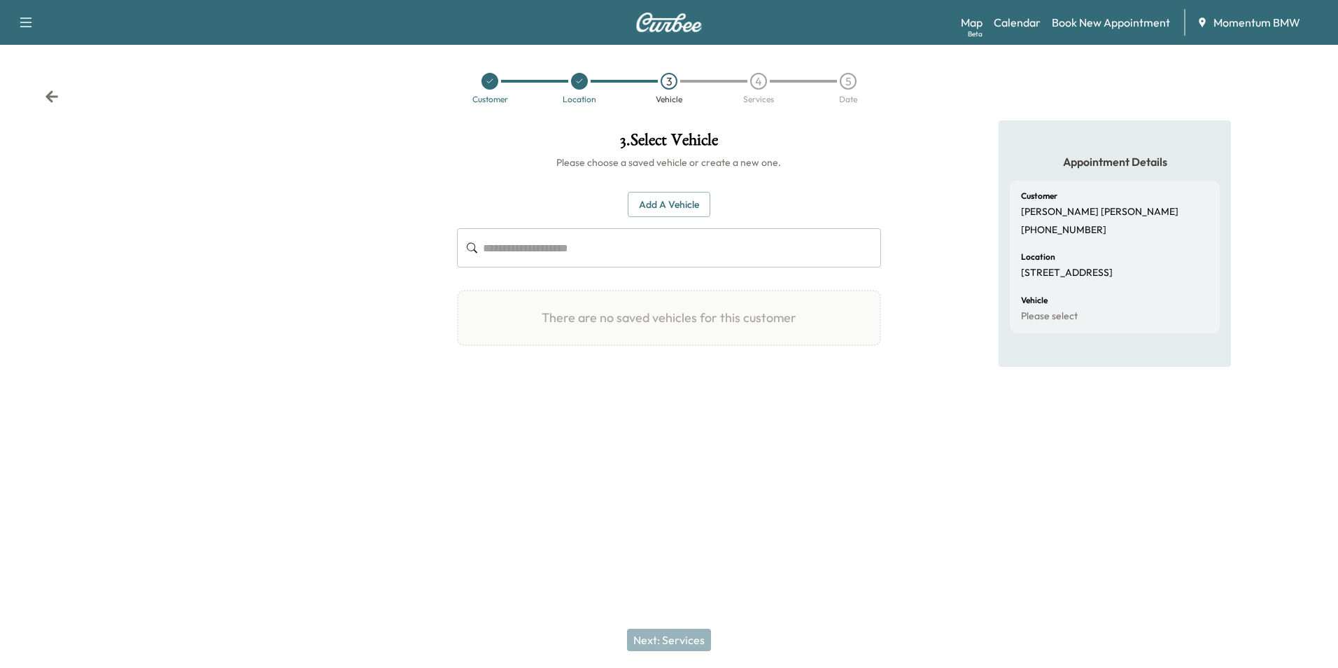
click at [687, 210] on button "Add a Vehicle" at bounding box center [669, 205] width 83 height 26
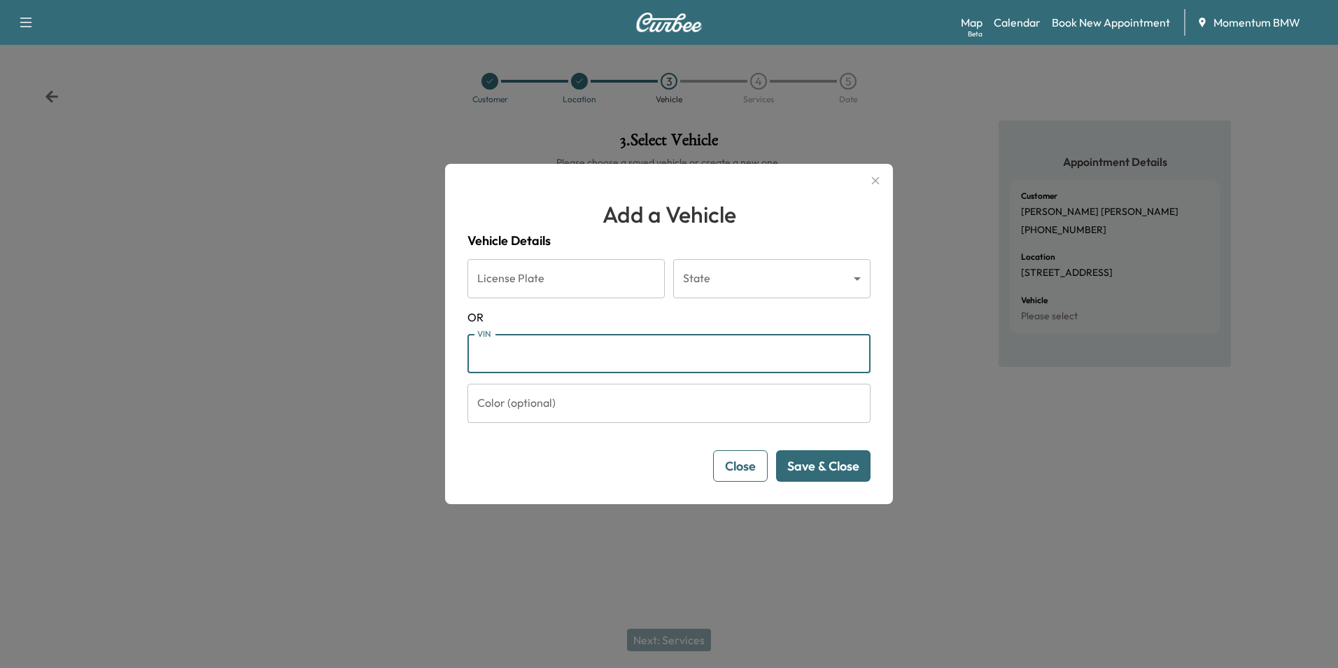
paste input "**********"
type input "**********"
drag, startPoint x: 610, startPoint y: 357, endPoint x: 424, endPoint y: 359, distance: 186.2
click at [424, 359] on div "**********" at bounding box center [669, 334] width 1338 height 668
paste input "**********"
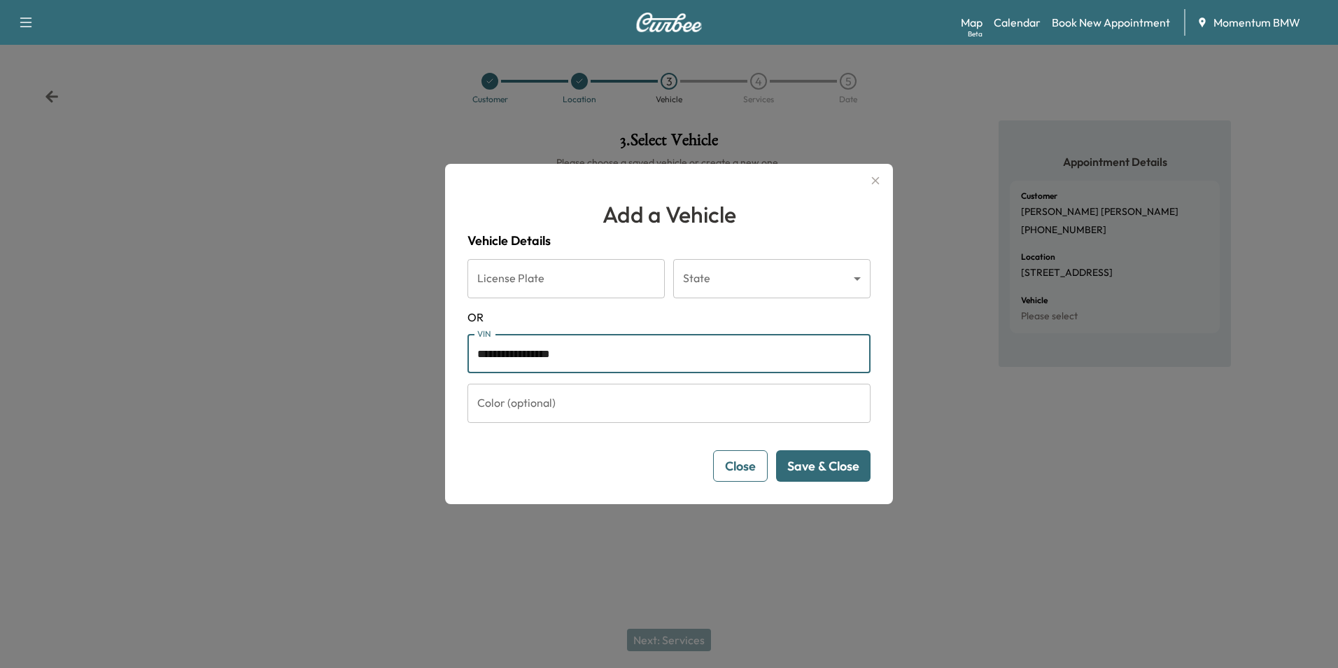
type input "**********"
click at [837, 468] on button "Save & Close" at bounding box center [823, 465] width 94 height 31
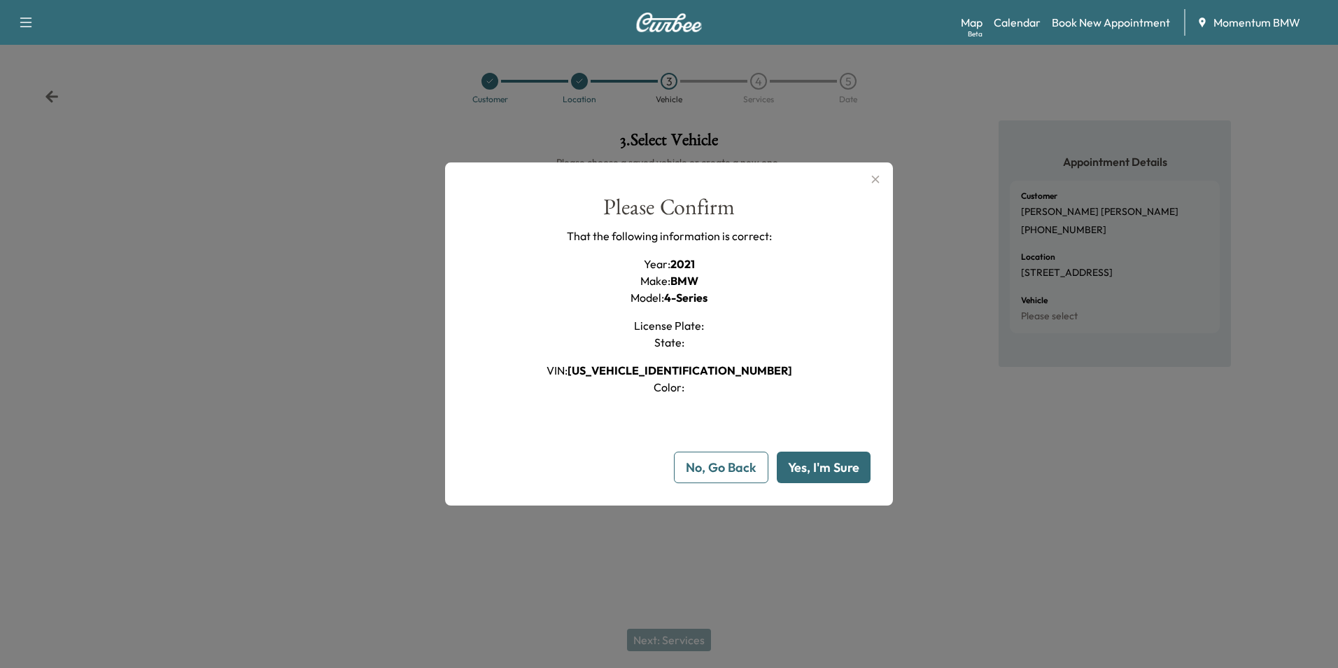
click at [837, 468] on button "Yes, I'm Sure" at bounding box center [824, 466] width 94 height 31
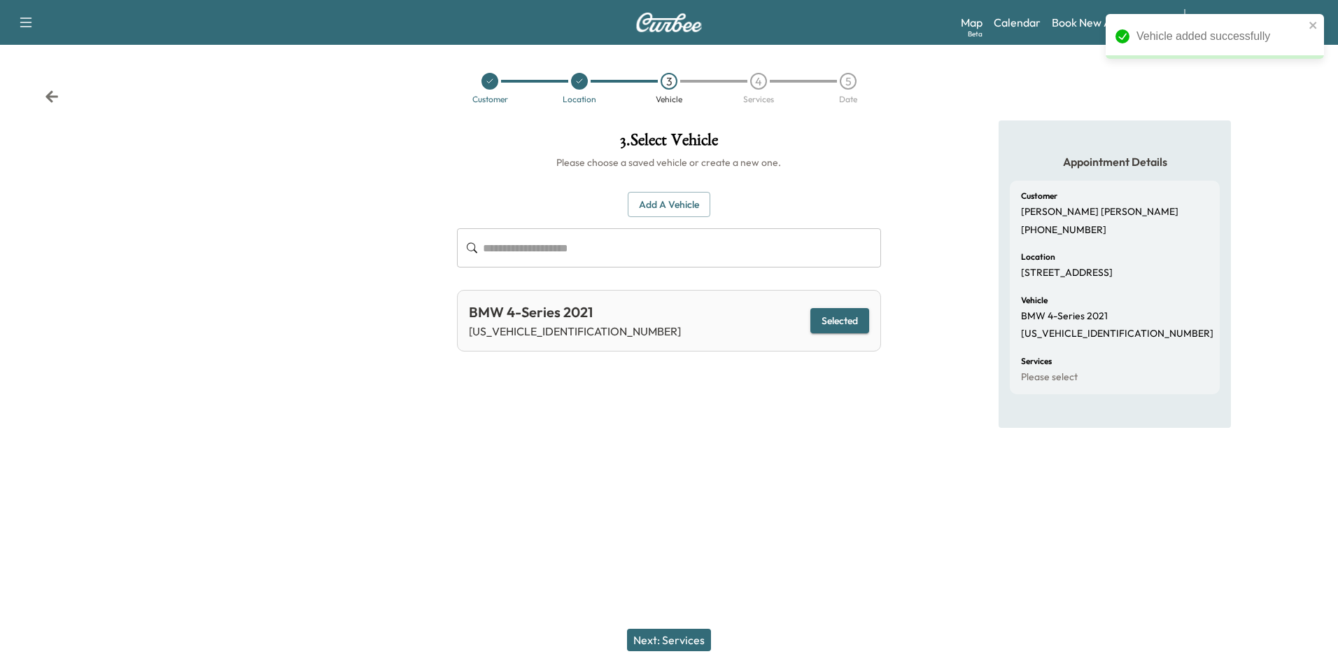
click at [682, 640] on button "Next: Services" at bounding box center [669, 639] width 84 height 22
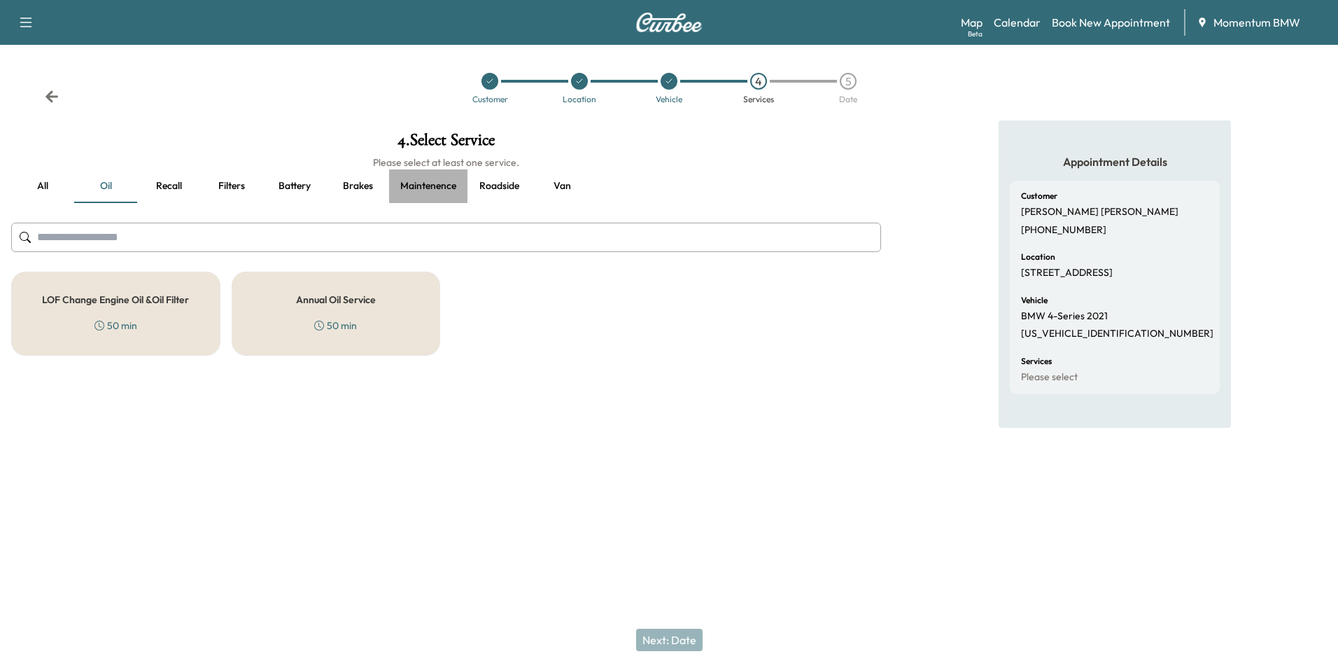
click at [417, 184] on button "Maintenence" at bounding box center [428, 186] width 78 height 34
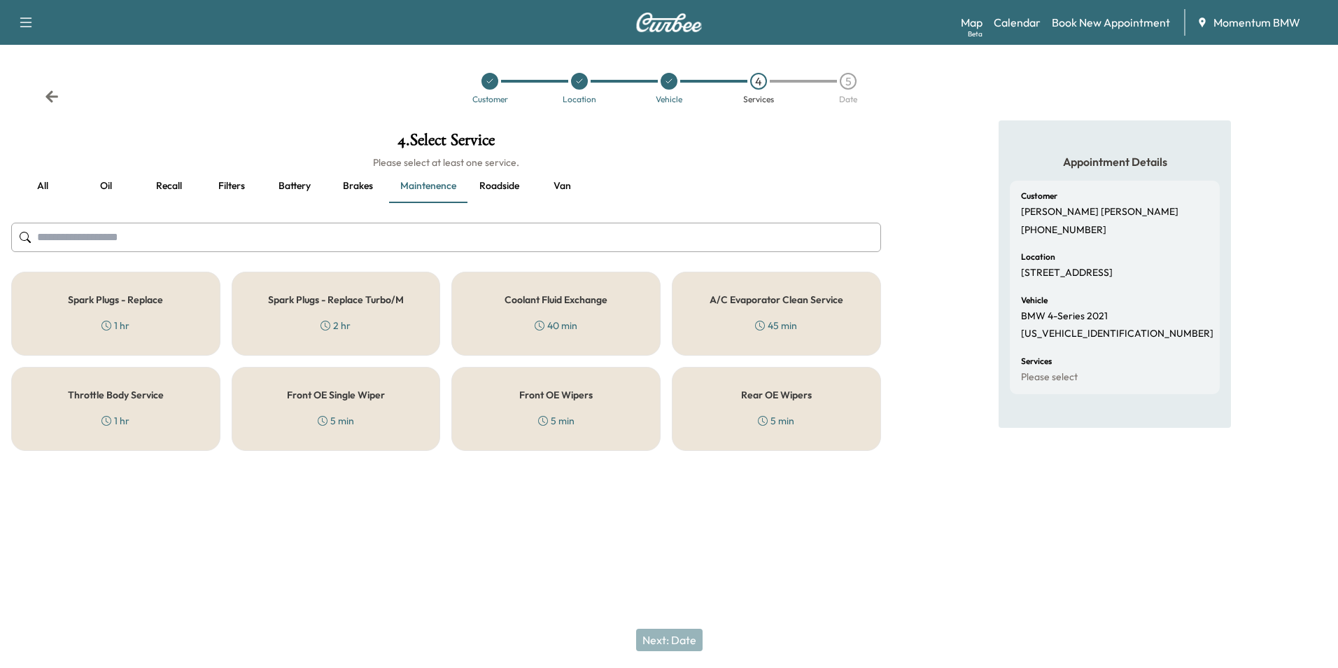
click at [500, 184] on button "Roadside" at bounding box center [498, 186] width 63 height 34
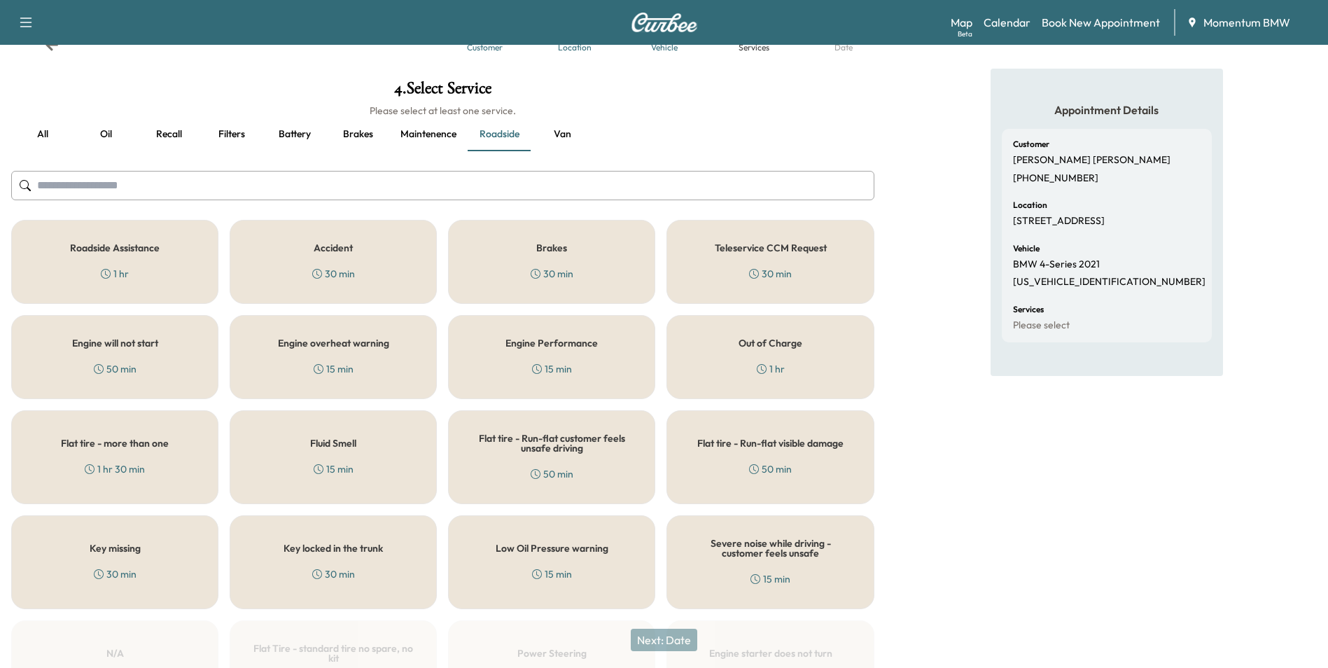
scroll to position [210, 0]
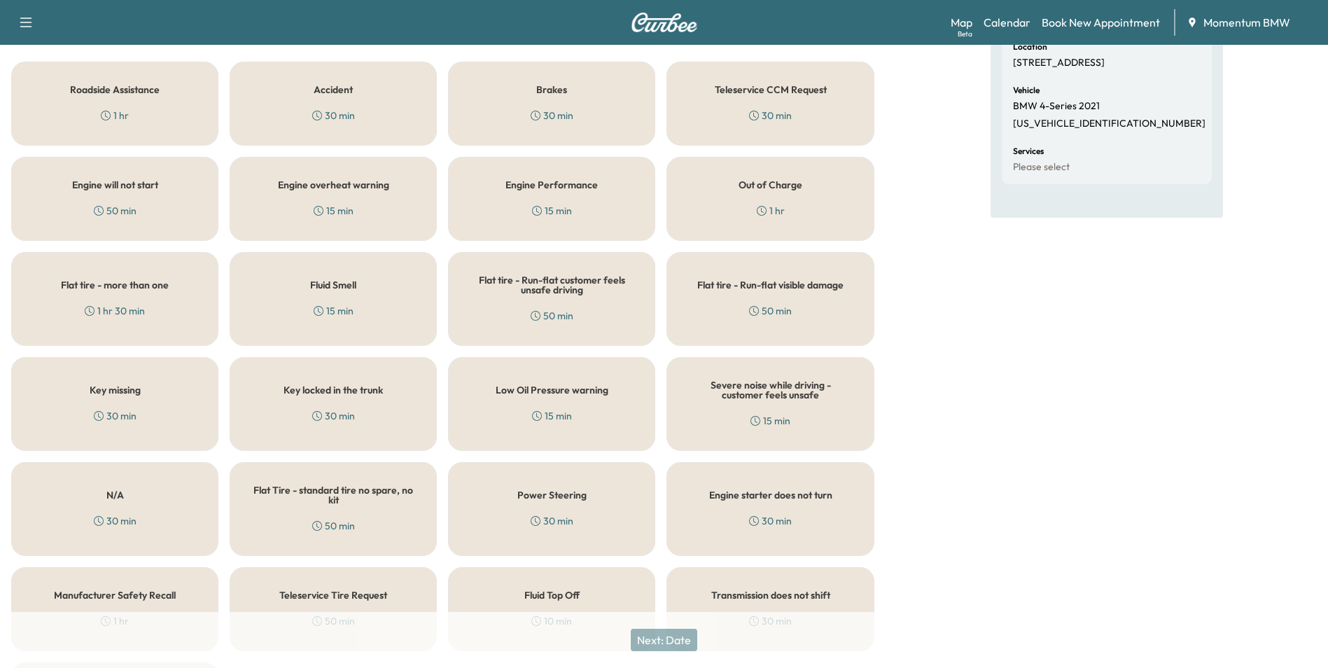
click at [142, 519] on div "N/A 30 min" at bounding box center [114, 509] width 207 height 94
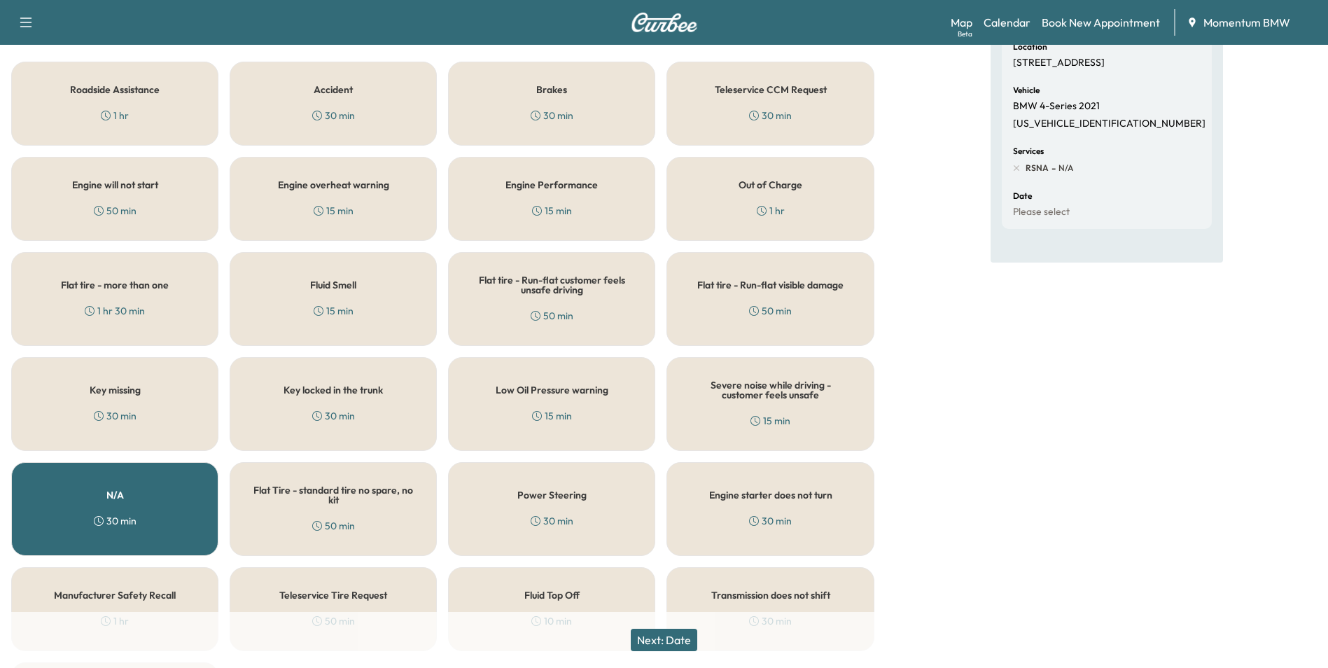
click at [680, 639] on button "Next: Date" at bounding box center [664, 639] width 66 height 22
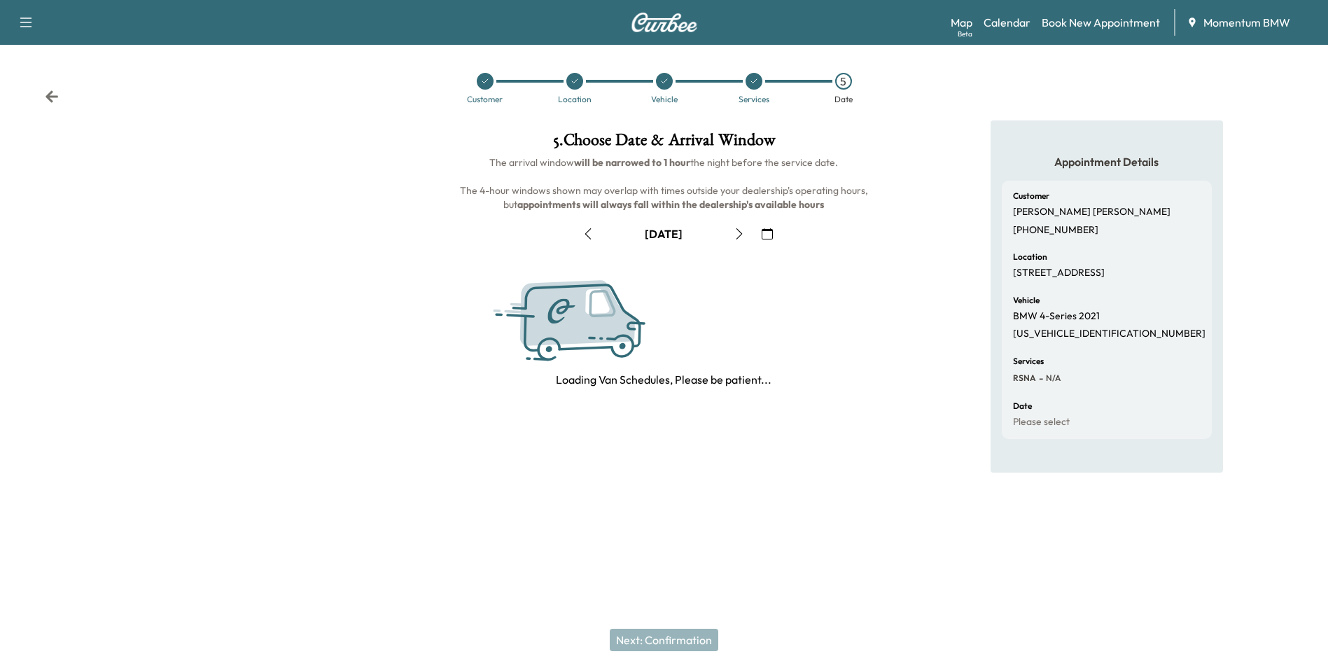
scroll to position [0, 0]
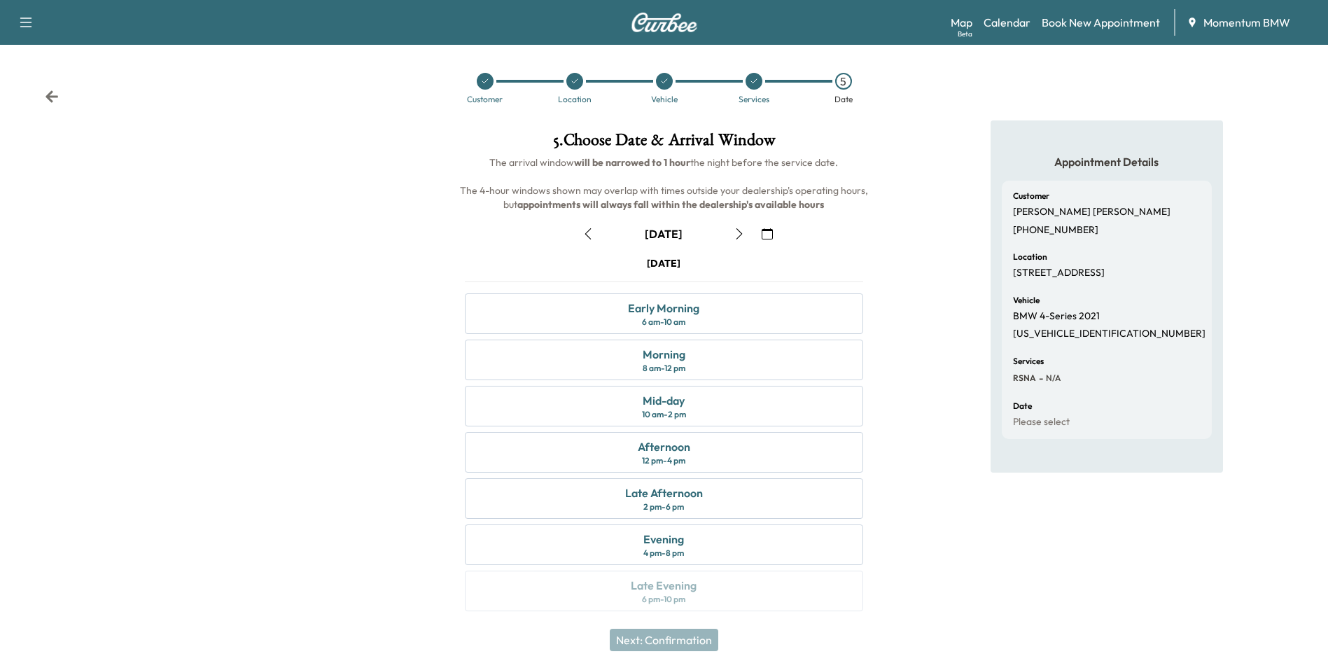
click at [766, 233] on icon "button" at bounding box center [766, 233] width 11 height 11
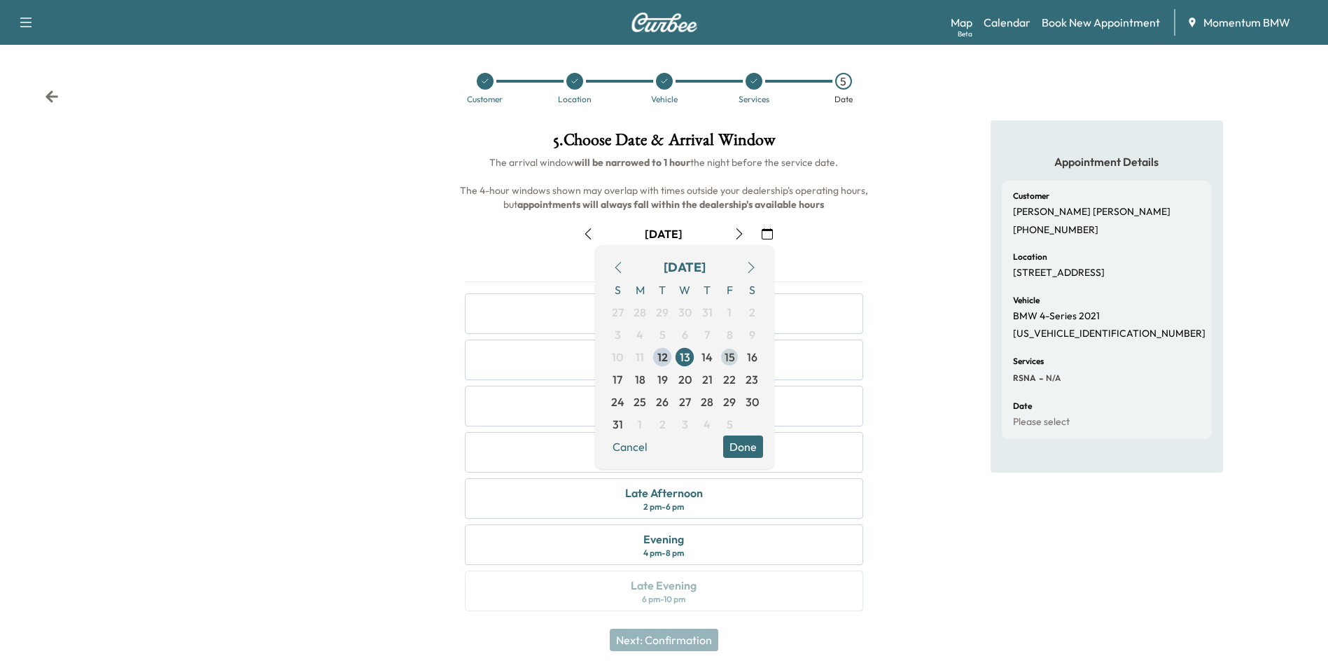
click at [731, 360] on span "15" at bounding box center [729, 357] width 10 height 17
click at [745, 448] on button "Done" at bounding box center [743, 446] width 40 height 22
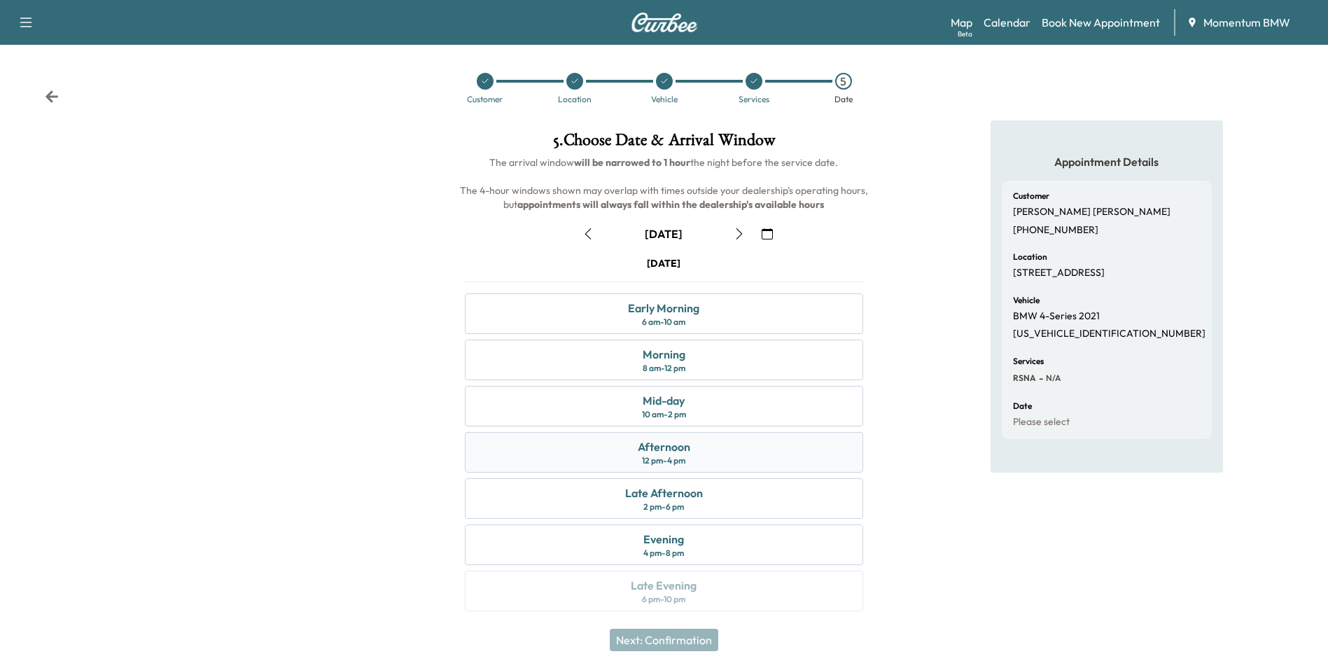
click at [658, 452] on div "Afternoon" at bounding box center [664, 446] width 52 height 17
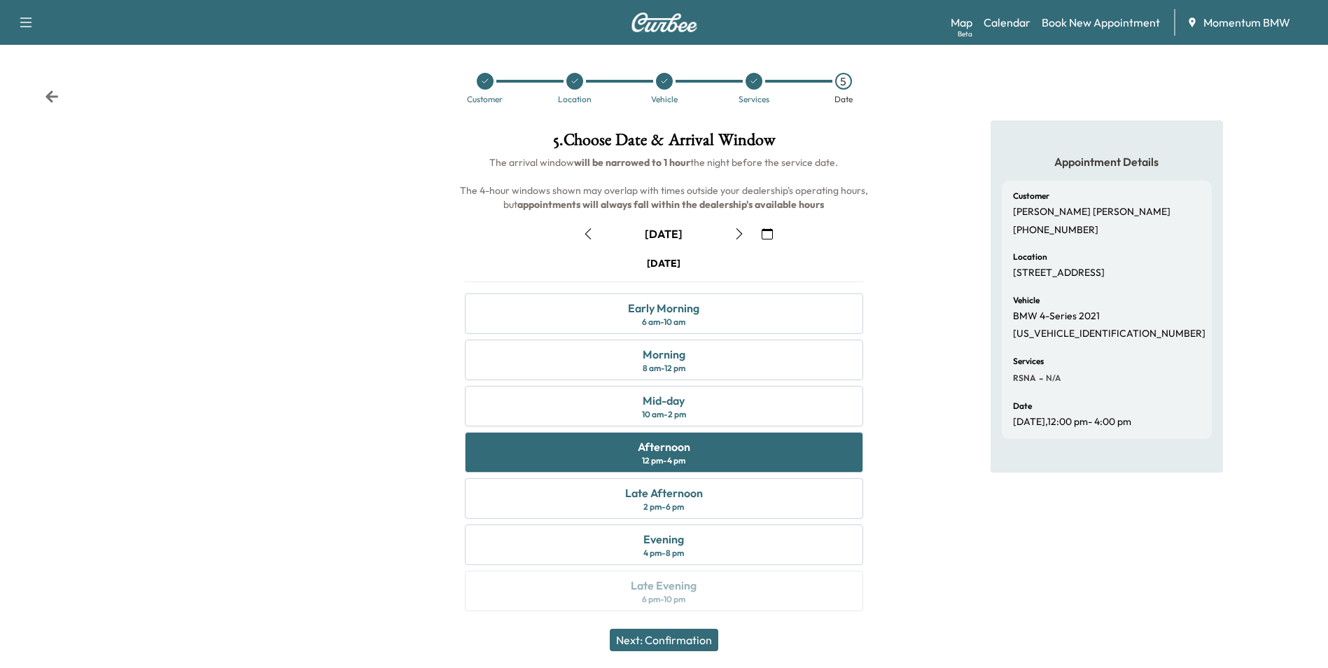
click at [696, 635] on button "Next: Confirmation" at bounding box center [664, 639] width 108 height 22
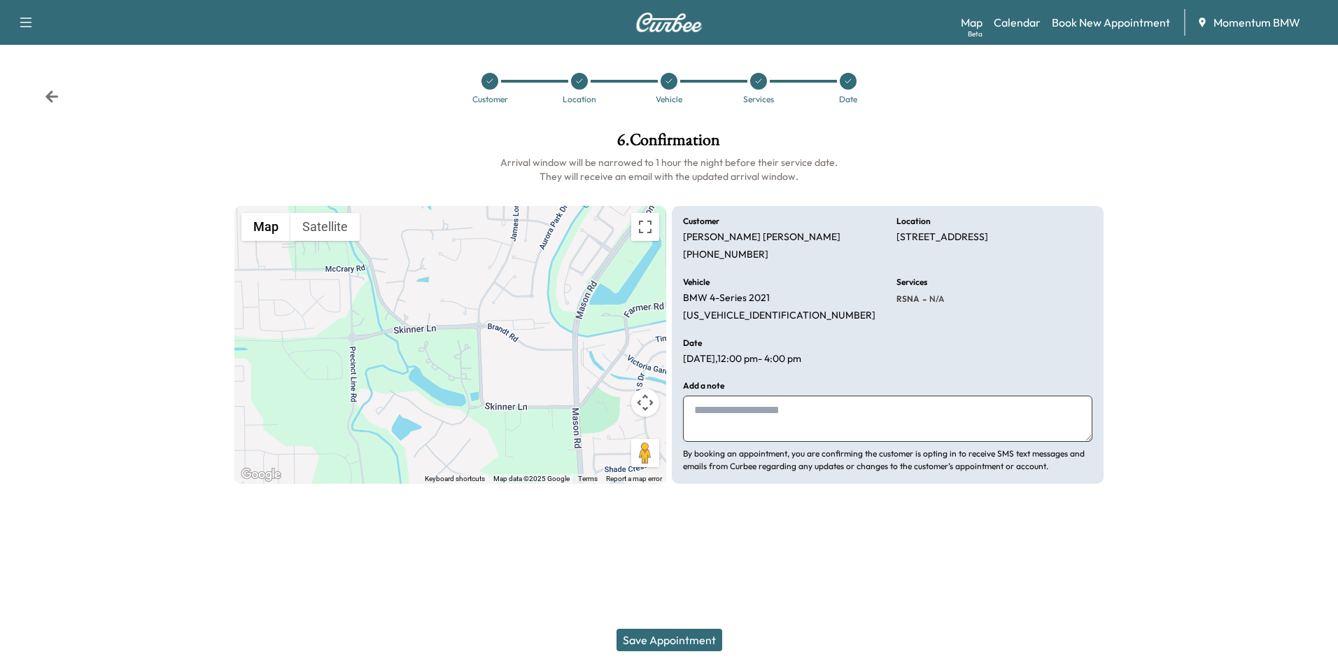
click at [791, 411] on textarea at bounding box center [887, 418] width 409 height 46
type textarea "*******"
click at [656, 641] on button "Save Appointment" at bounding box center [670, 639] width 106 height 22
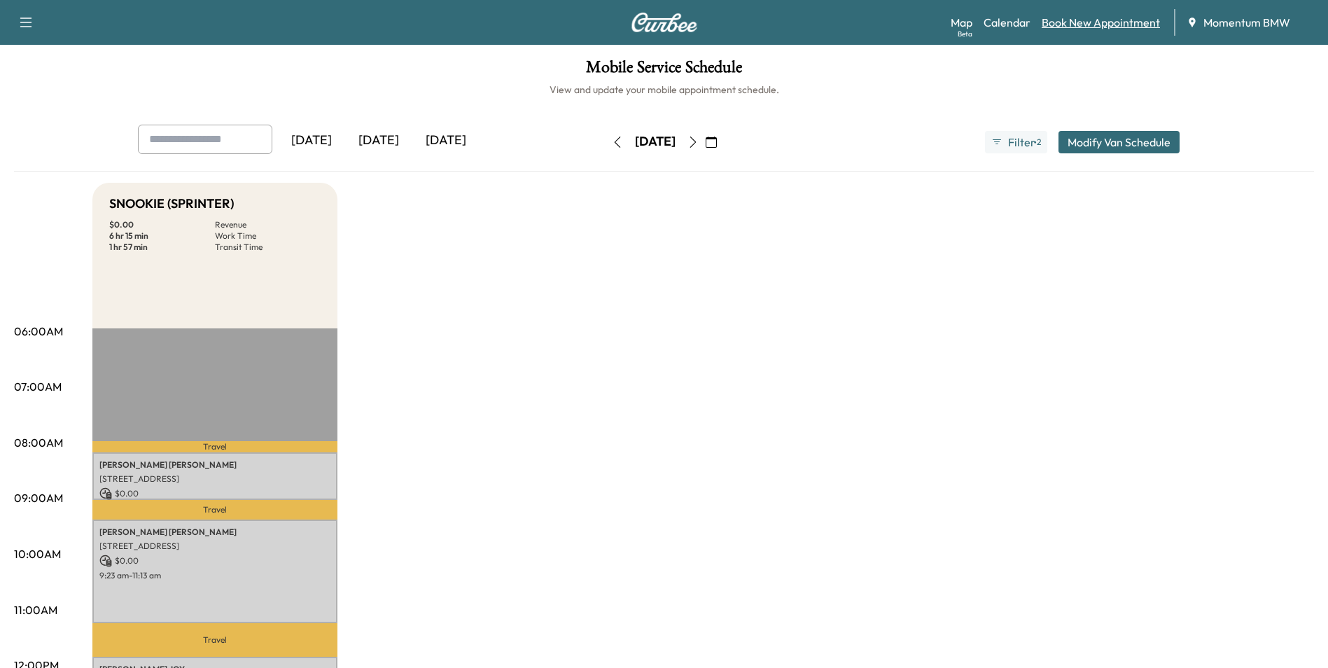
click at [1102, 28] on link "Book New Appointment" at bounding box center [1100, 22] width 118 height 17
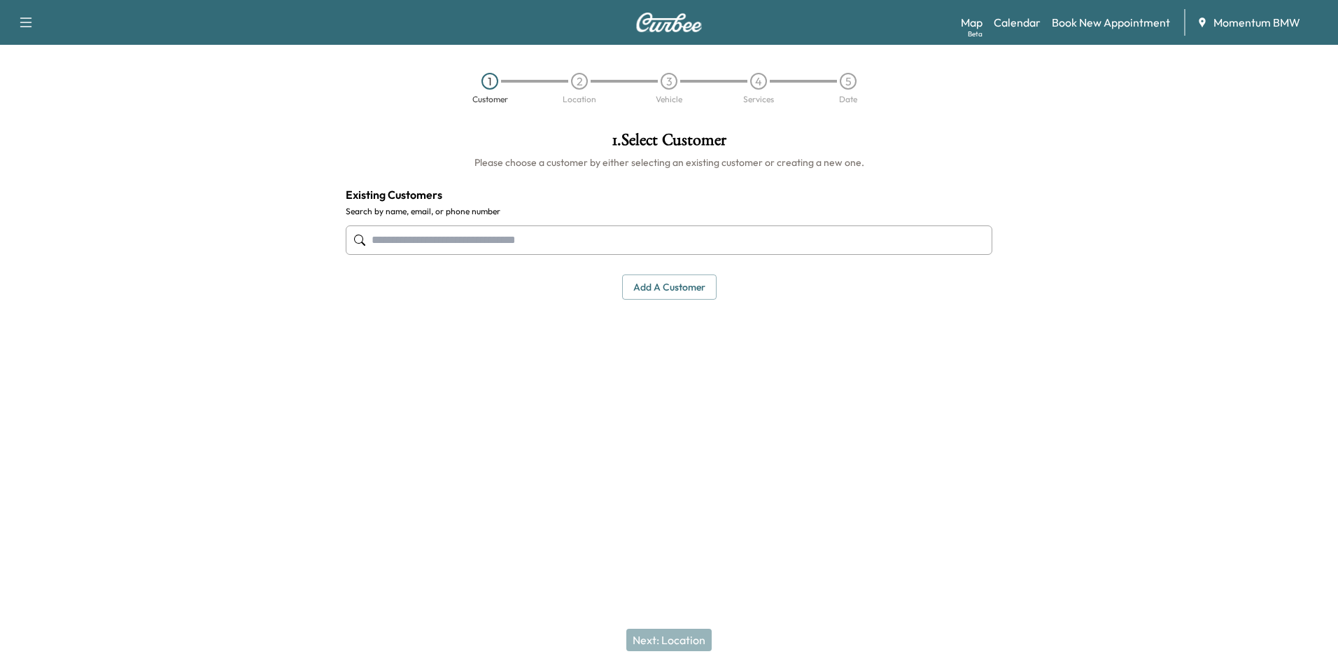
click at [535, 242] on input "text" at bounding box center [669, 239] width 647 height 29
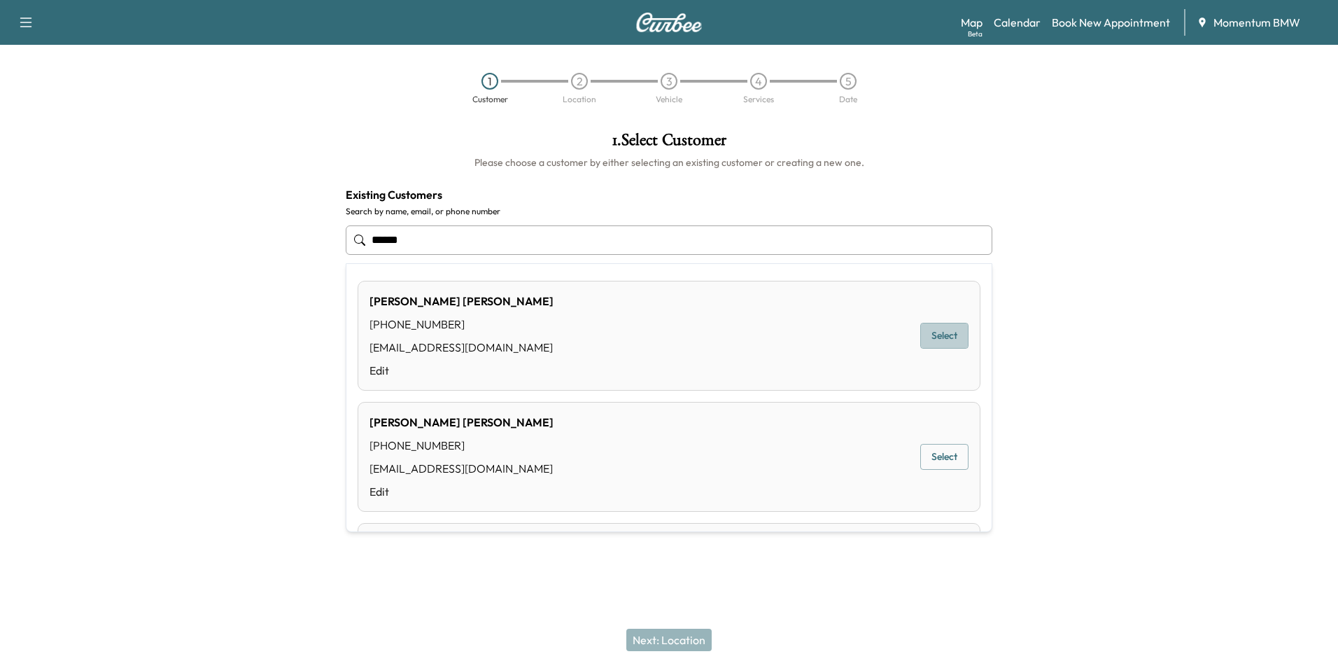
click at [935, 333] on button "Select" at bounding box center [944, 336] width 48 height 26
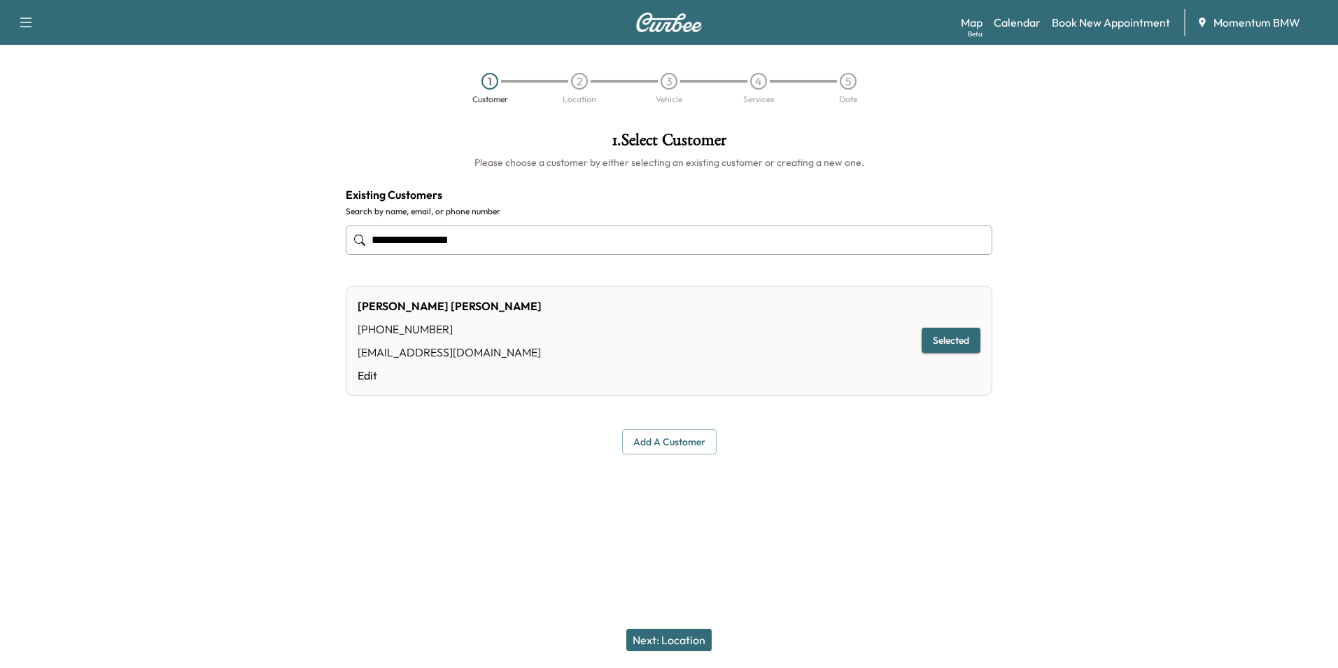
type input "**********"
click at [678, 640] on button "Next: Location" at bounding box center [668, 639] width 85 height 22
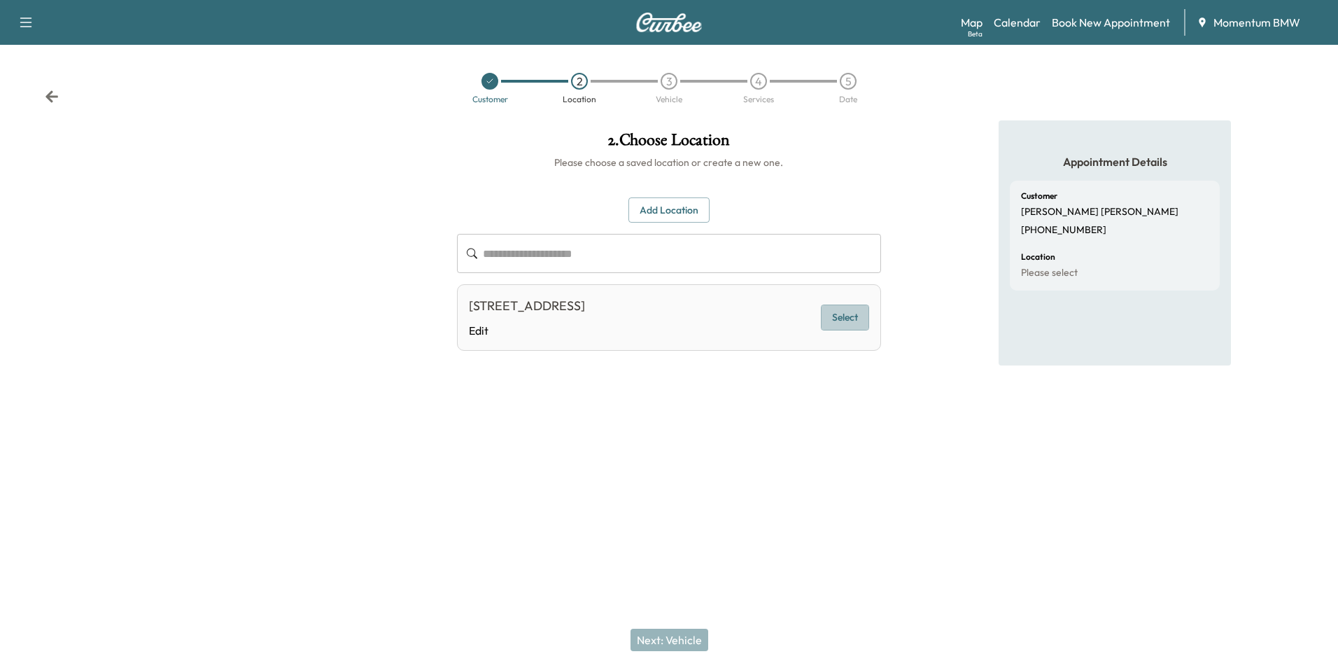
click at [849, 318] on button "Select" at bounding box center [845, 317] width 48 height 26
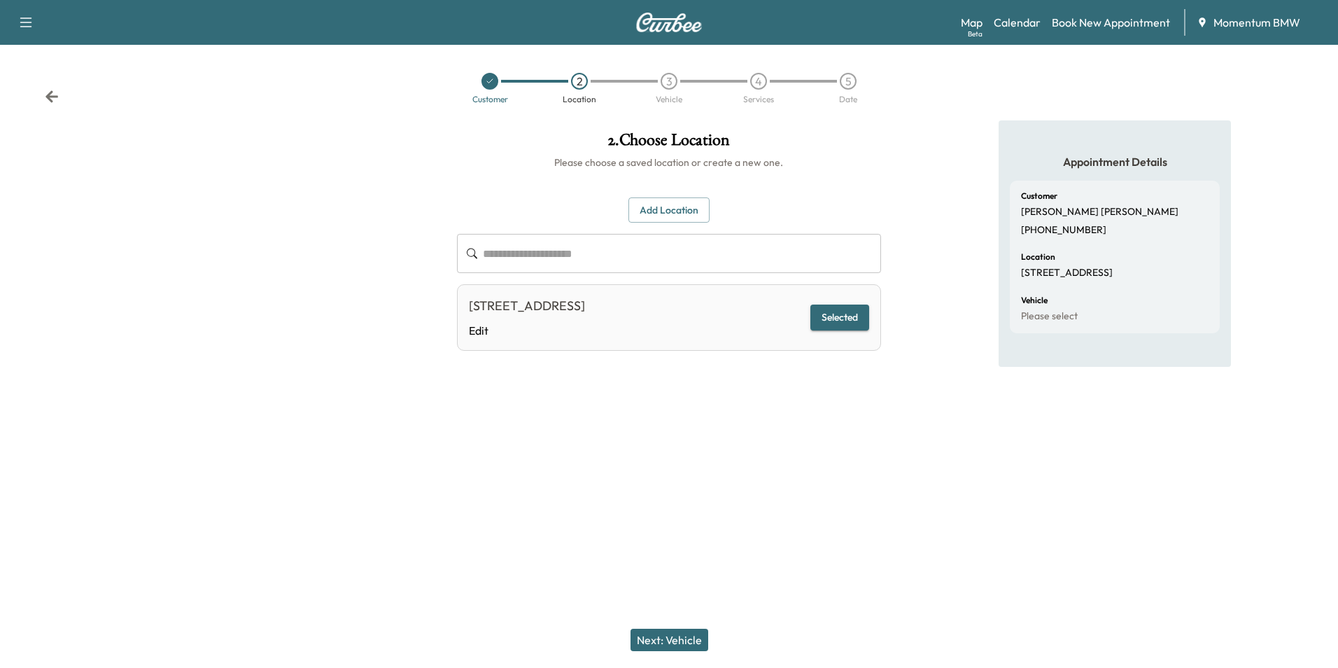
click at [668, 642] on button "Next: Vehicle" at bounding box center [670, 639] width 78 height 22
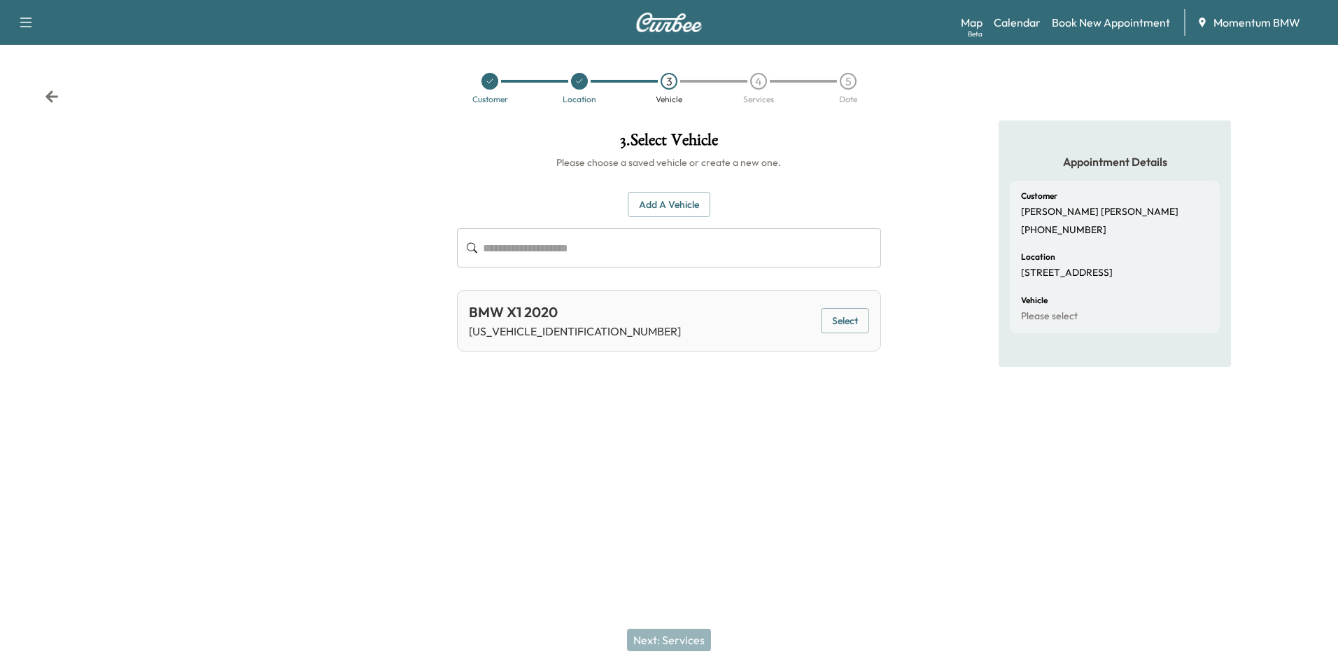
click at [854, 321] on button "Select" at bounding box center [845, 321] width 48 height 26
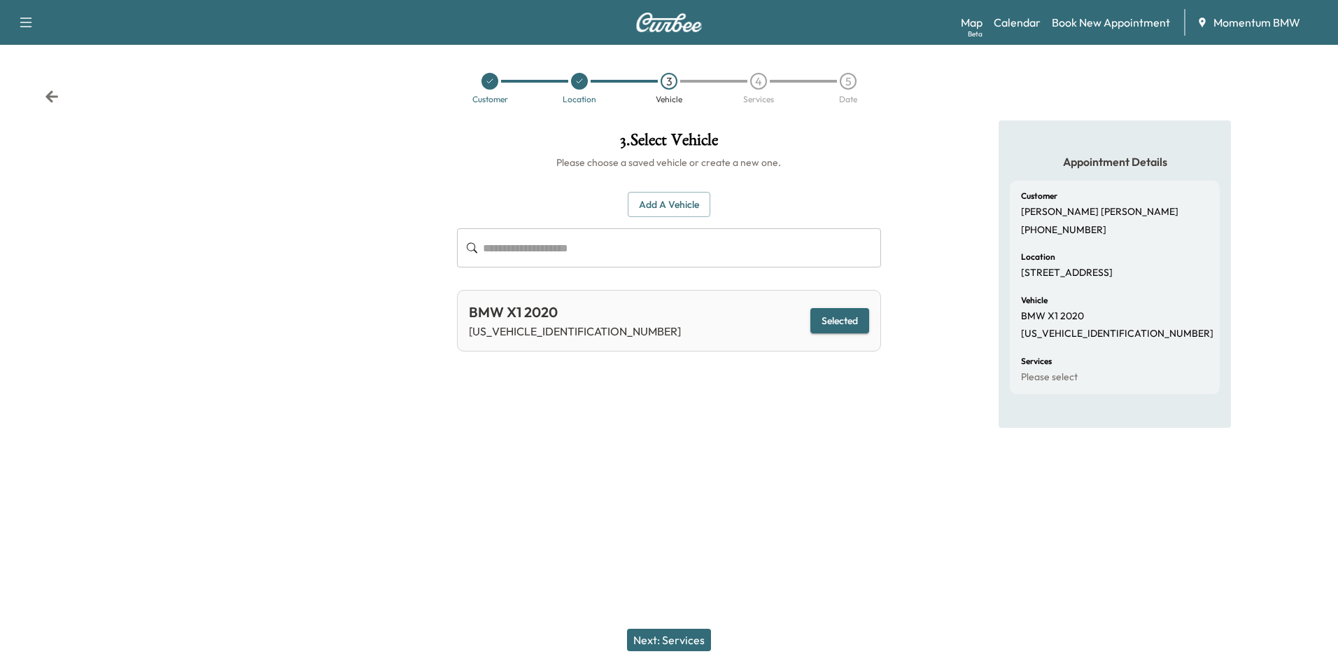
click at [687, 634] on button "Next: Services" at bounding box center [669, 639] width 84 height 22
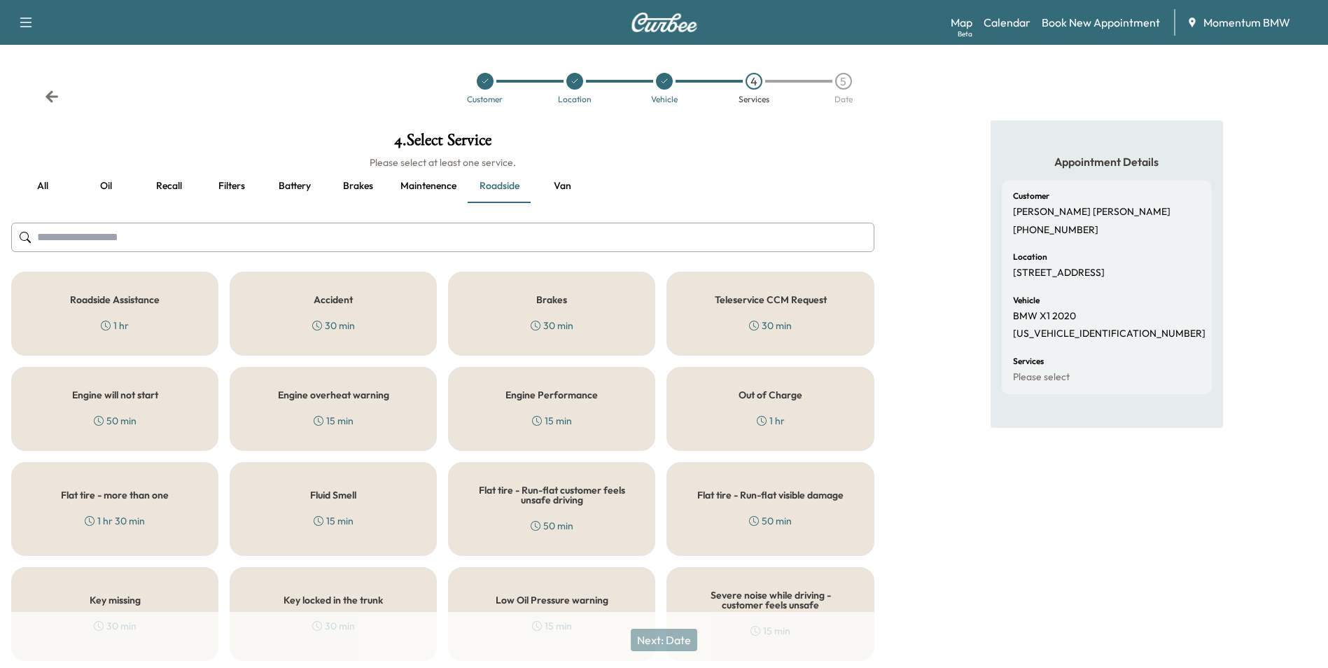
click at [565, 290] on div "Brakes 30 min" at bounding box center [551, 314] width 207 height 84
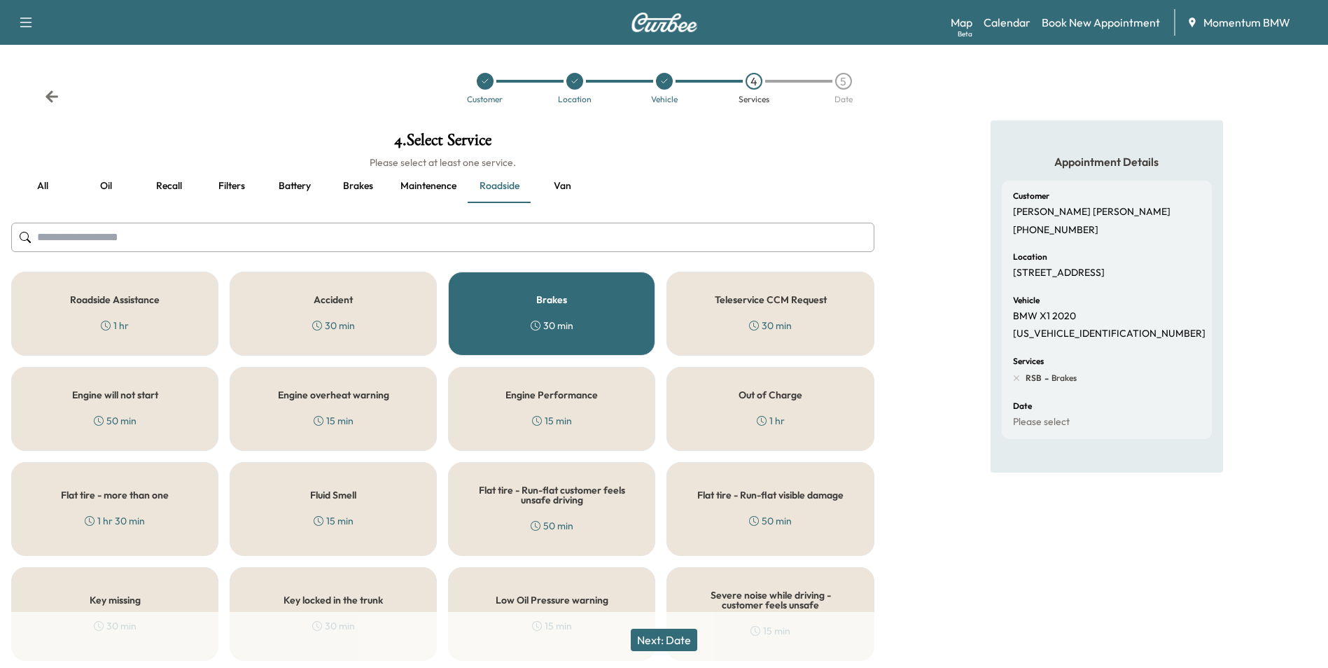
click at [684, 642] on button "Next: Date" at bounding box center [664, 639] width 66 height 22
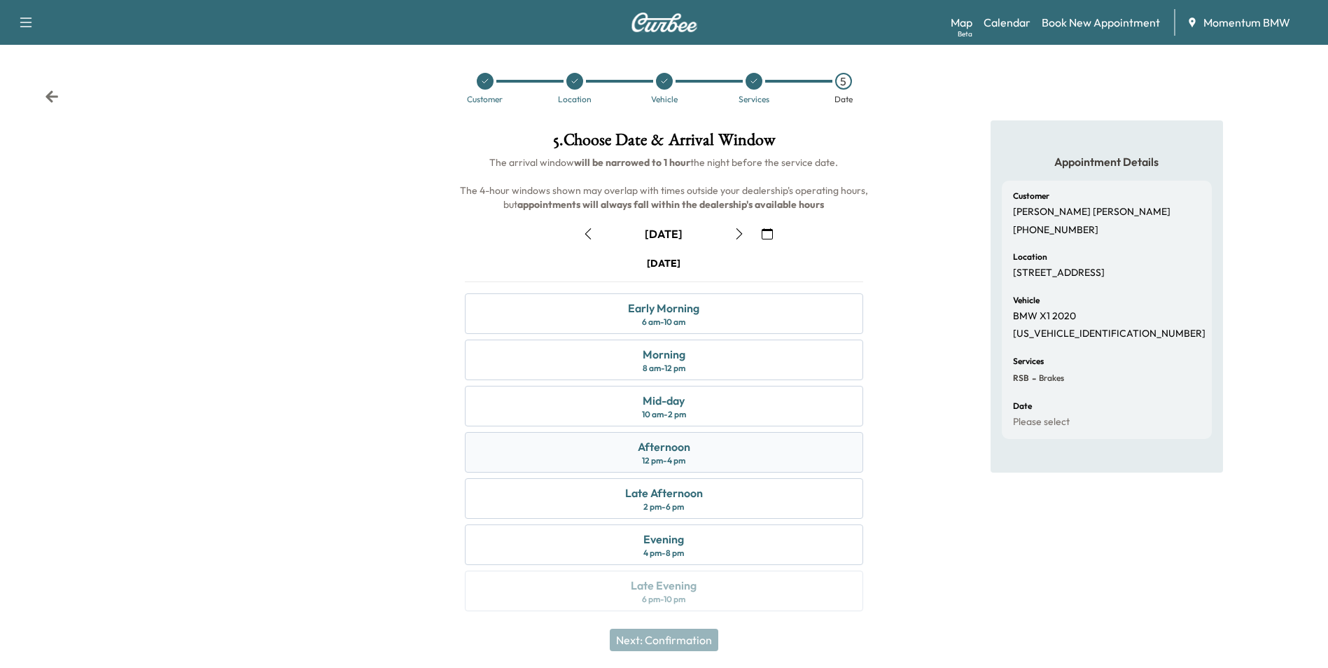
drag, startPoint x: 673, startPoint y: 457, endPoint x: 826, endPoint y: 535, distance: 172.1
click at [673, 456] on div "12 pm - 4 pm" at bounding box center [663, 460] width 43 height 11
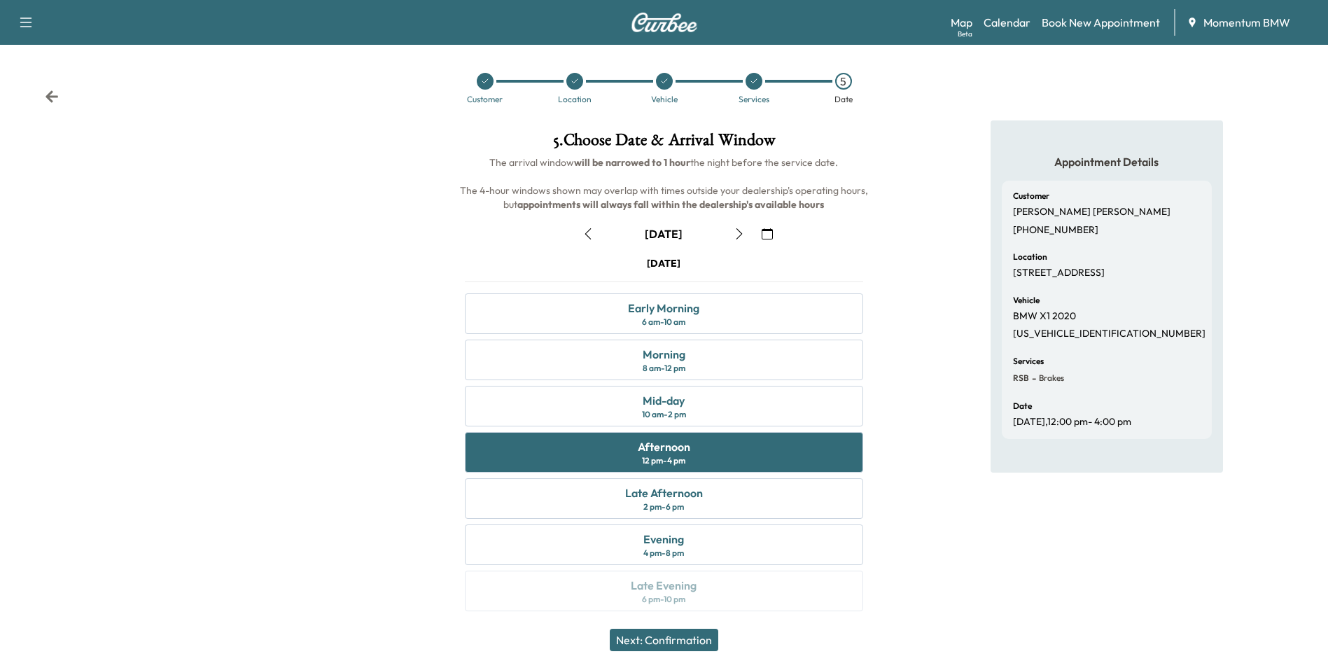
click at [683, 640] on button "Next: Confirmation" at bounding box center [664, 639] width 108 height 22
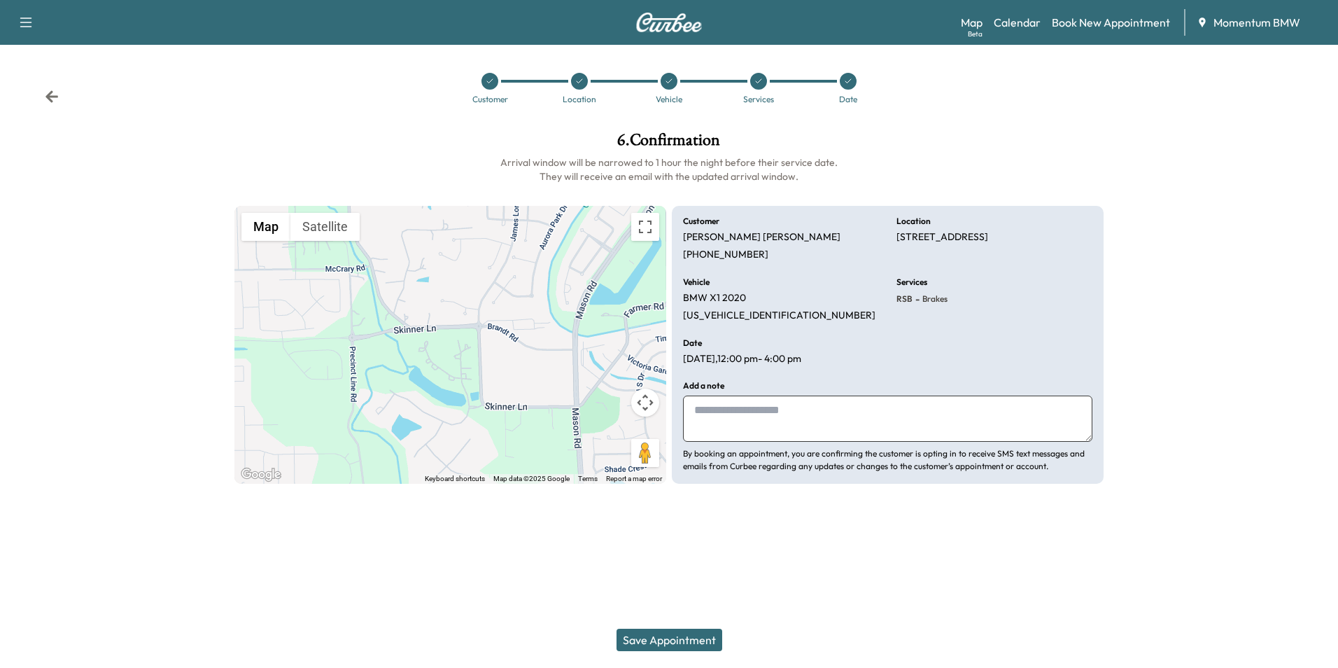
click at [785, 418] on textarea at bounding box center [887, 418] width 409 height 46
type textarea "*"
type textarea "**********"
click at [687, 642] on button "Save Appointment" at bounding box center [670, 639] width 106 height 22
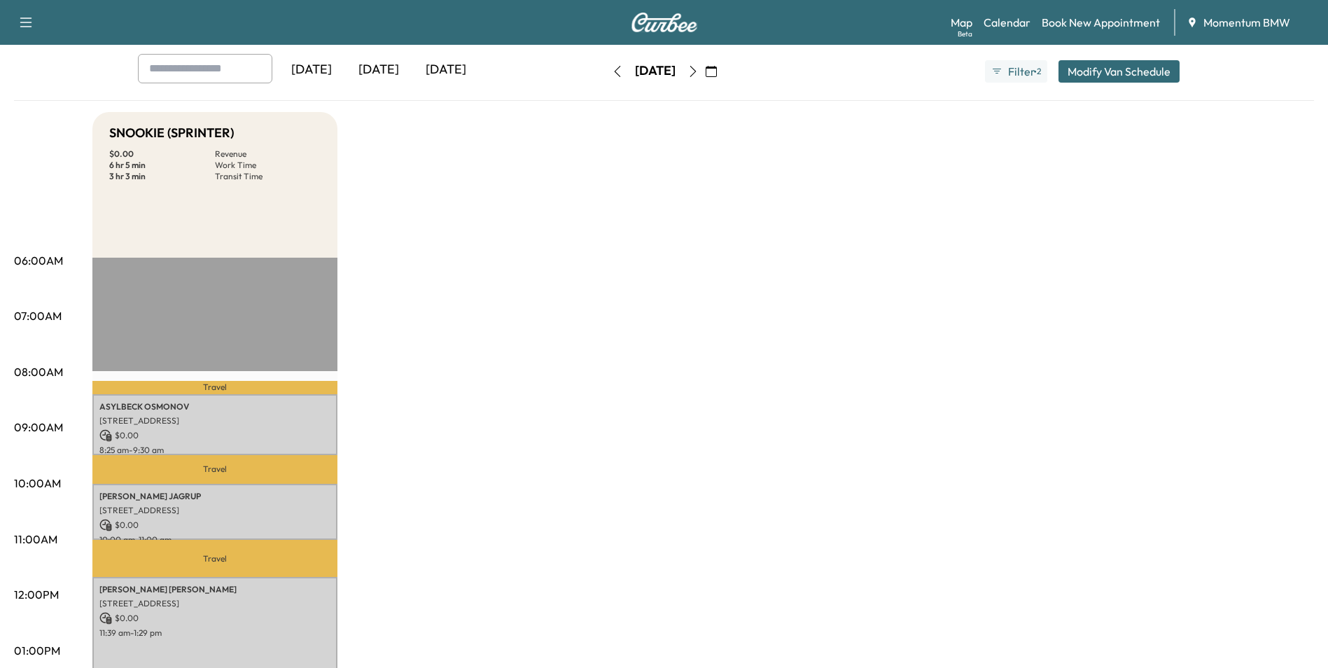
scroll to position [70, 0]
click at [698, 69] on icon "button" at bounding box center [692, 71] width 11 height 11
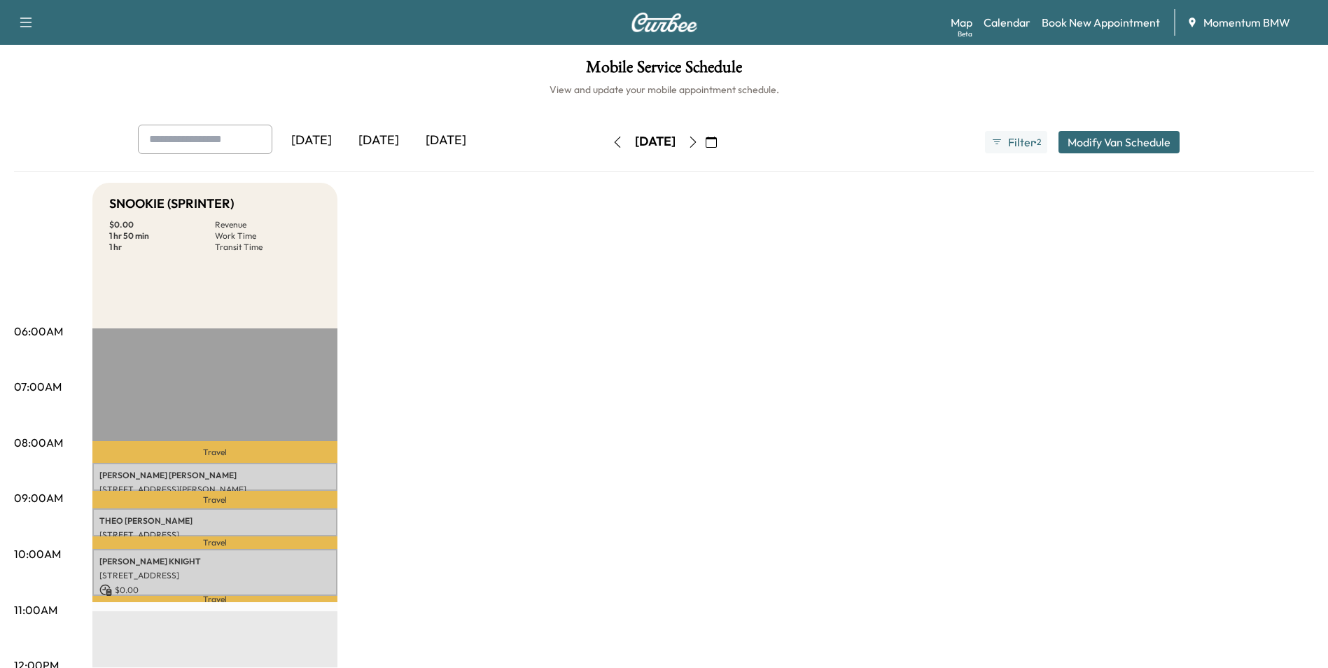
click at [698, 138] on icon "button" at bounding box center [692, 141] width 11 height 11
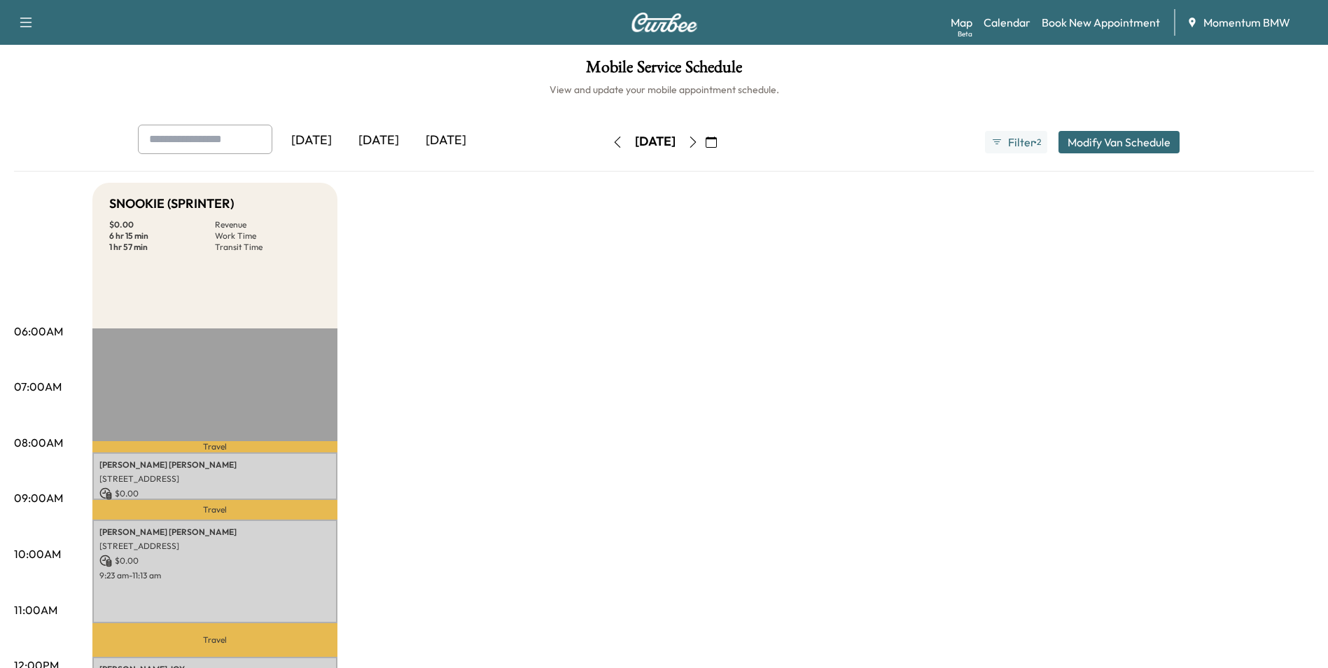
click at [717, 142] on icon "button" at bounding box center [710, 141] width 11 height 11
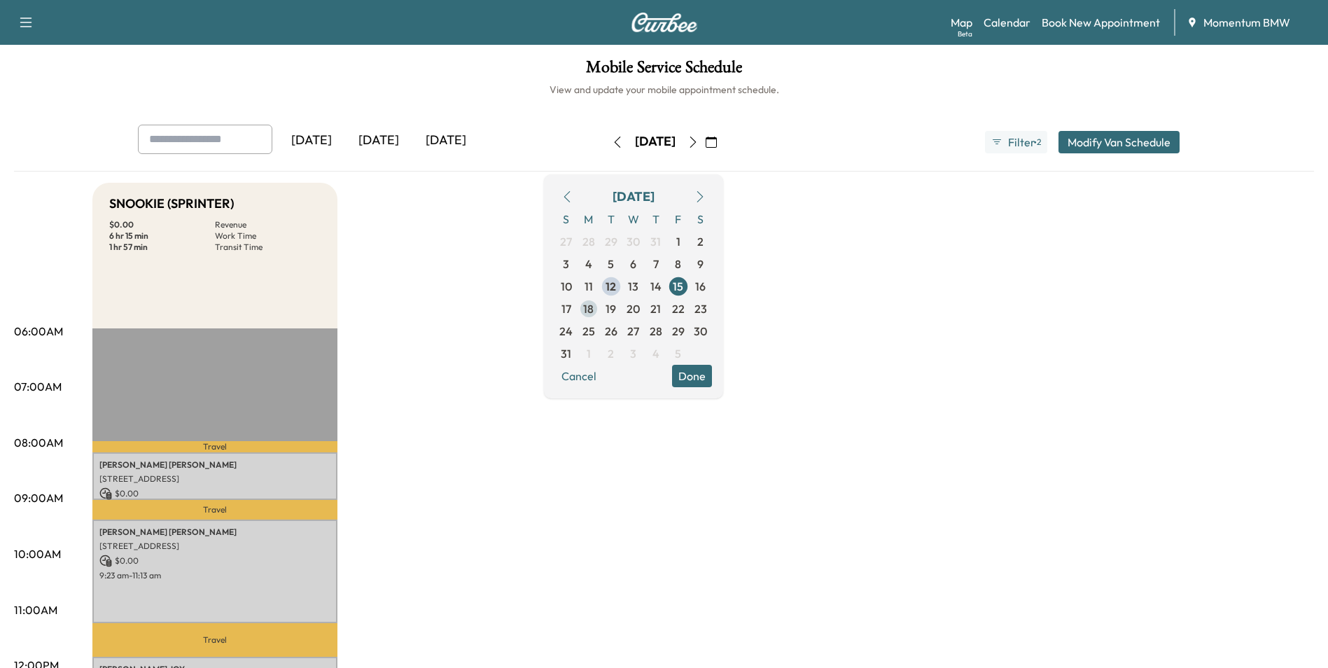
click at [593, 306] on span "18" at bounding box center [588, 308] width 10 height 17
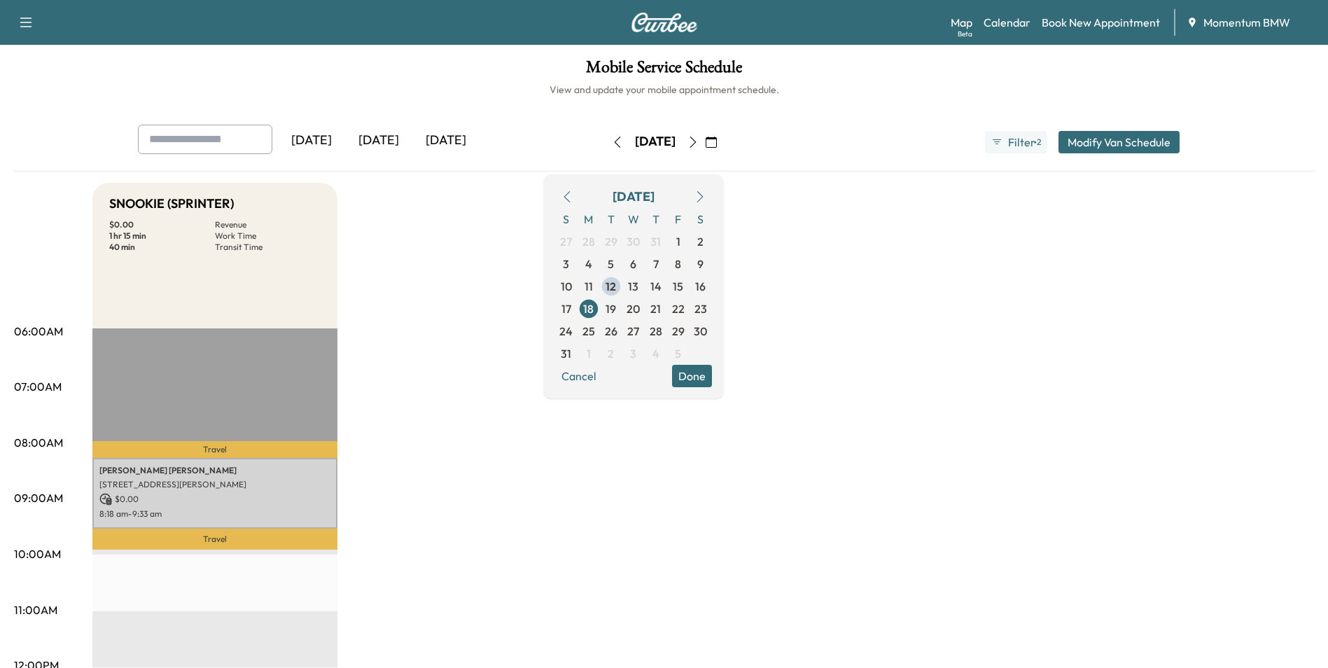
click at [712, 374] on button "Done" at bounding box center [692, 376] width 40 height 22
